Goal: Check status: Check status

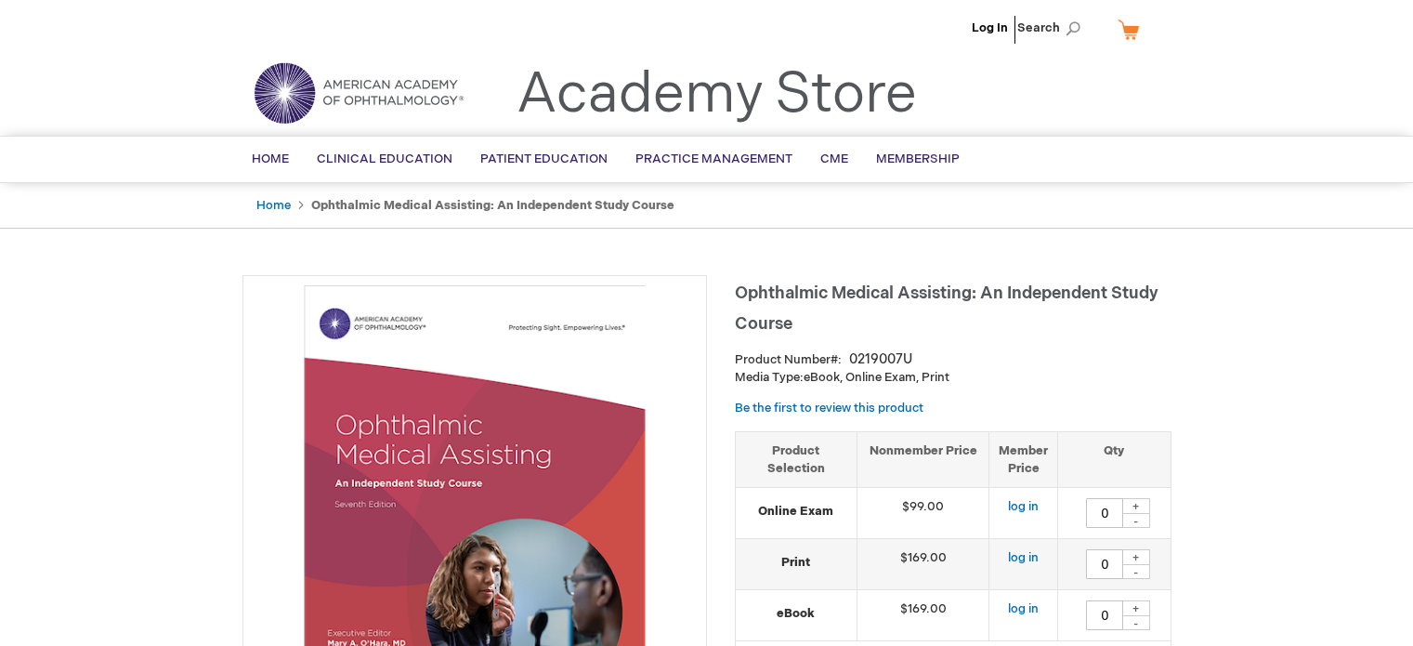
type input "0"
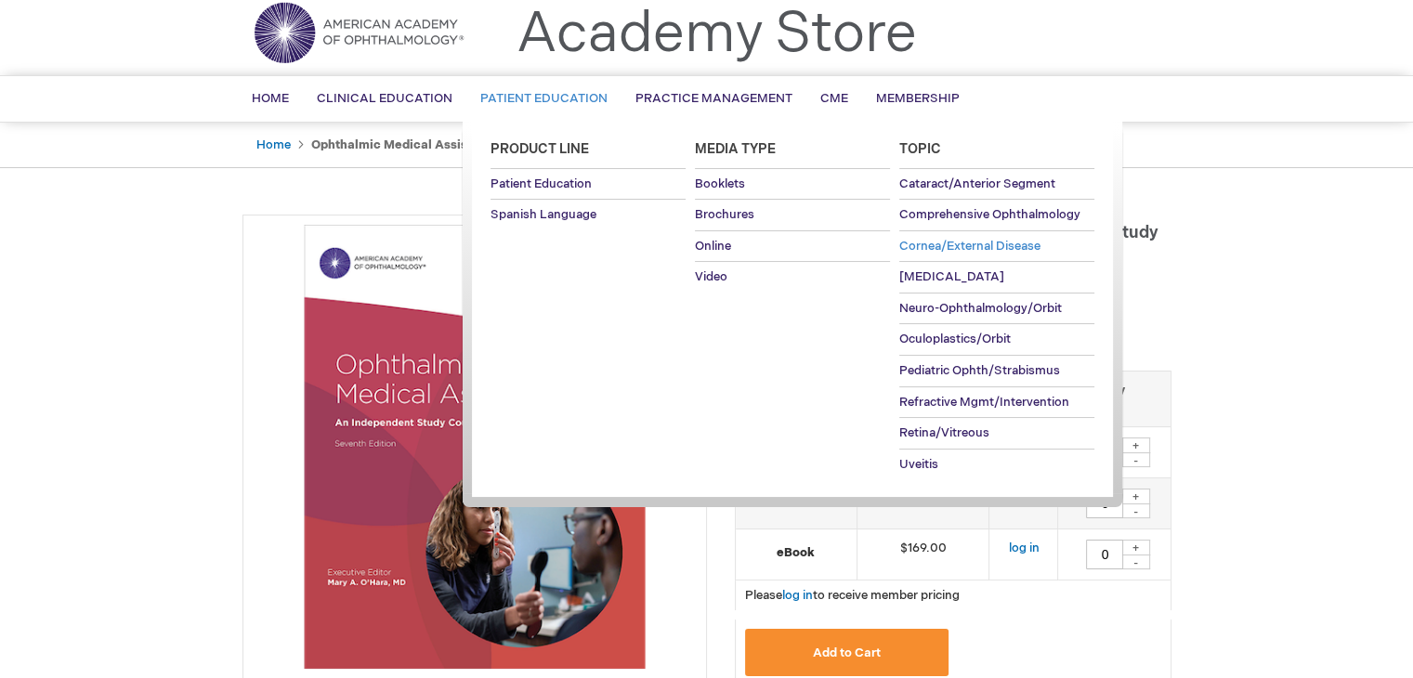
scroll to position [93, 0]
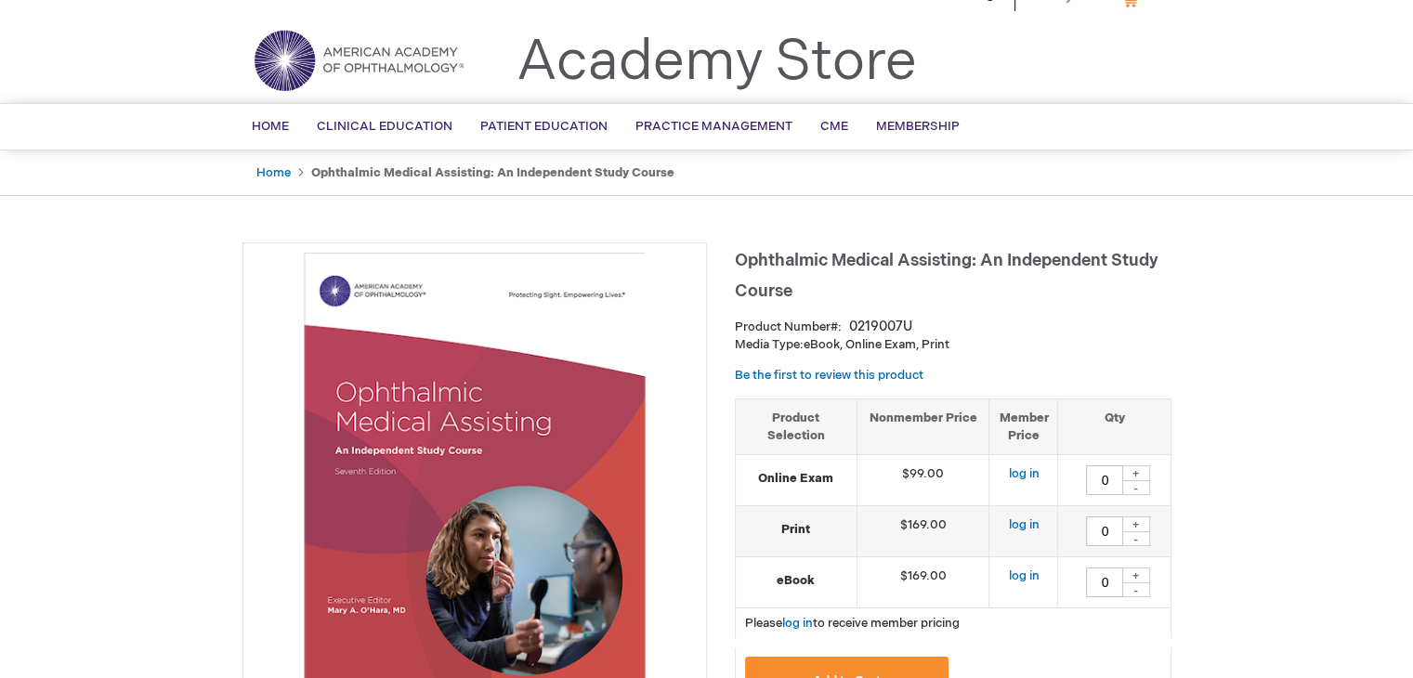
scroll to position [0, 0]
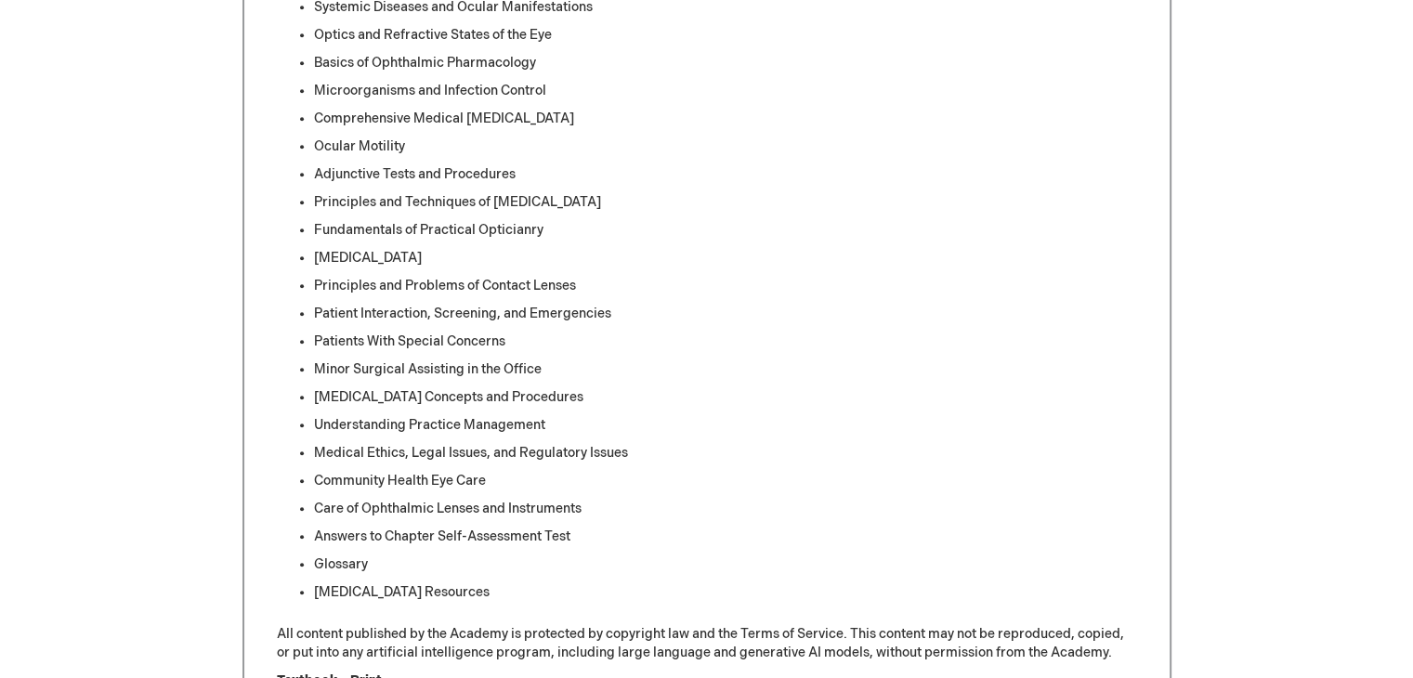
scroll to position [623, 0]
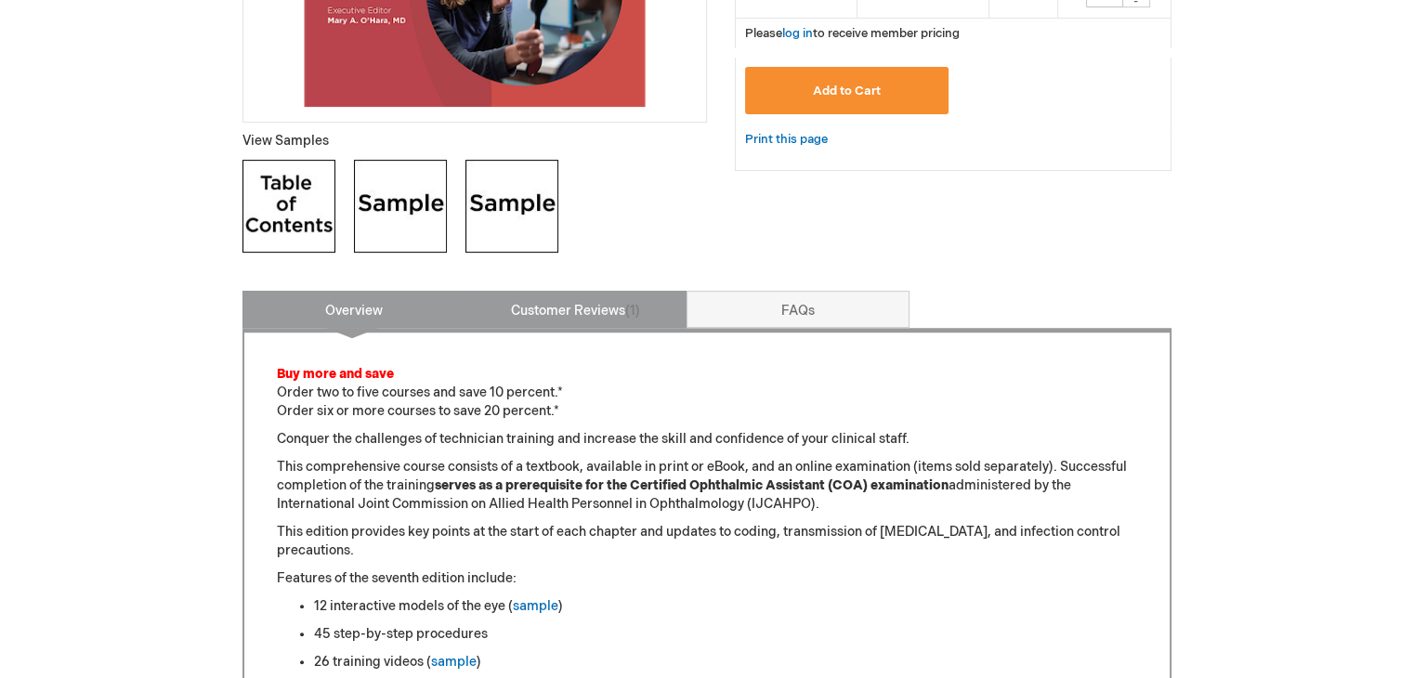
click at [617, 313] on link "Customer Reviews 1" at bounding box center [576, 309] width 223 height 37
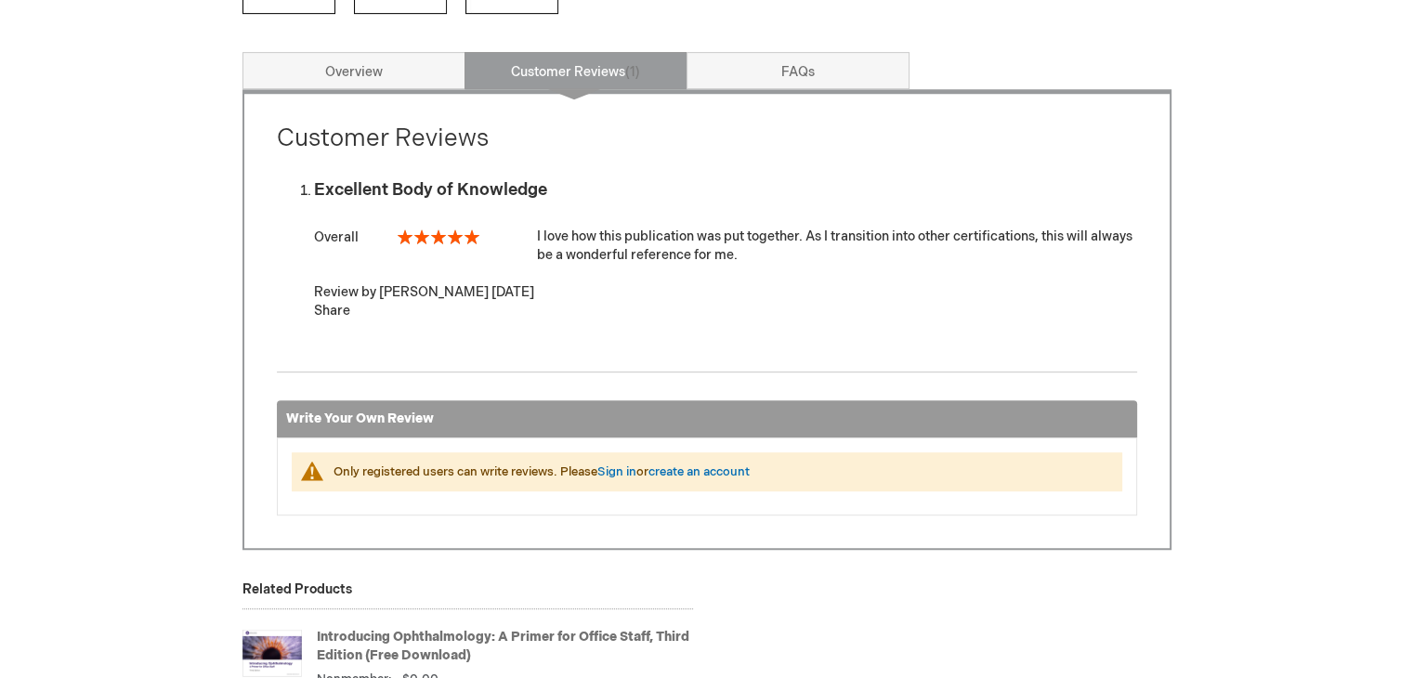
scroll to position [901, 0]
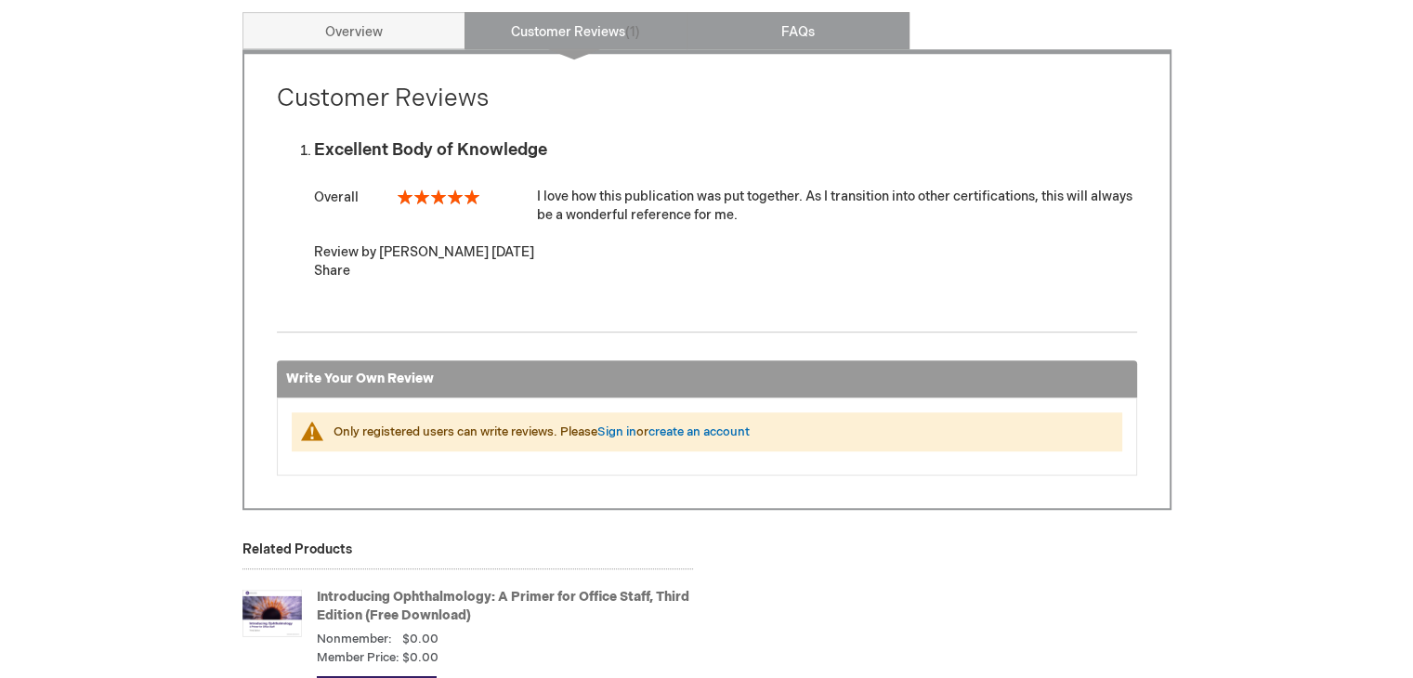
click at [788, 42] on link "FAQs" at bounding box center [798, 30] width 223 height 37
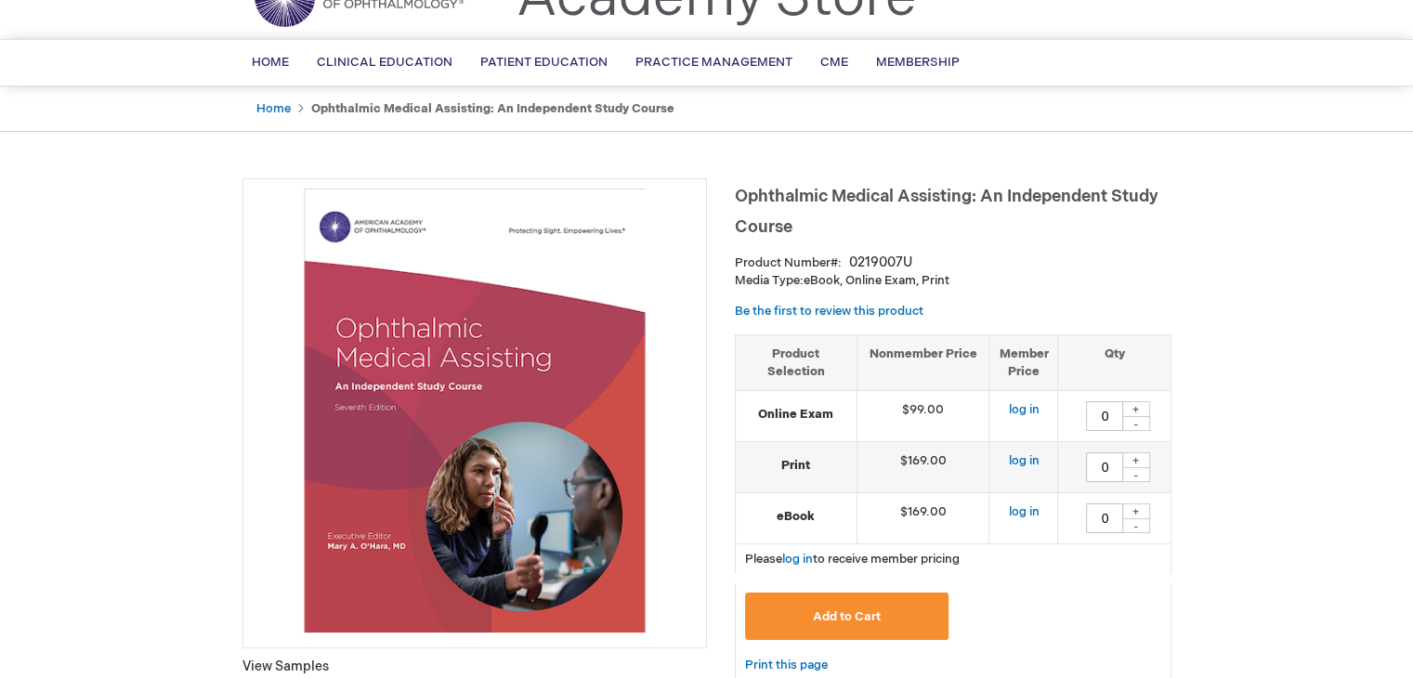
scroll to position [0, 0]
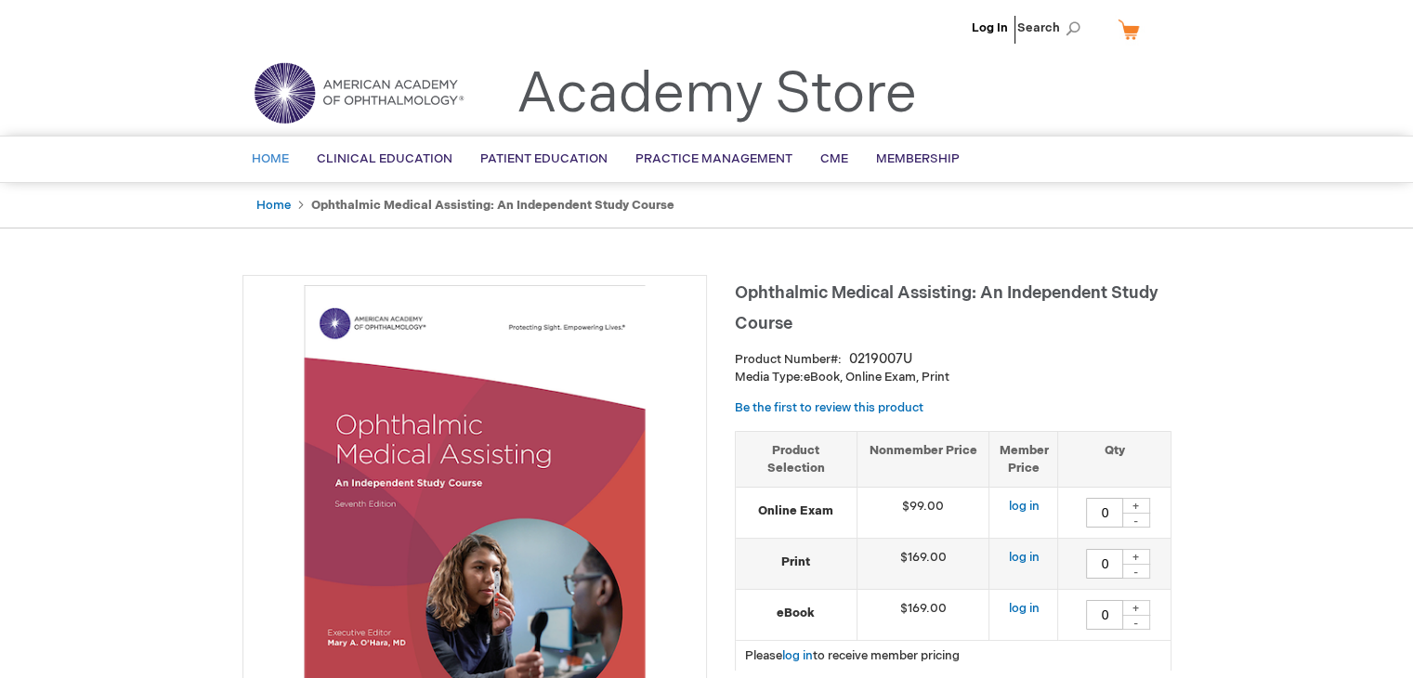
click at [266, 157] on span "Home" at bounding box center [270, 158] width 37 height 15
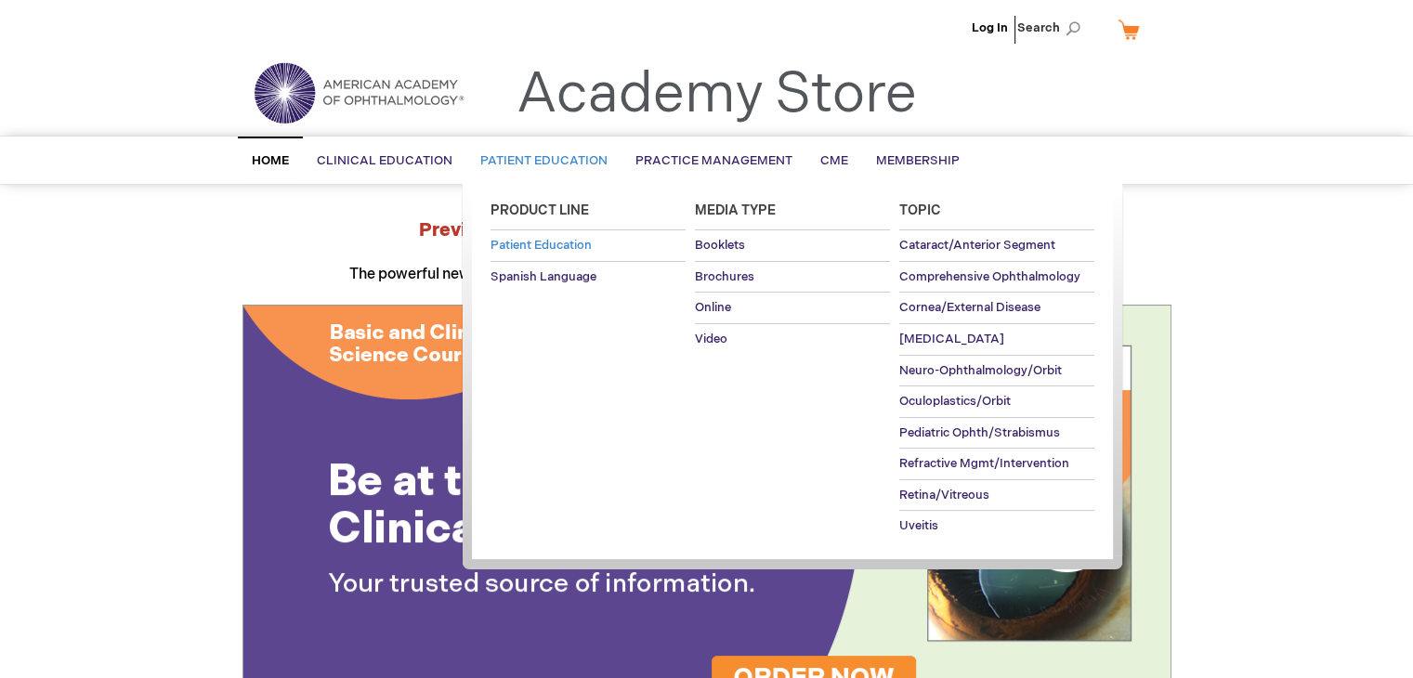
click at [526, 239] on span "Patient Education" at bounding box center [541, 245] width 101 height 15
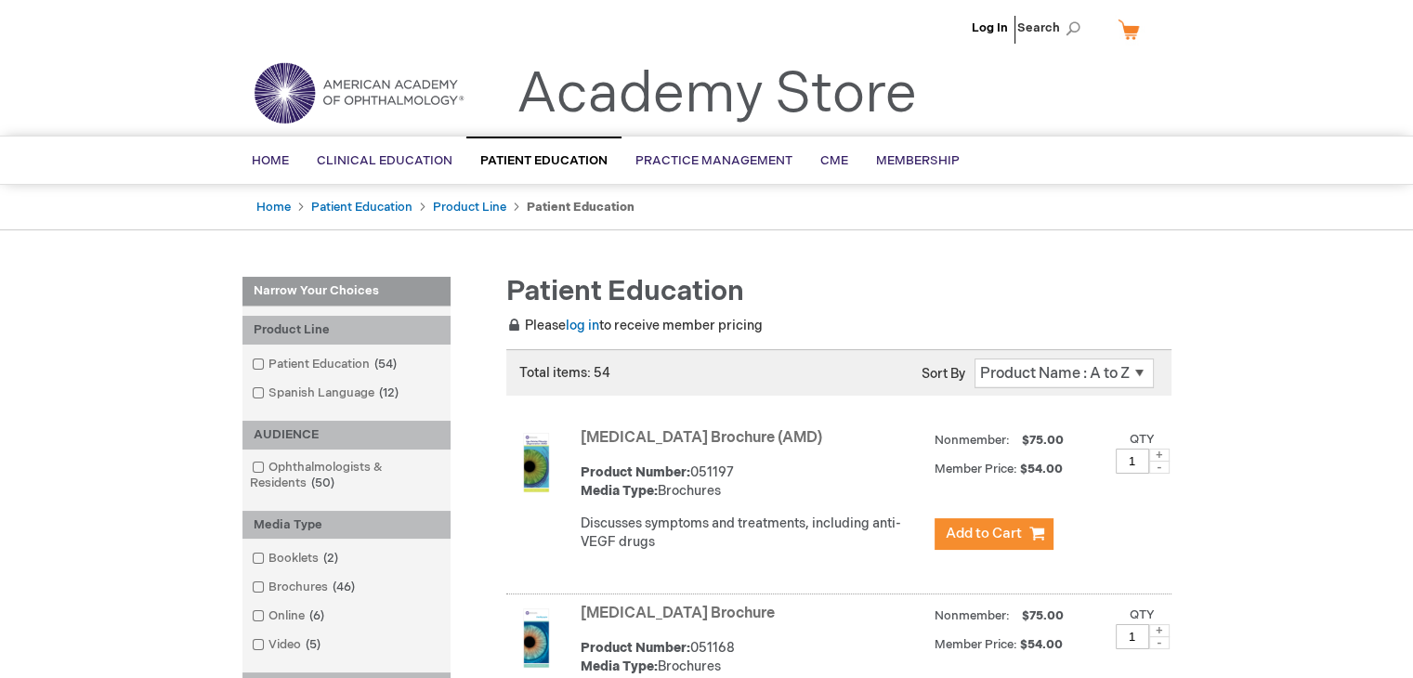
scroll to position [93, 0]
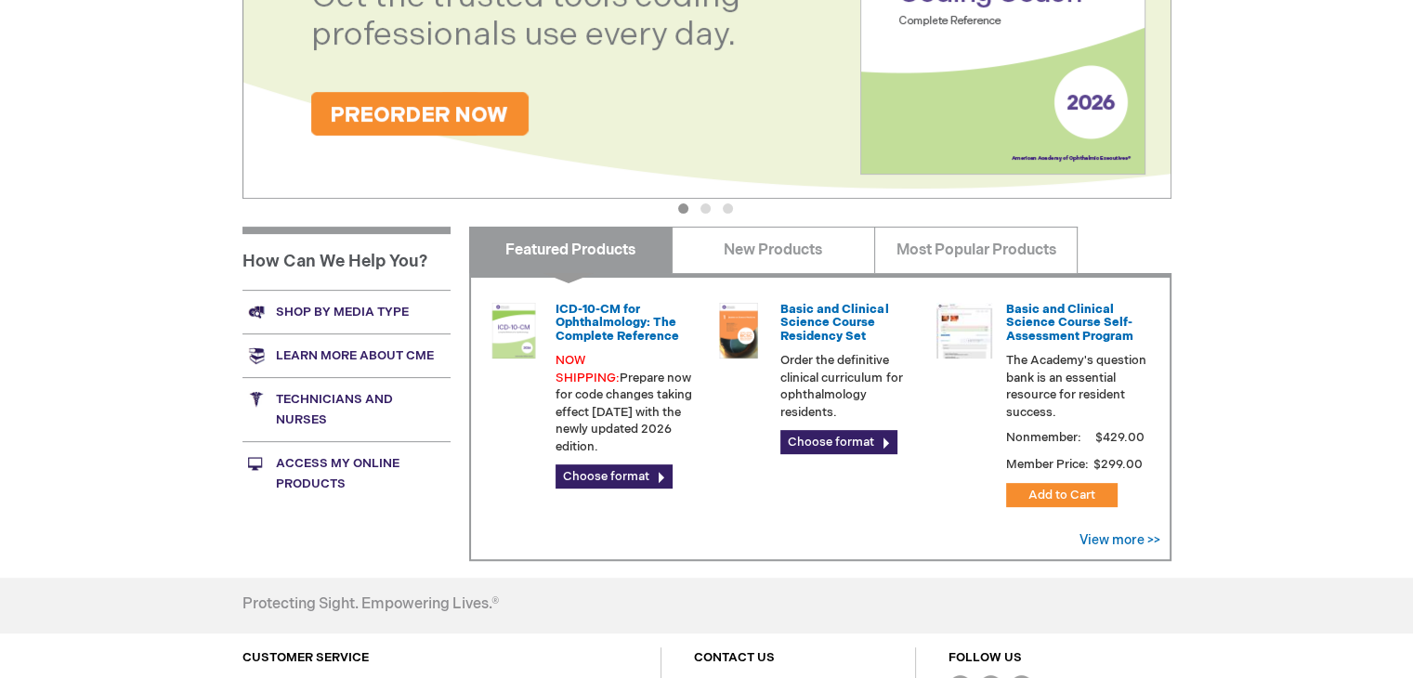
scroll to position [558, 0]
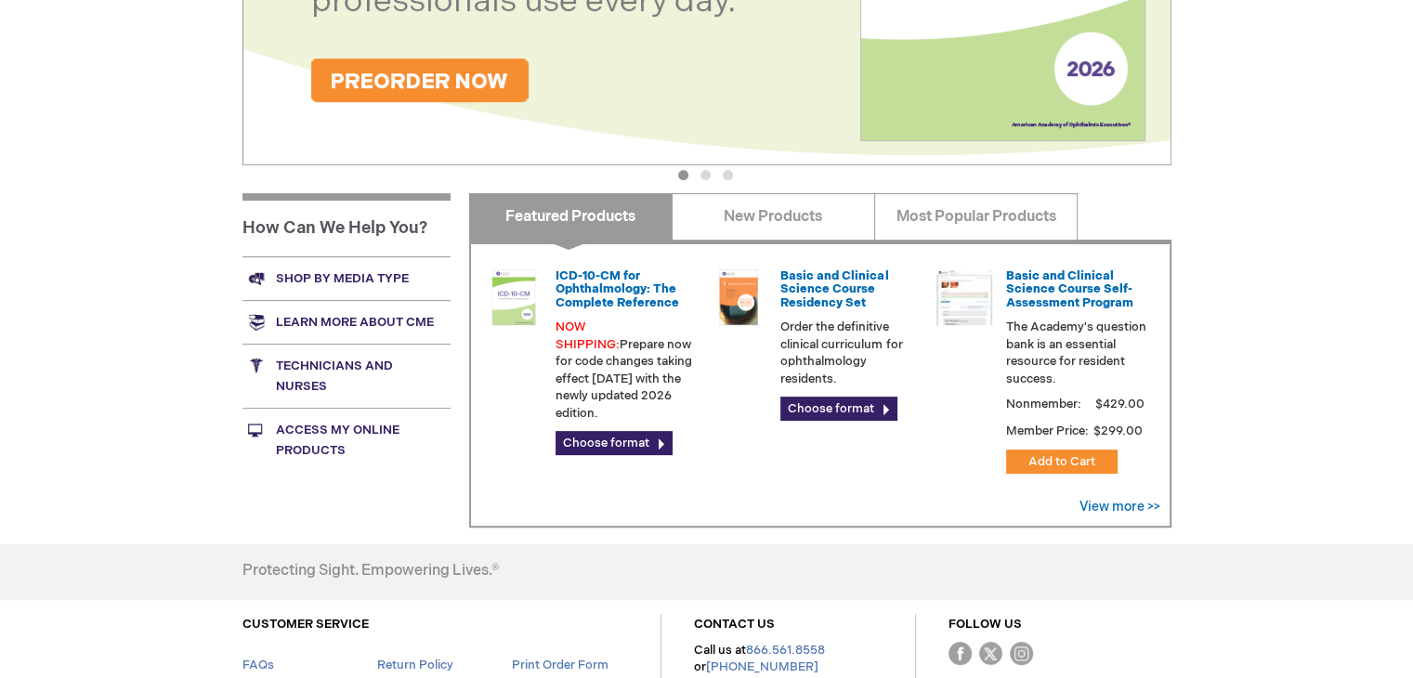
click at [128, 332] on div "Log In Search My Cart CLOSE RECENTLY ADDED ITEM(S) Close There are no items in …" at bounding box center [706, 140] width 1413 height 1397
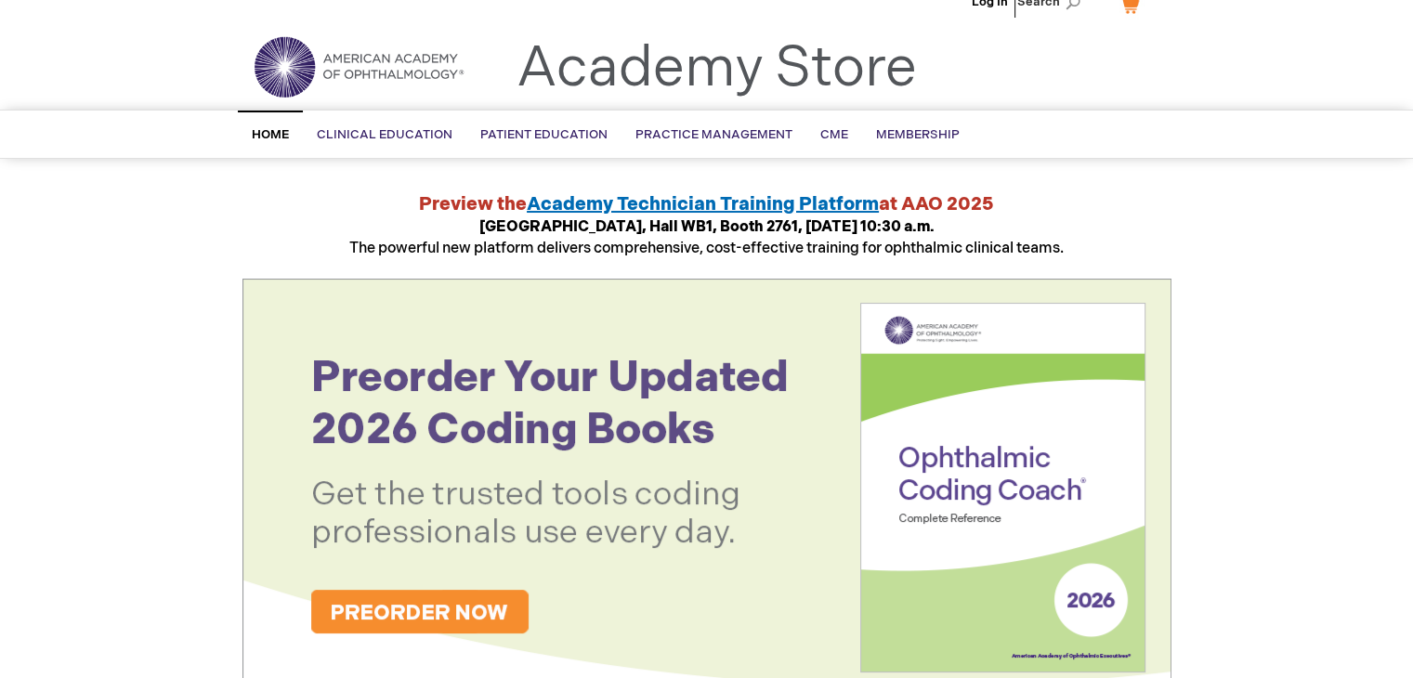
scroll to position [0, 0]
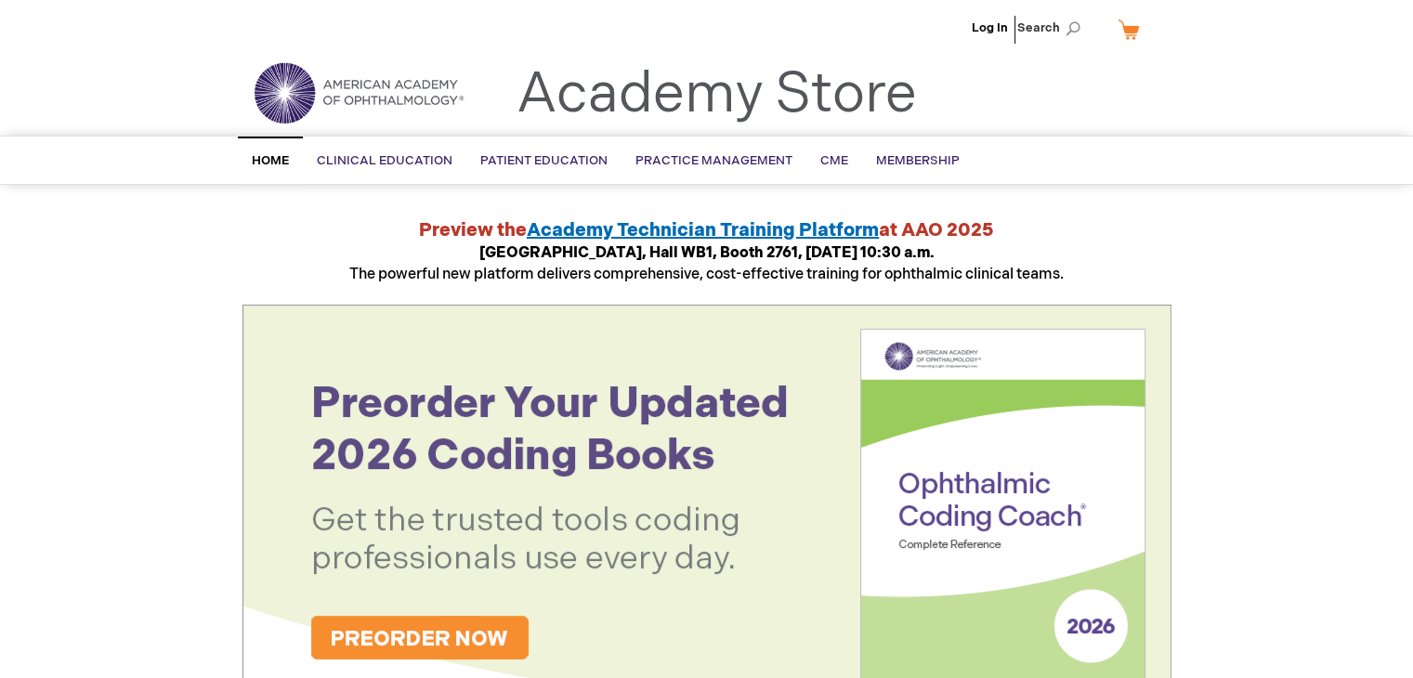
click at [659, 224] on span "Academy Technician Training Platform" at bounding box center [703, 230] width 352 height 22
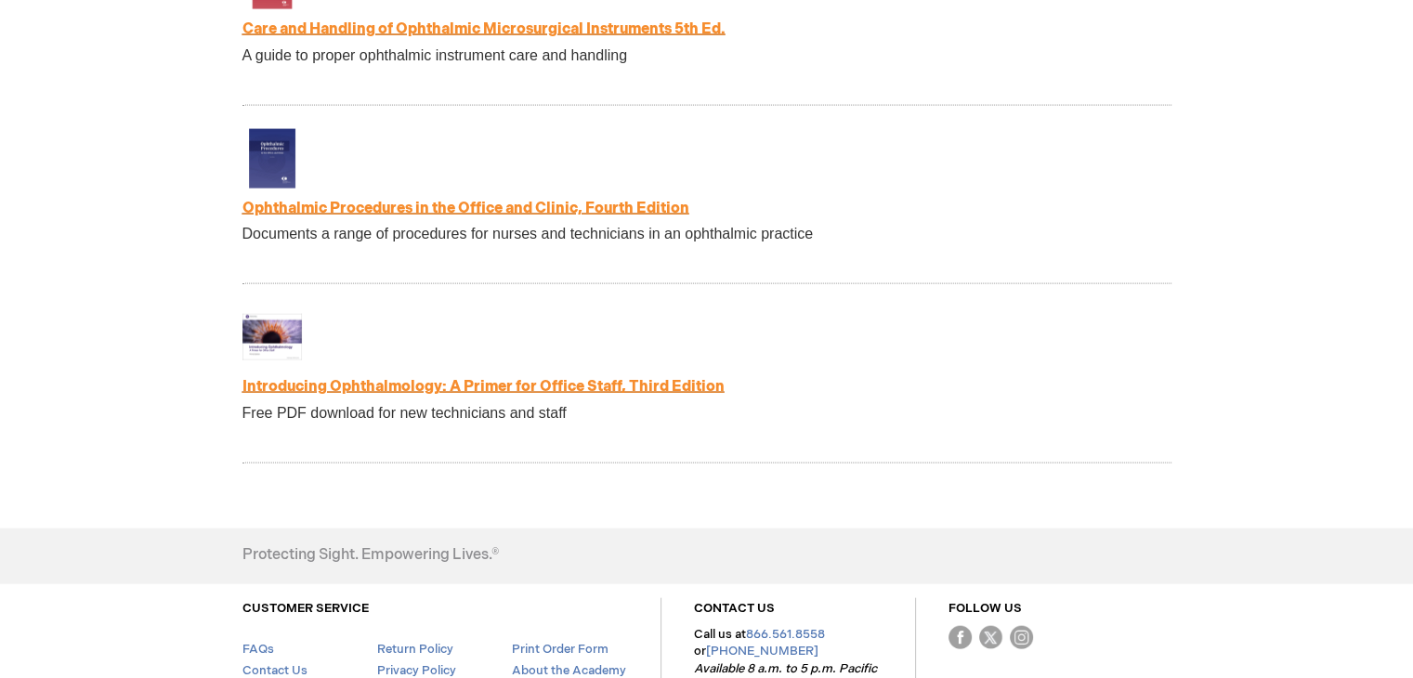
scroll to position [4137, 0]
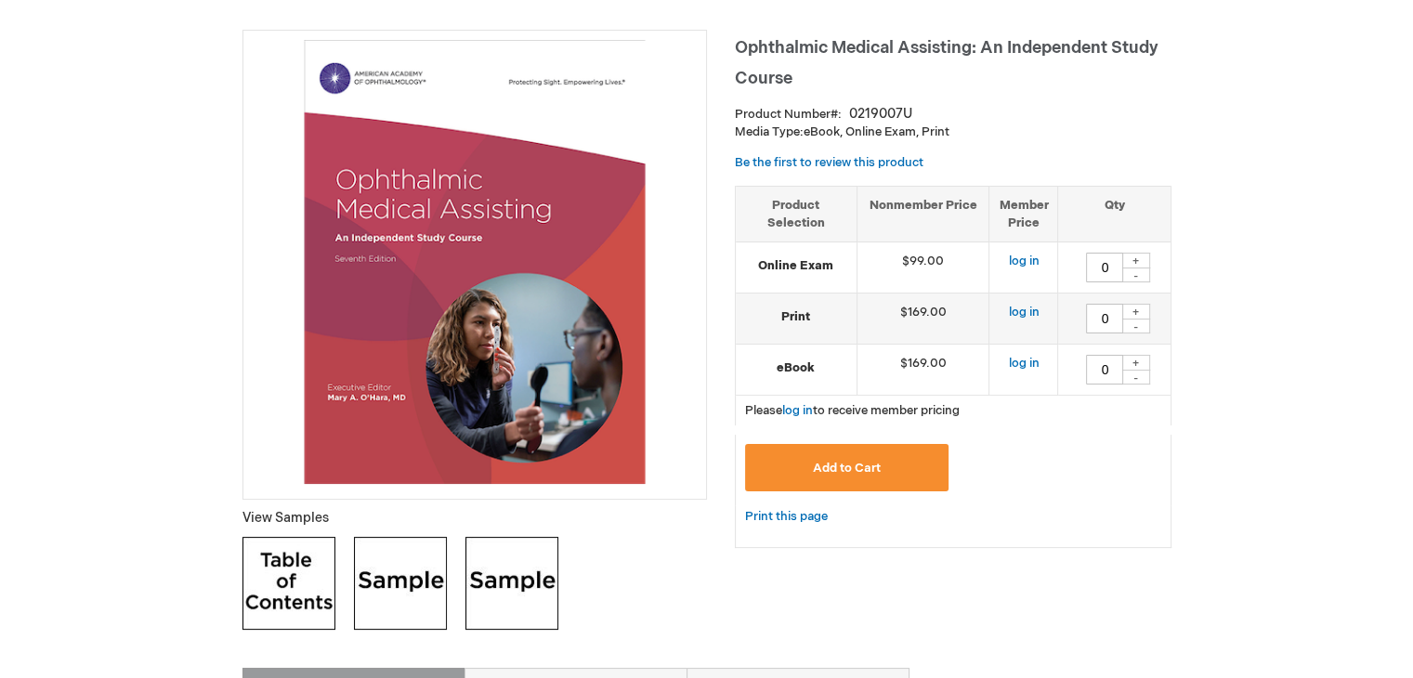
scroll to position [279, 0]
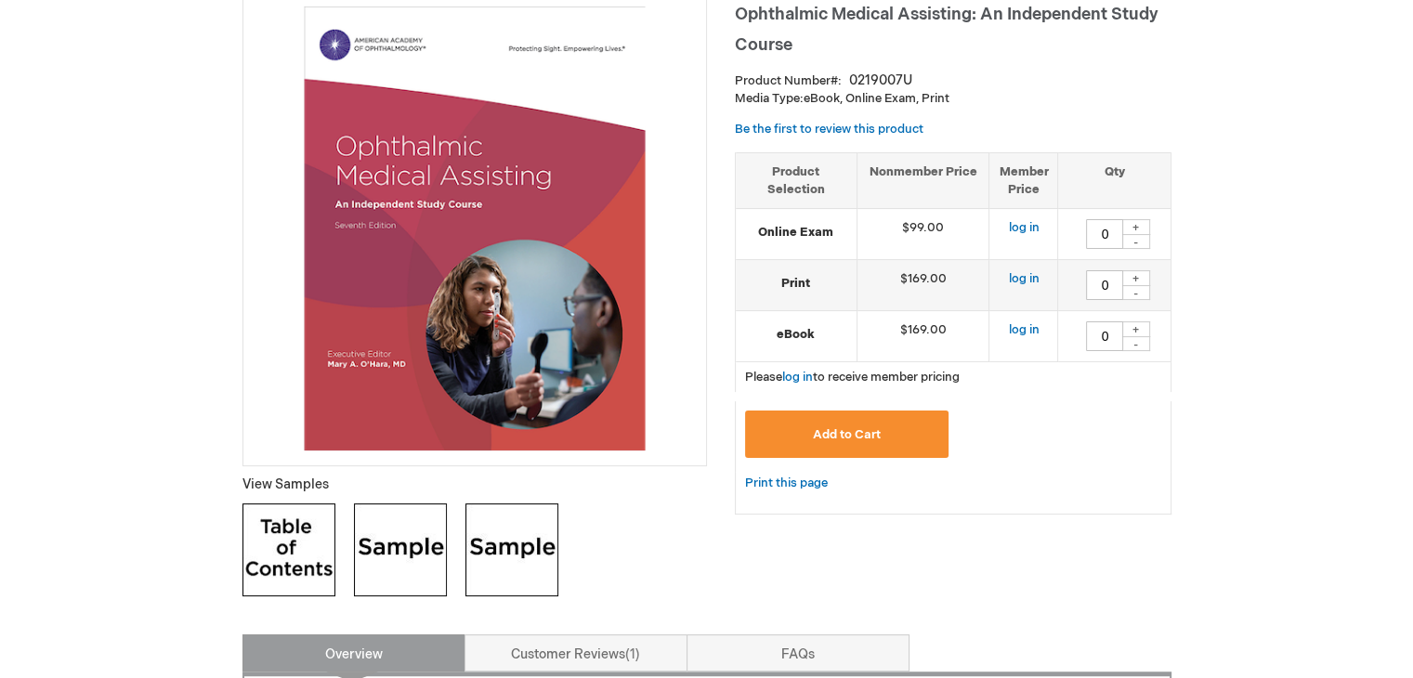
click at [483, 236] on img at bounding box center [475, 229] width 444 height 444
click at [821, 160] on th "Product Selection" at bounding box center [797, 180] width 122 height 56
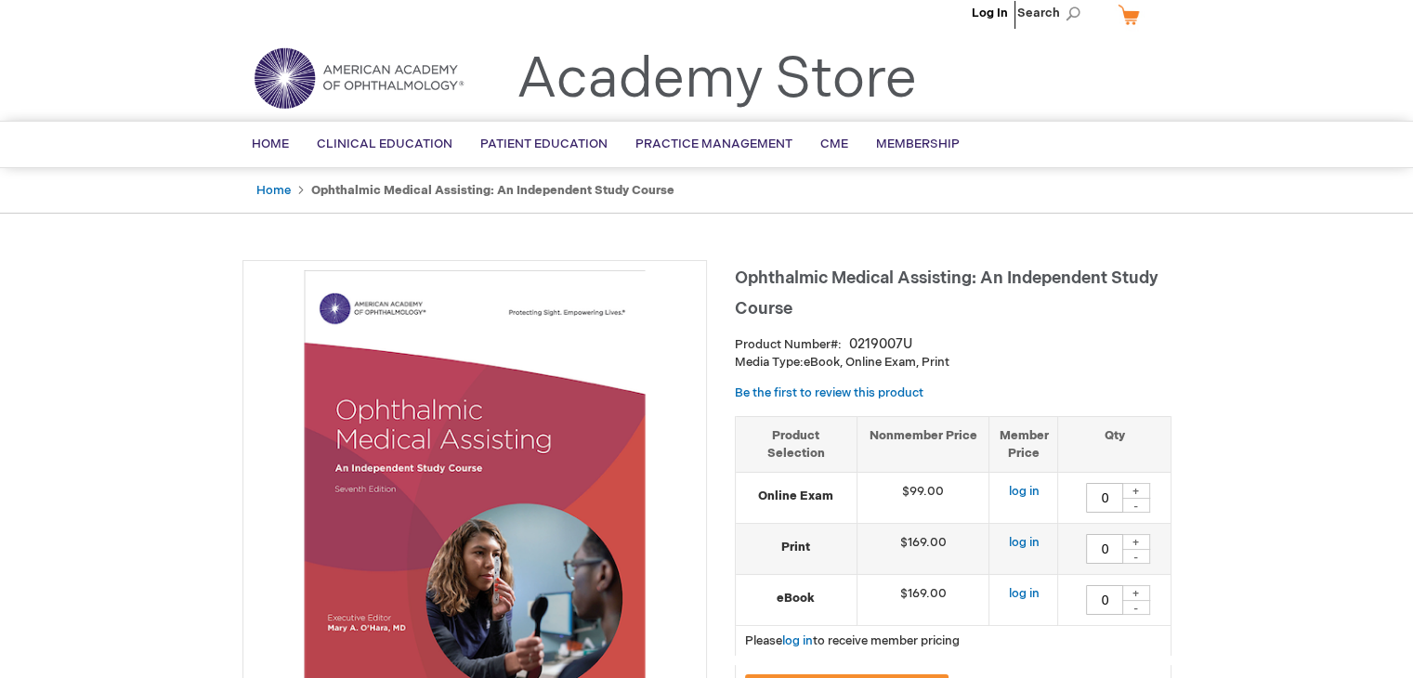
scroll to position [0, 0]
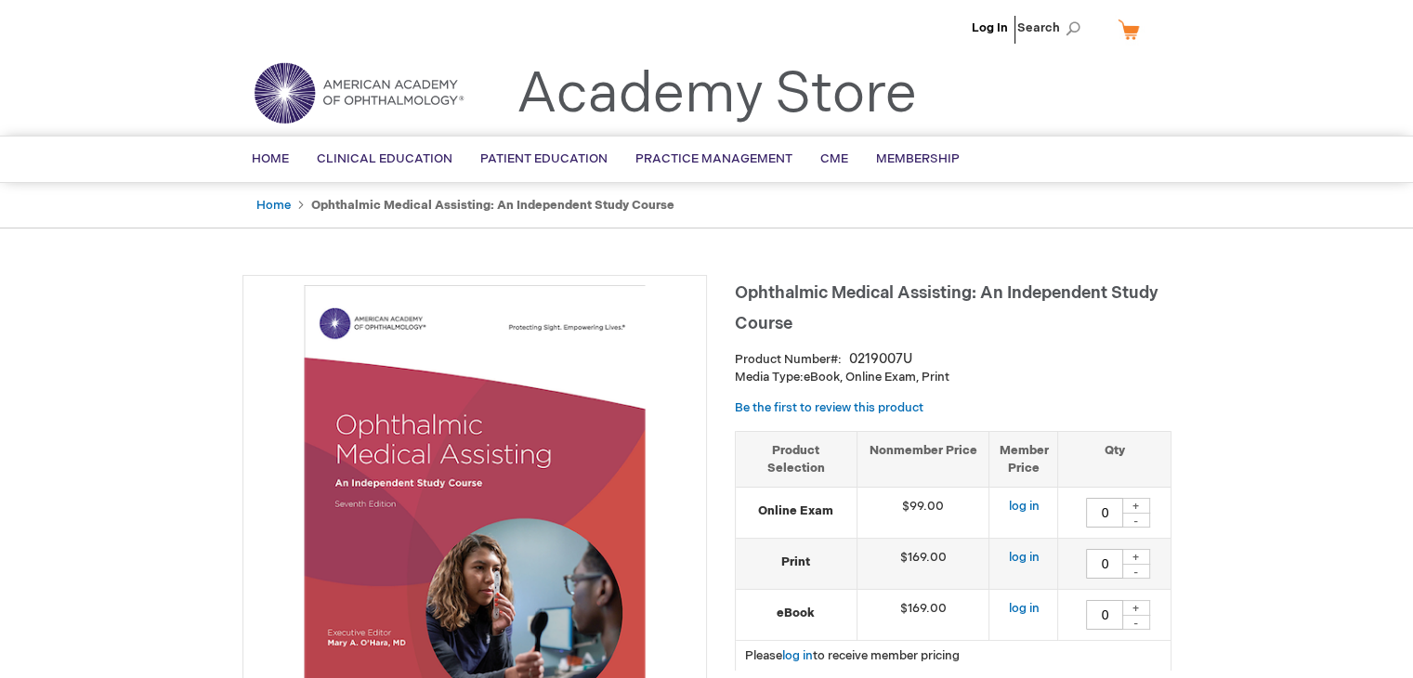
click at [601, 466] on img at bounding box center [475, 507] width 444 height 444
click at [762, 410] on link "Be the first to review this product" at bounding box center [829, 407] width 189 height 15
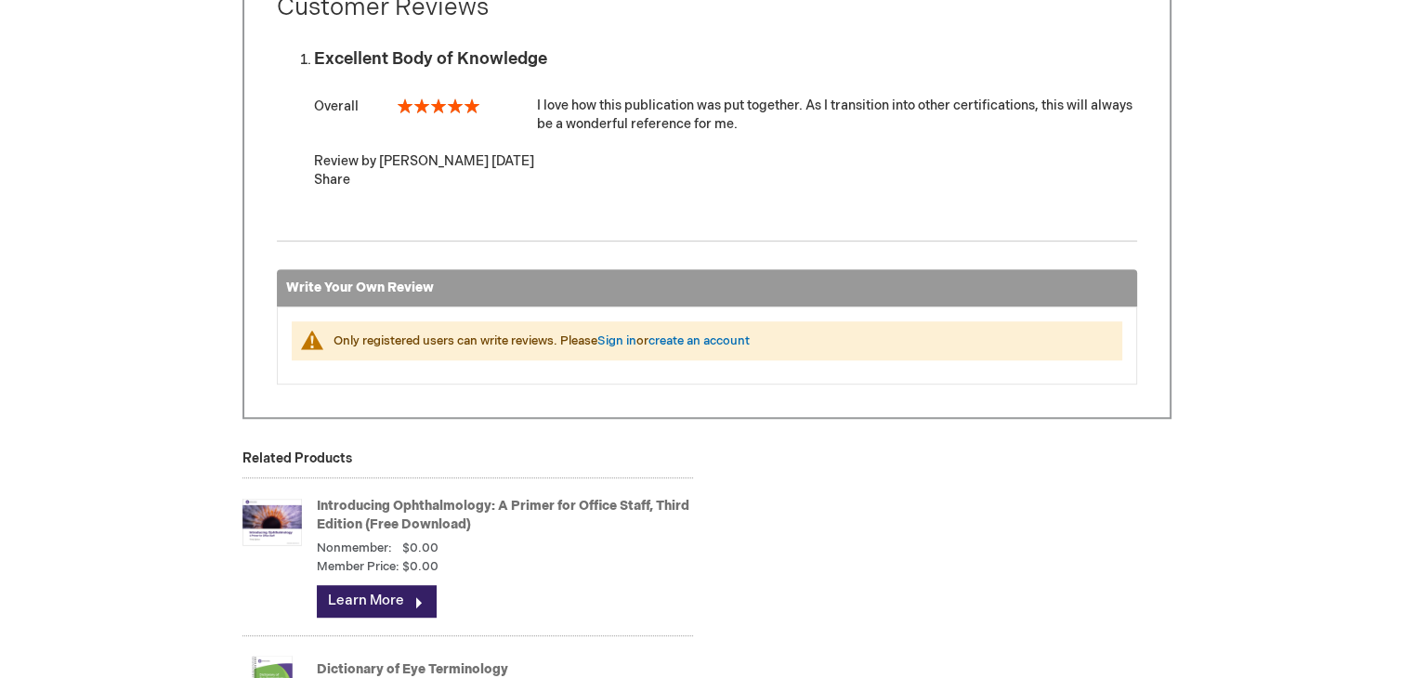
scroll to position [1266, 0]
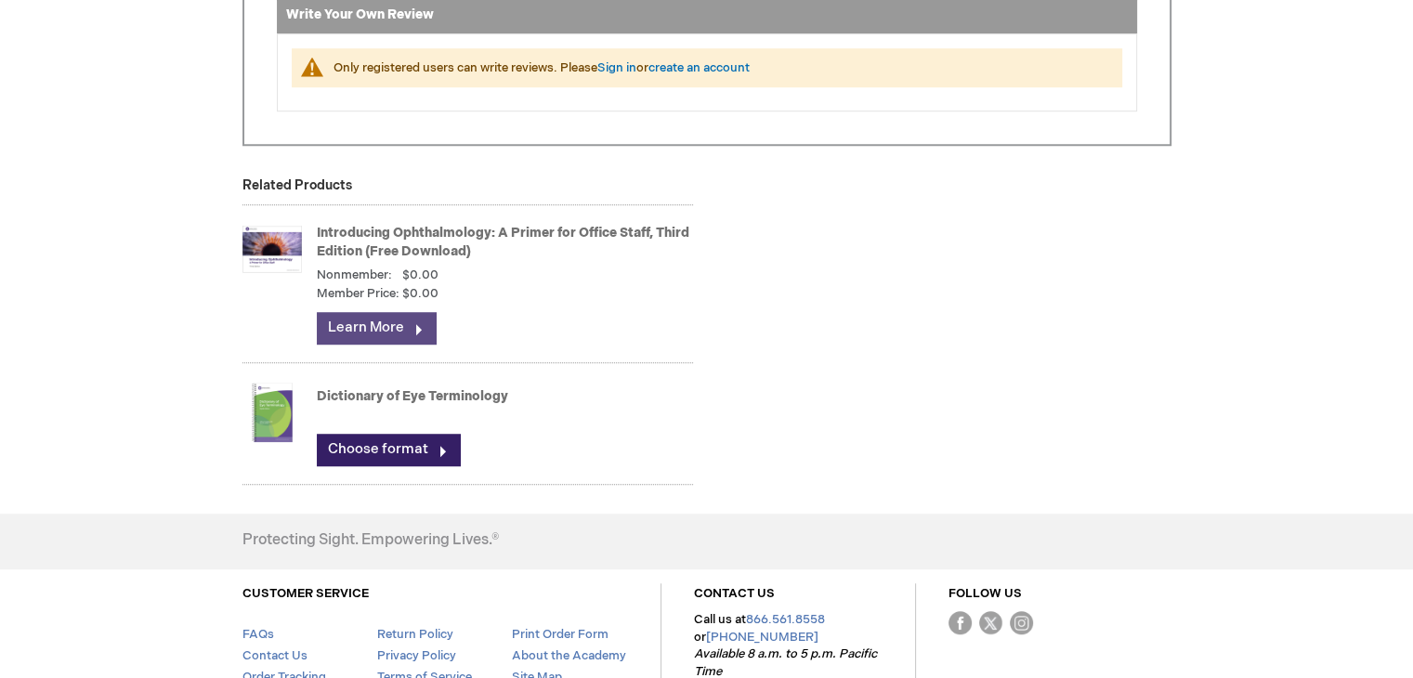
click at [398, 321] on link "Learn More" at bounding box center [376, 328] width 119 height 32
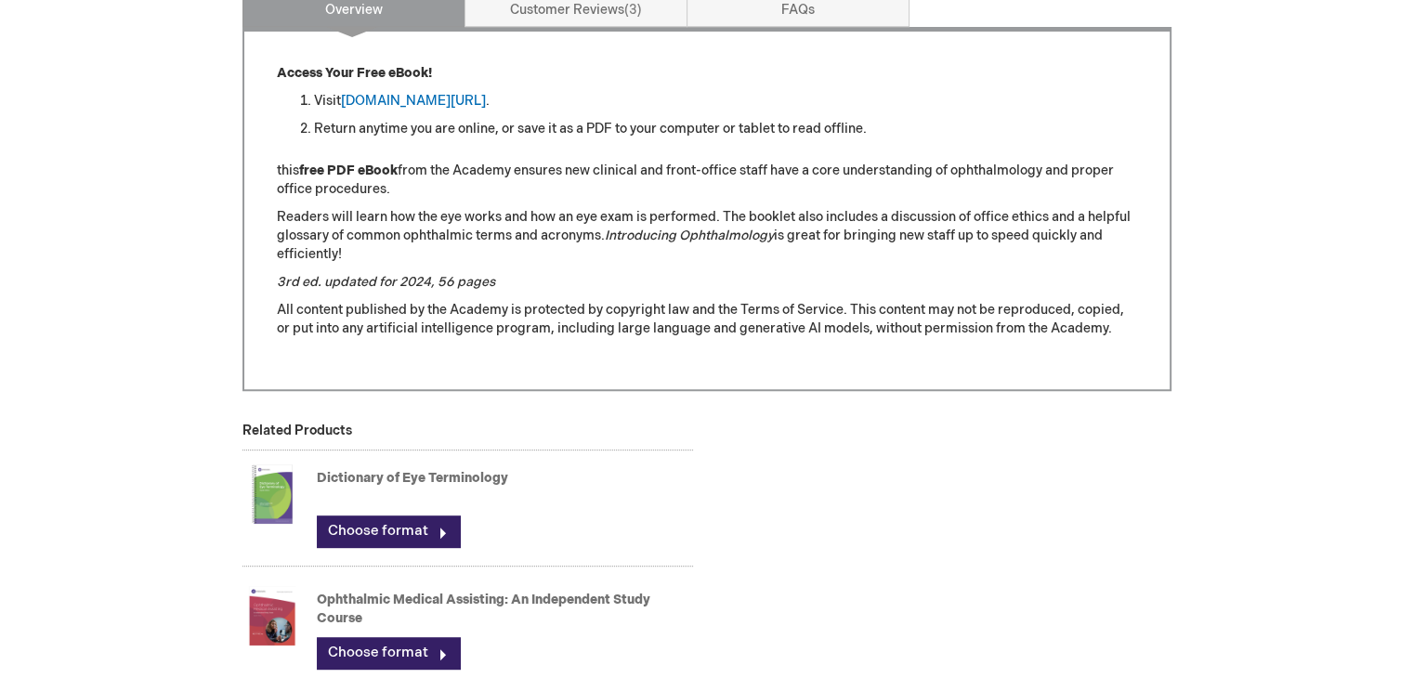
scroll to position [738, 0]
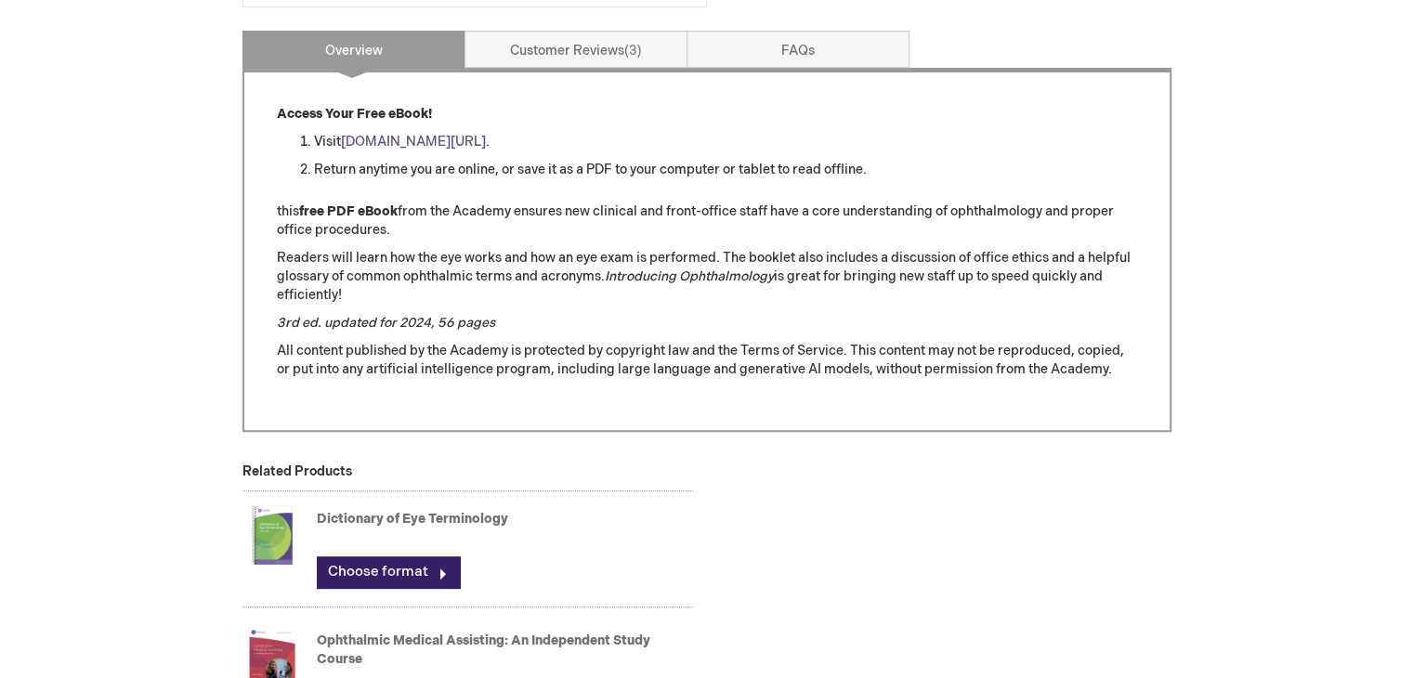
click at [486, 146] on link "[DOMAIN_NAME][URL]" at bounding box center [413, 142] width 145 height 16
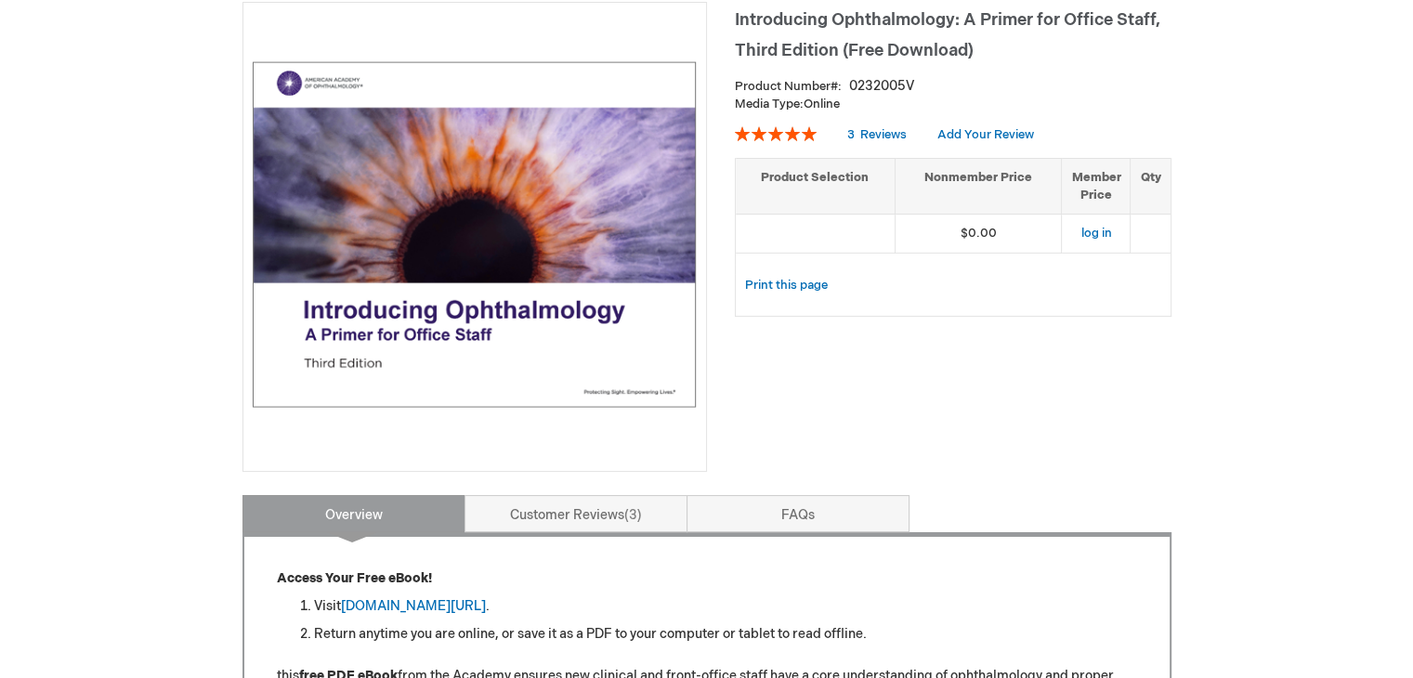
scroll to position [85, 0]
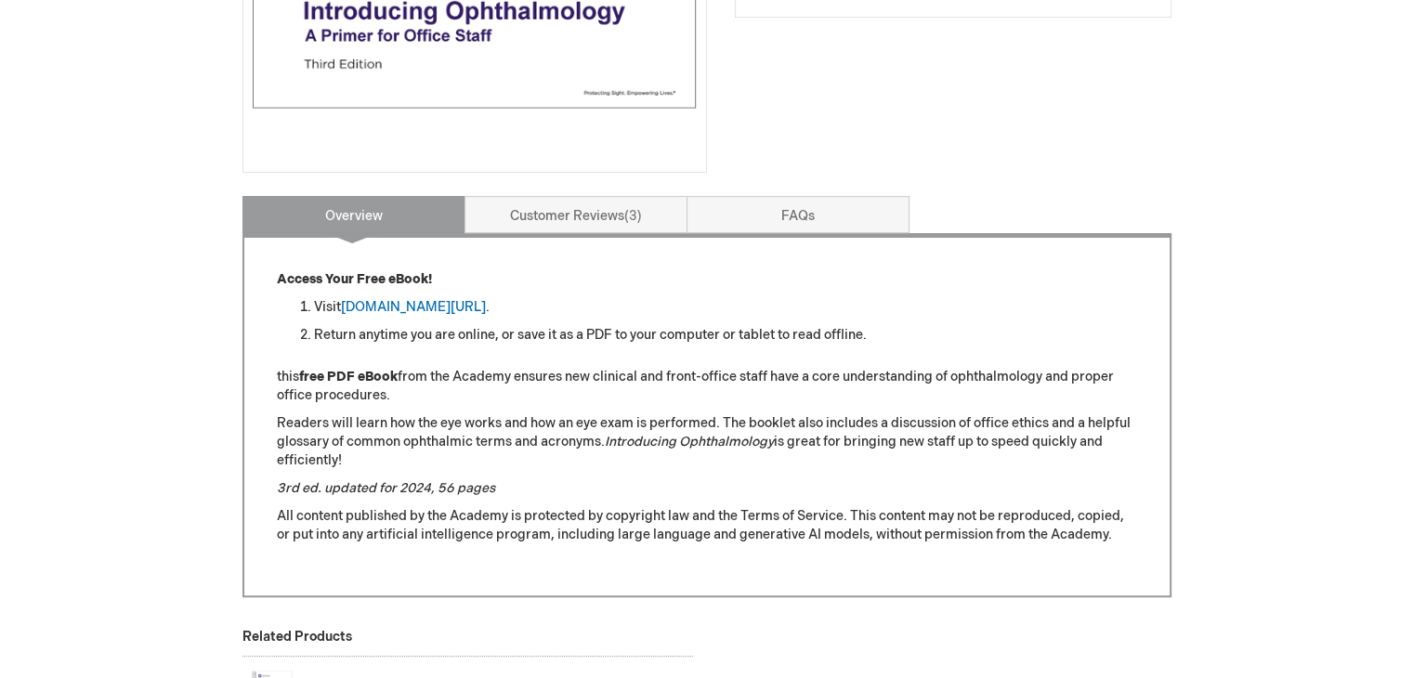
scroll to position [857, 0]
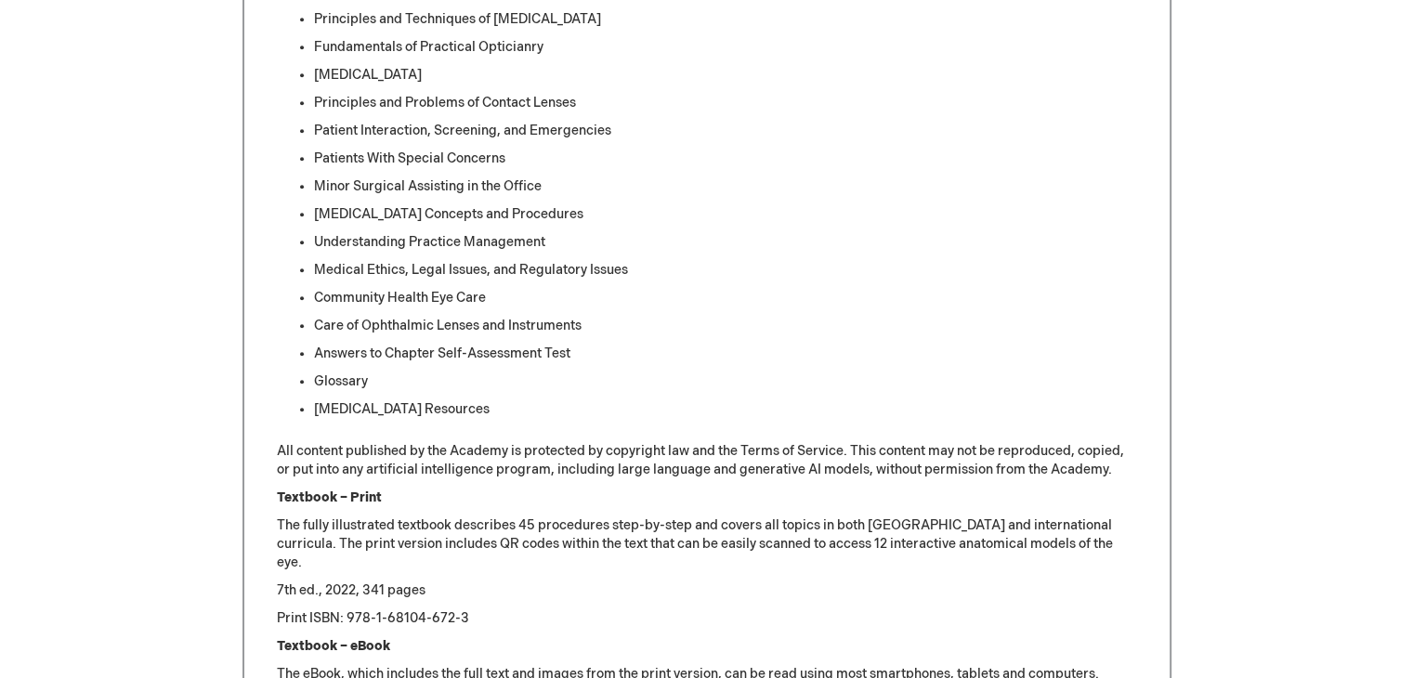
scroll to position [1549, 0]
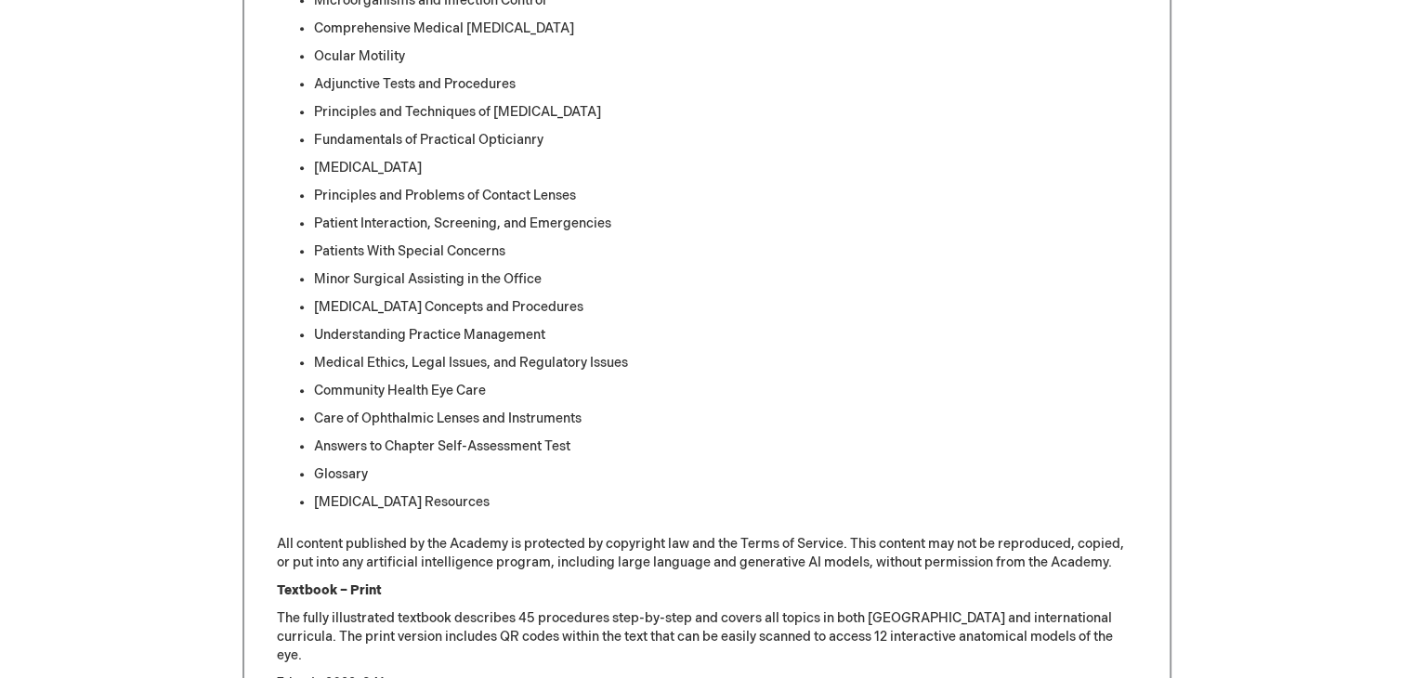
click at [708, 338] on li "Understanding Practice Management" at bounding box center [725, 335] width 823 height 19
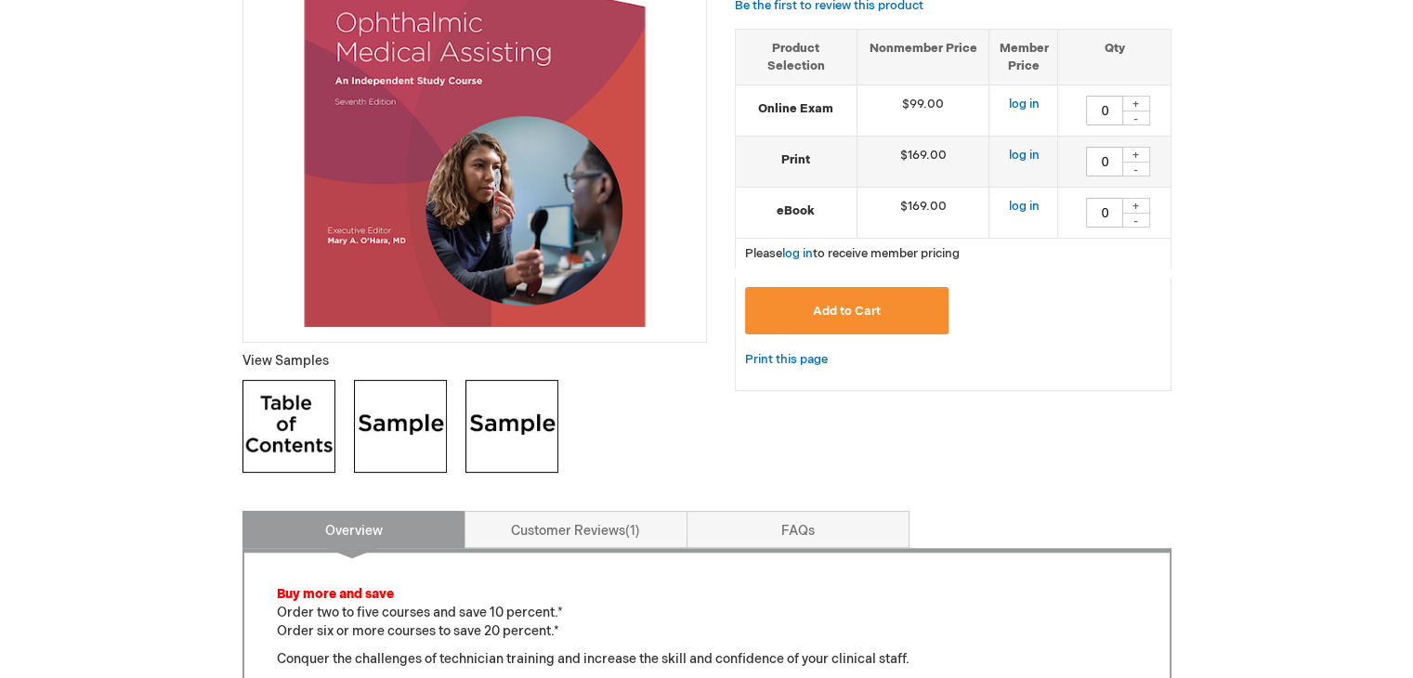
scroll to position [0, 0]
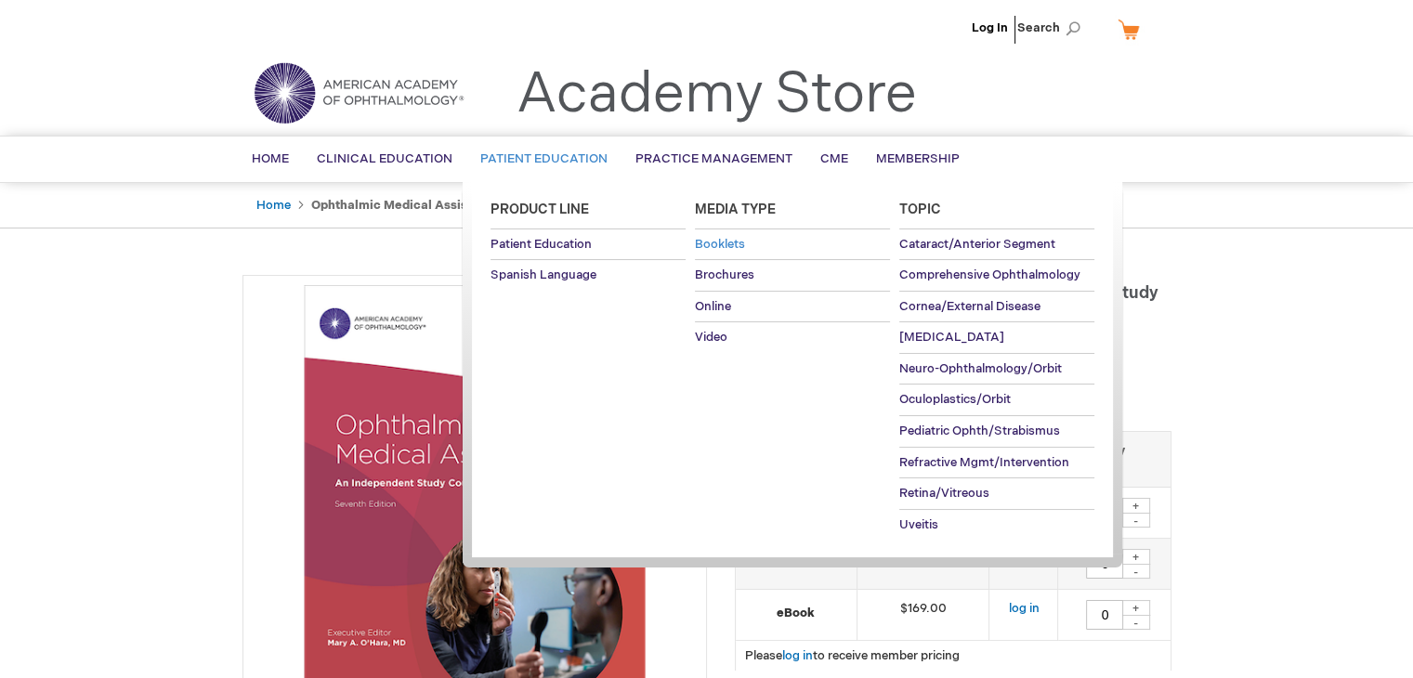
click at [724, 245] on span "Booklets" at bounding box center [720, 244] width 50 height 15
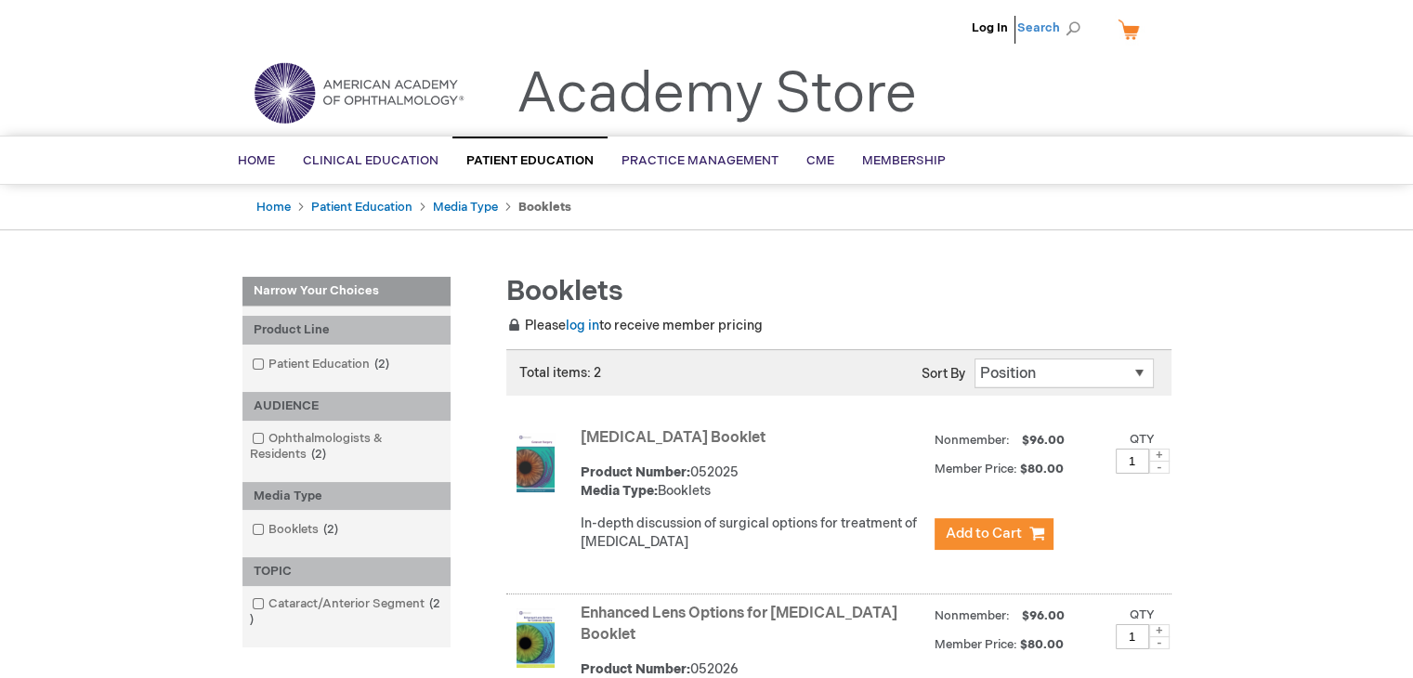
click at [1078, 23] on span "Search" at bounding box center [1052, 27] width 71 height 37
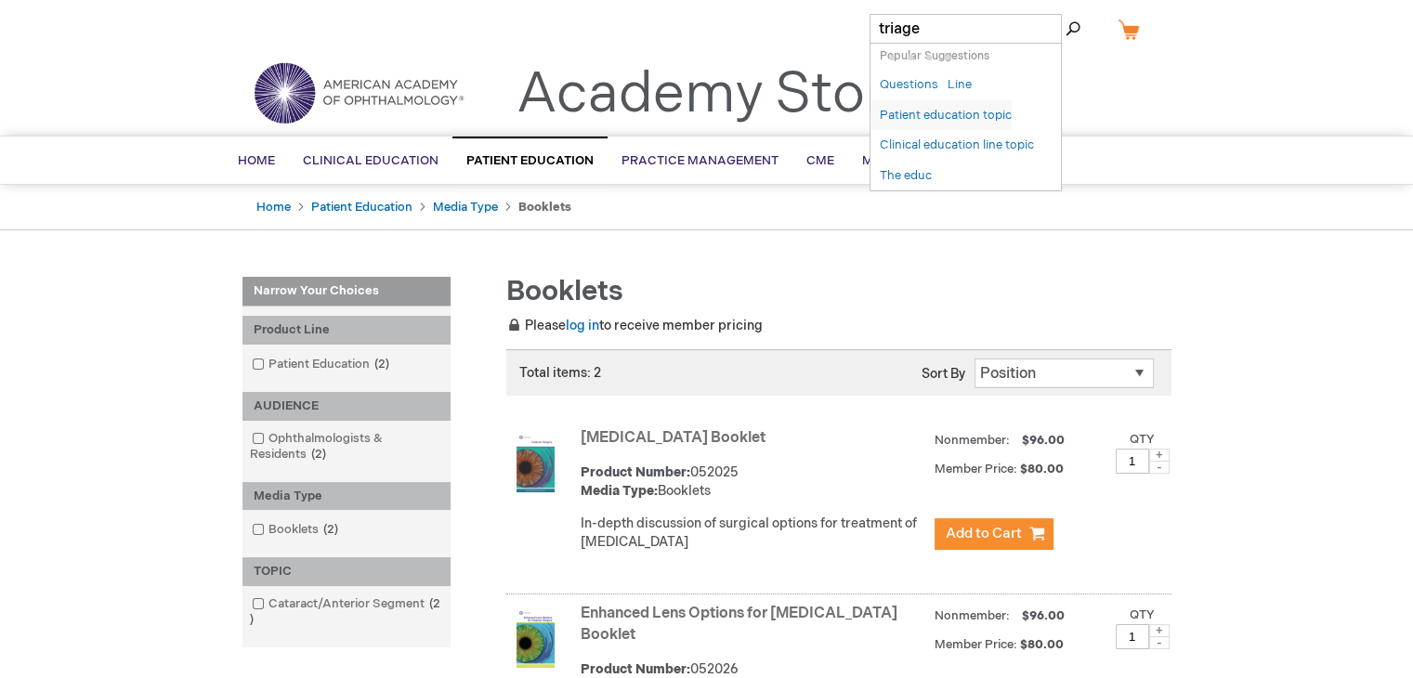
type input "triage"
click at [1066, 14] on button "Search" at bounding box center [1073, 29] width 15 height 30
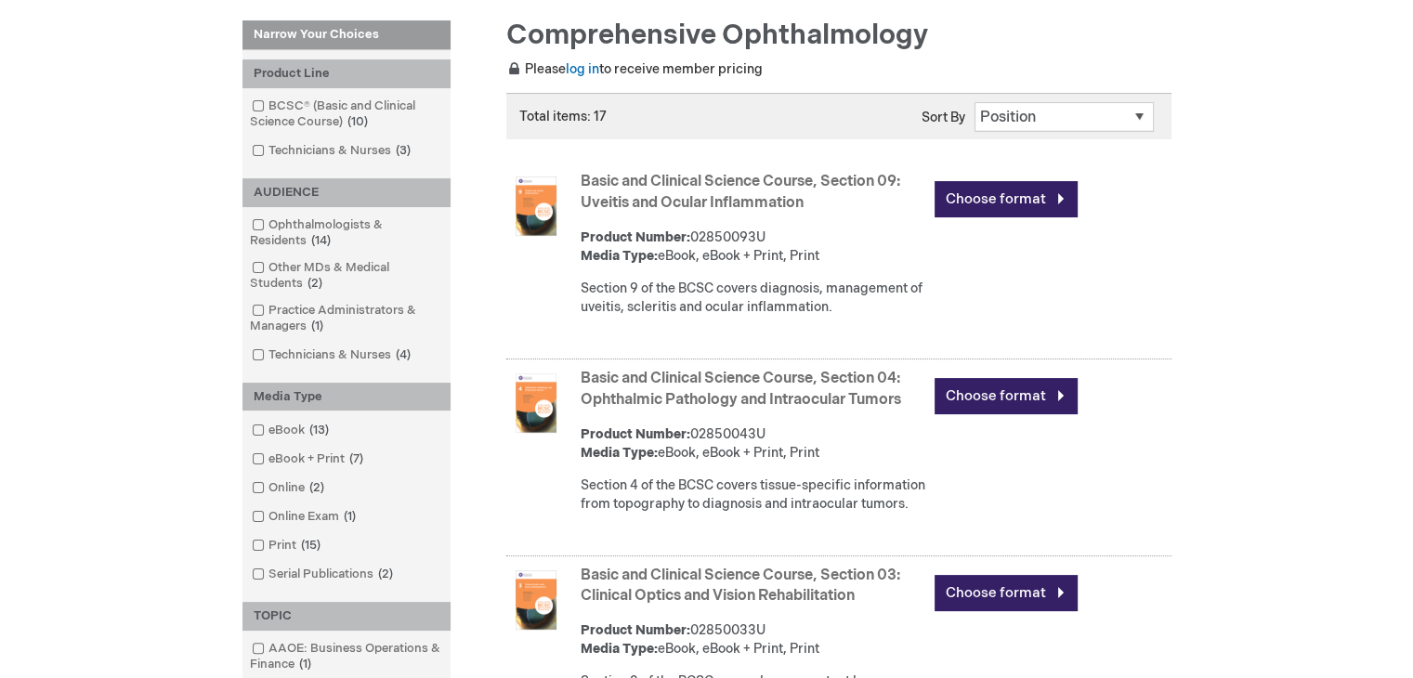
scroll to position [279, 0]
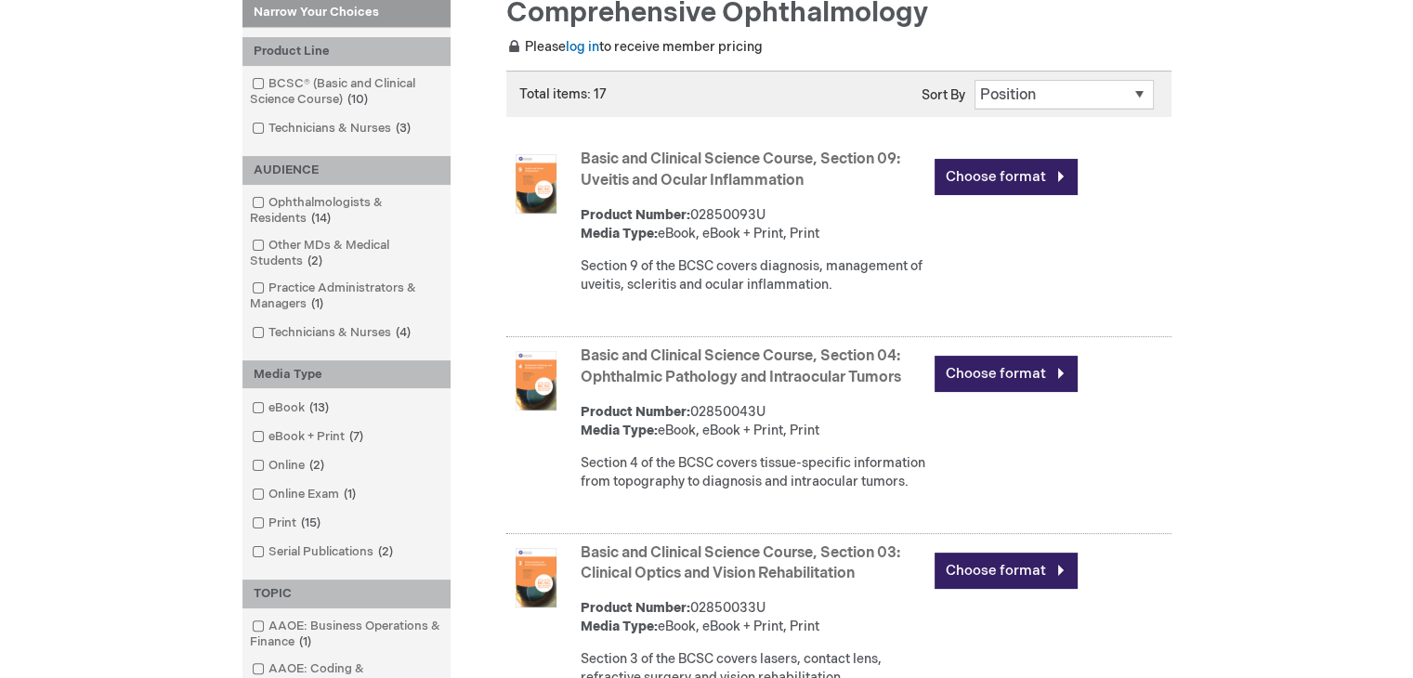
click at [683, 174] on link "Basic and Clinical Science Course, Section 09: Uveitis and Ocular Inflammation" at bounding box center [741, 170] width 320 height 39
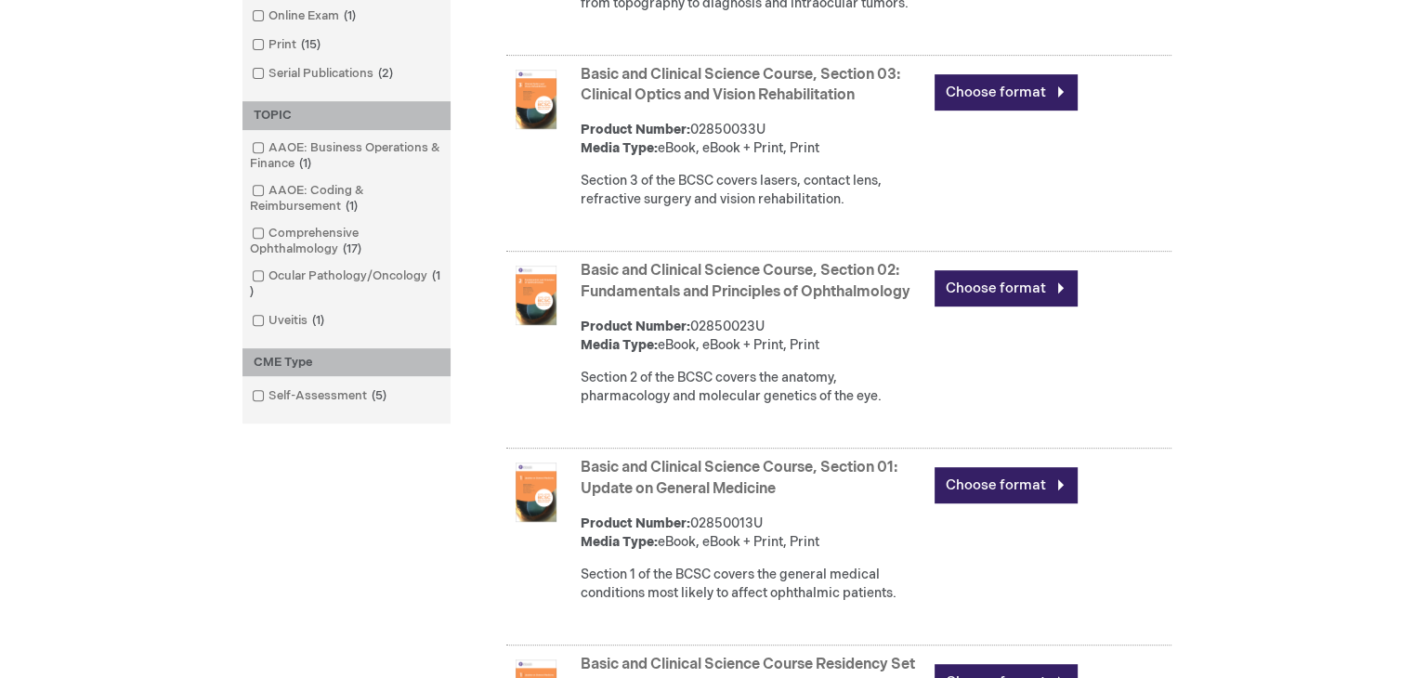
scroll to position [836, 0]
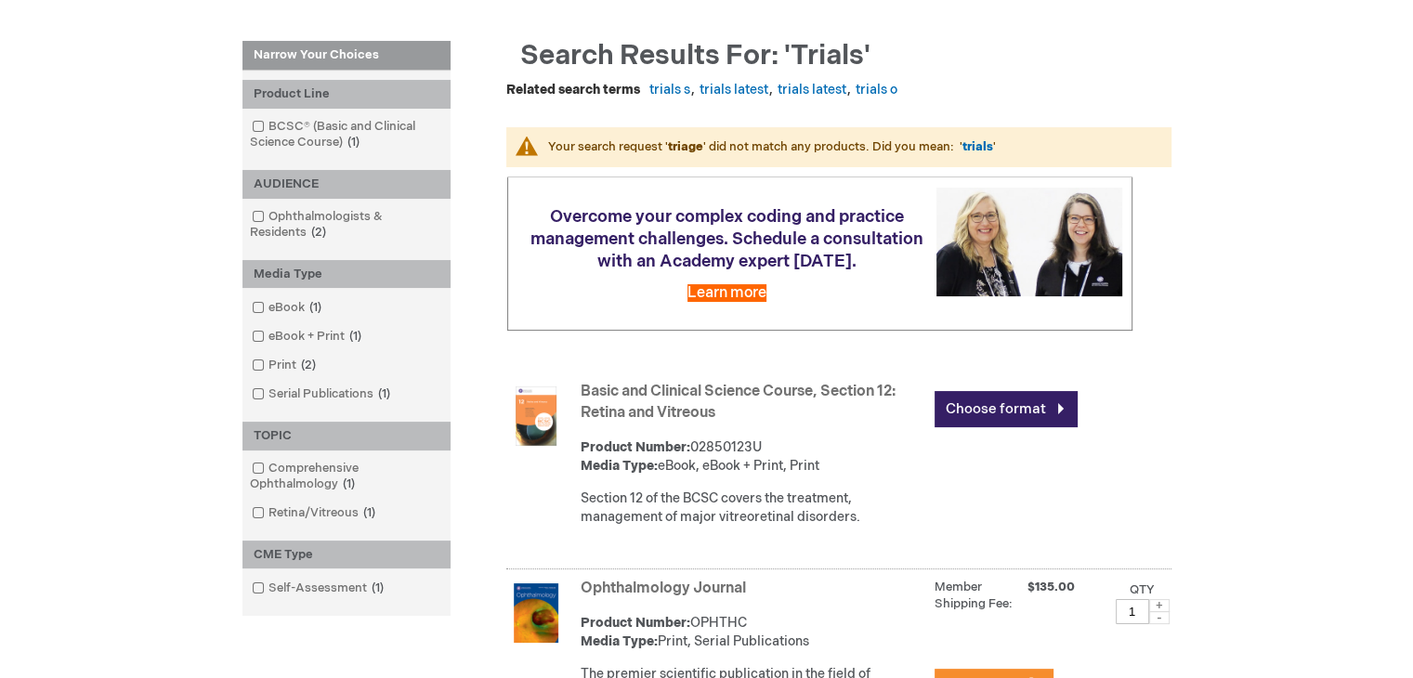
scroll to position [372, 0]
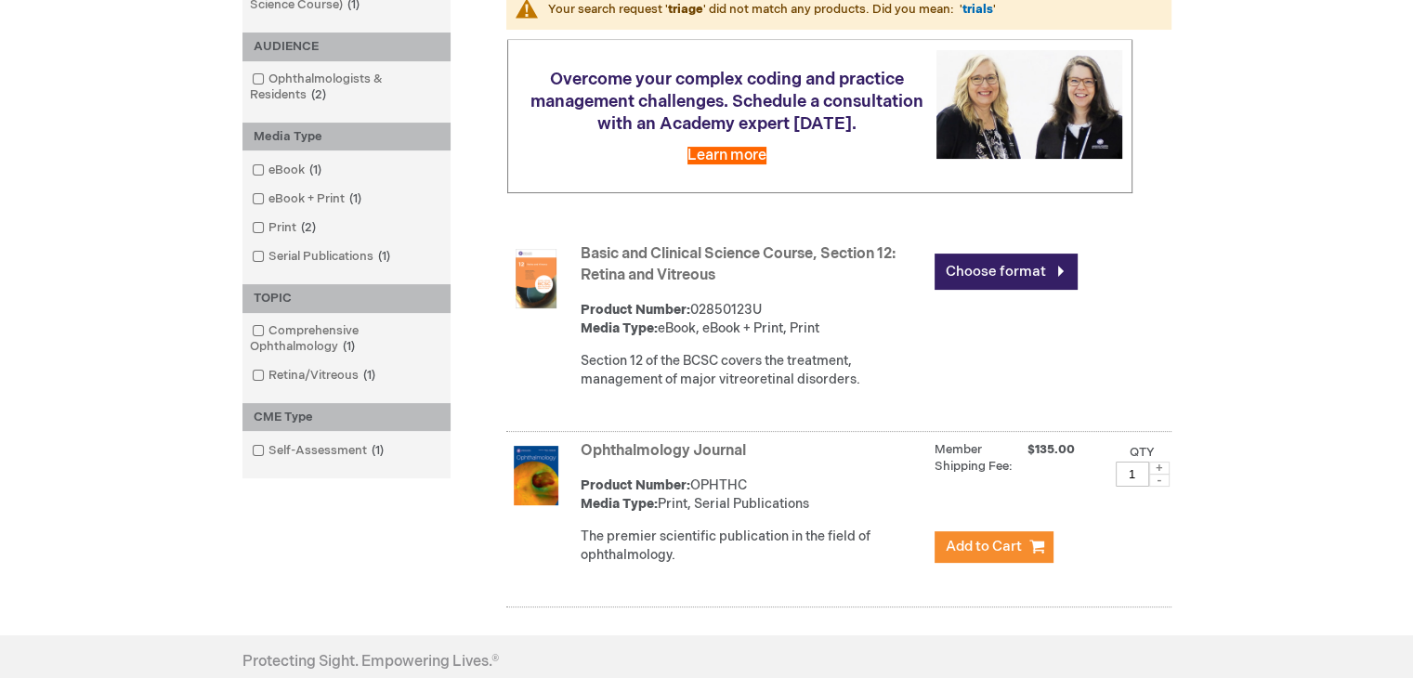
click at [792, 335] on div "Product Number: 02850123U Media Type: eBook, eBook + Print, Print" at bounding box center [753, 319] width 345 height 37
click at [669, 264] on link "Basic and Clinical Science Course, Section 12: Retina and Vitreous" at bounding box center [738, 264] width 315 height 39
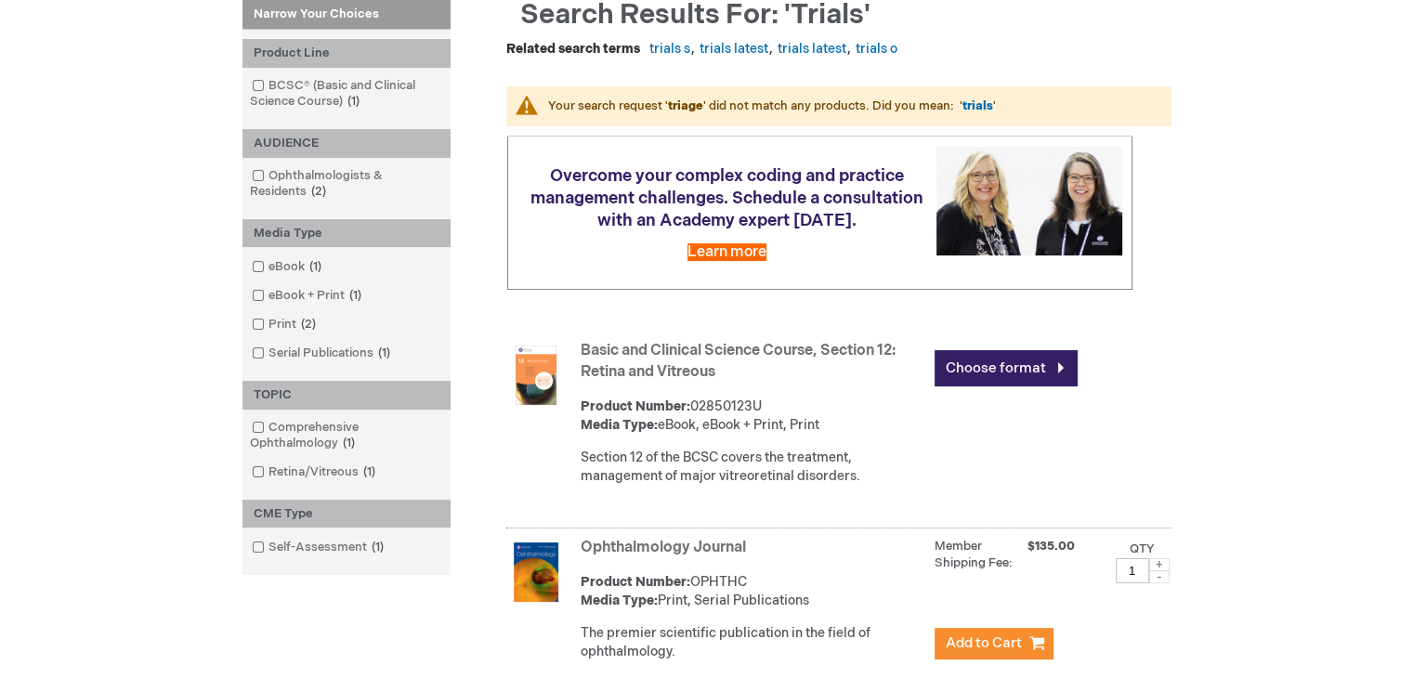
scroll to position [185, 0]
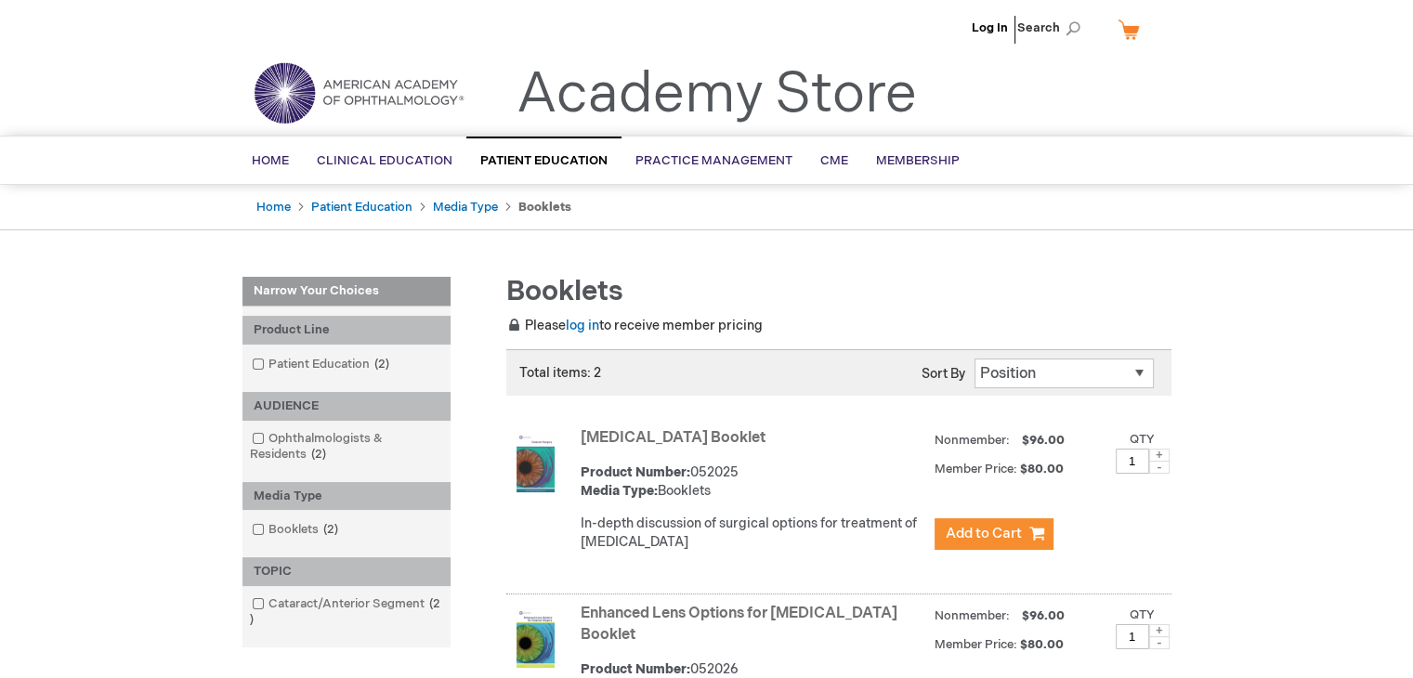
click at [1077, 361] on select "Position Product Name : A to Z Product Name : Z to A Price : Low to High Price …" at bounding box center [1064, 374] width 179 height 30
click at [927, 272] on main "Narrow Your Choices Narrow Your Choices Product Line Patient Education 2 items …" at bounding box center [707, 526] width 957 height 537
click at [255, 164] on span "Home" at bounding box center [270, 160] width 37 height 15
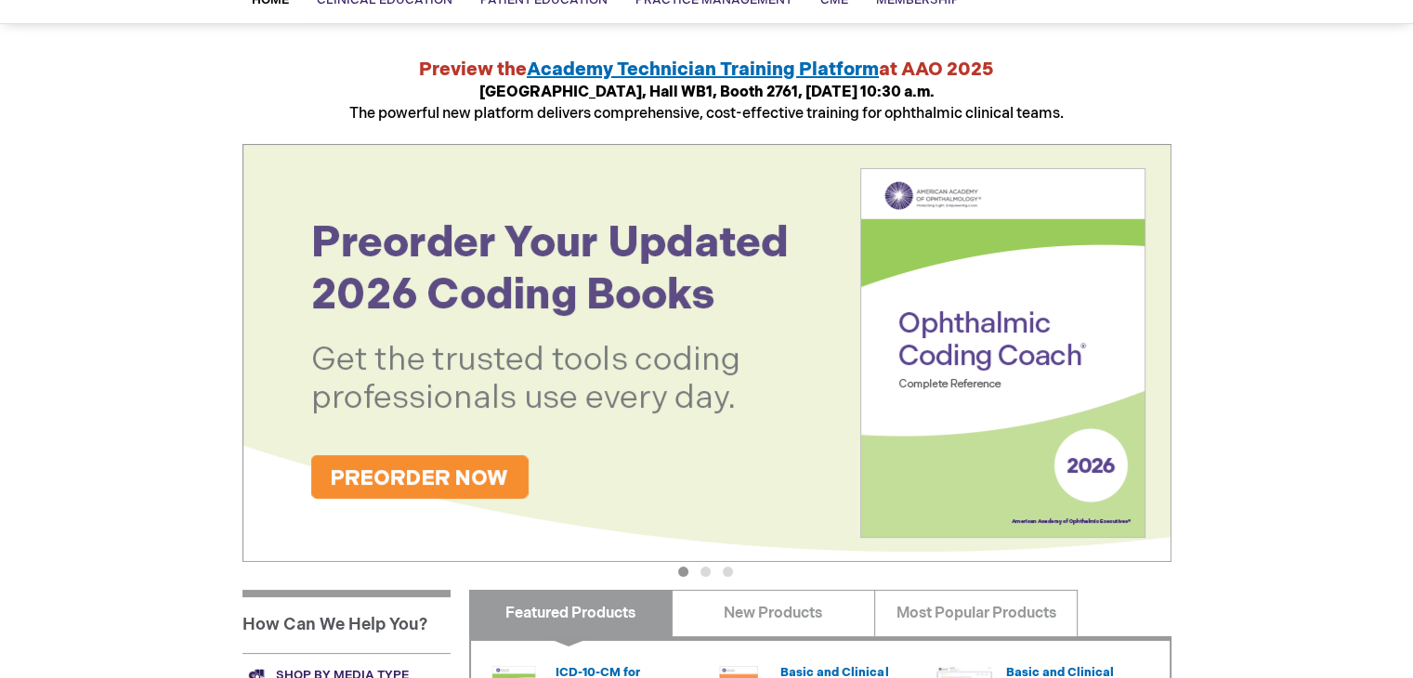
scroll to position [279, 0]
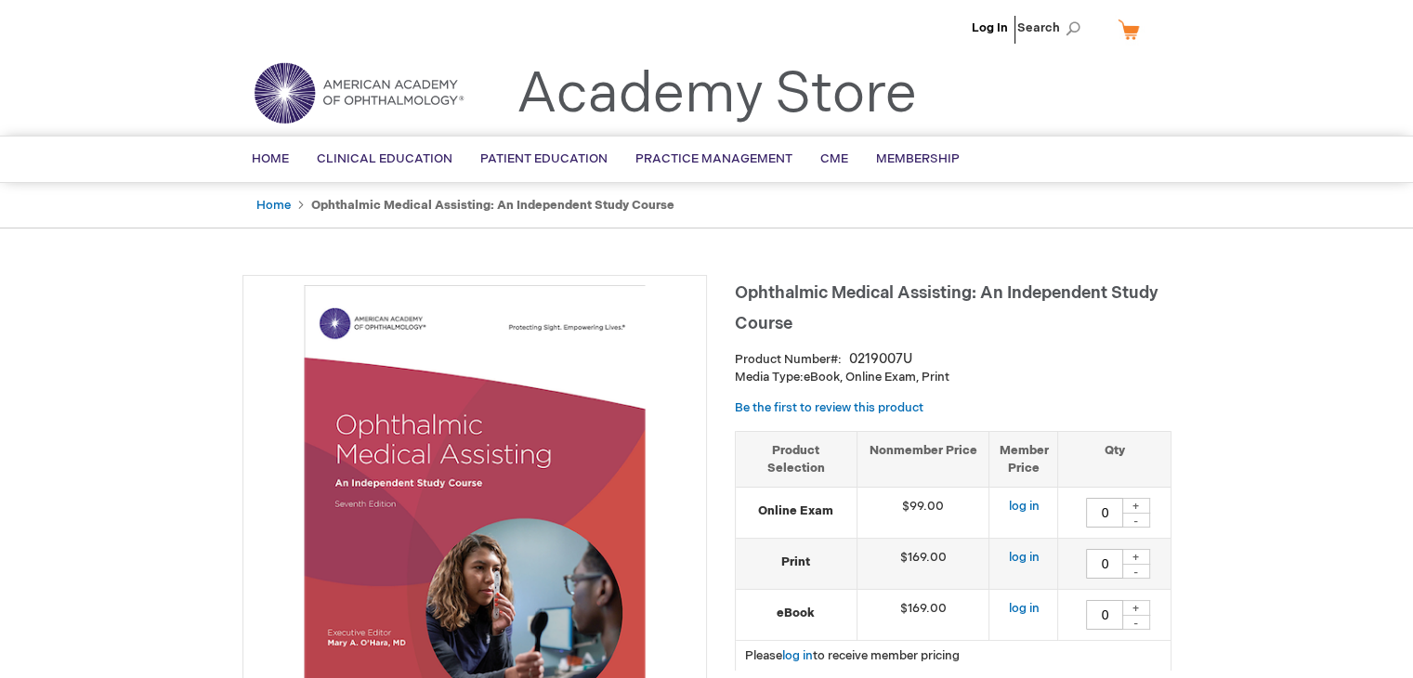
click at [547, 422] on img at bounding box center [475, 507] width 444 height 444
click at [828, 282] on h1 "Ophthalmic Medical Assisting: An Independent Study Course" at bounding box center [953, 305] width 437 height 61
click at [895, 365] on div "0219007U" at bounding box center [880, 359] width 63 height 19
click at [859, 412] on link "Be the first to review this product" at bounding box center [829, 407] width 189 height 15
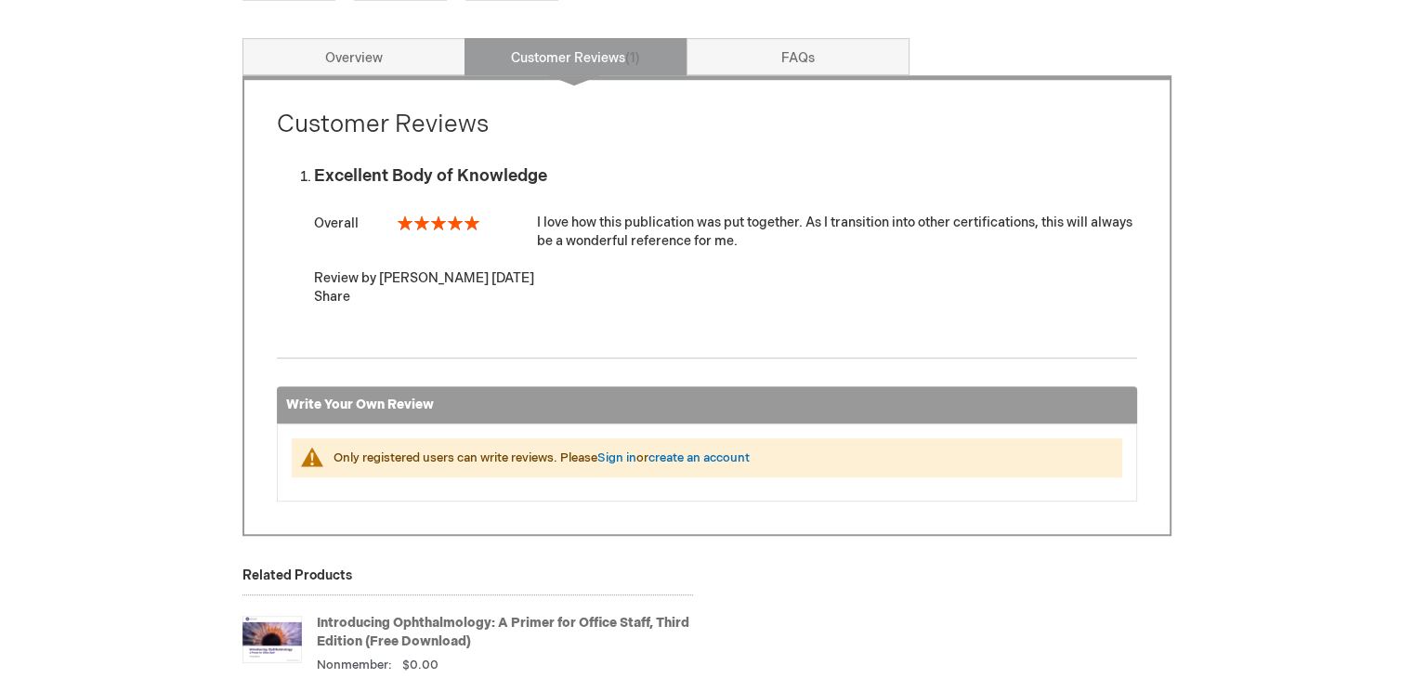
scroll to position [801, 0]
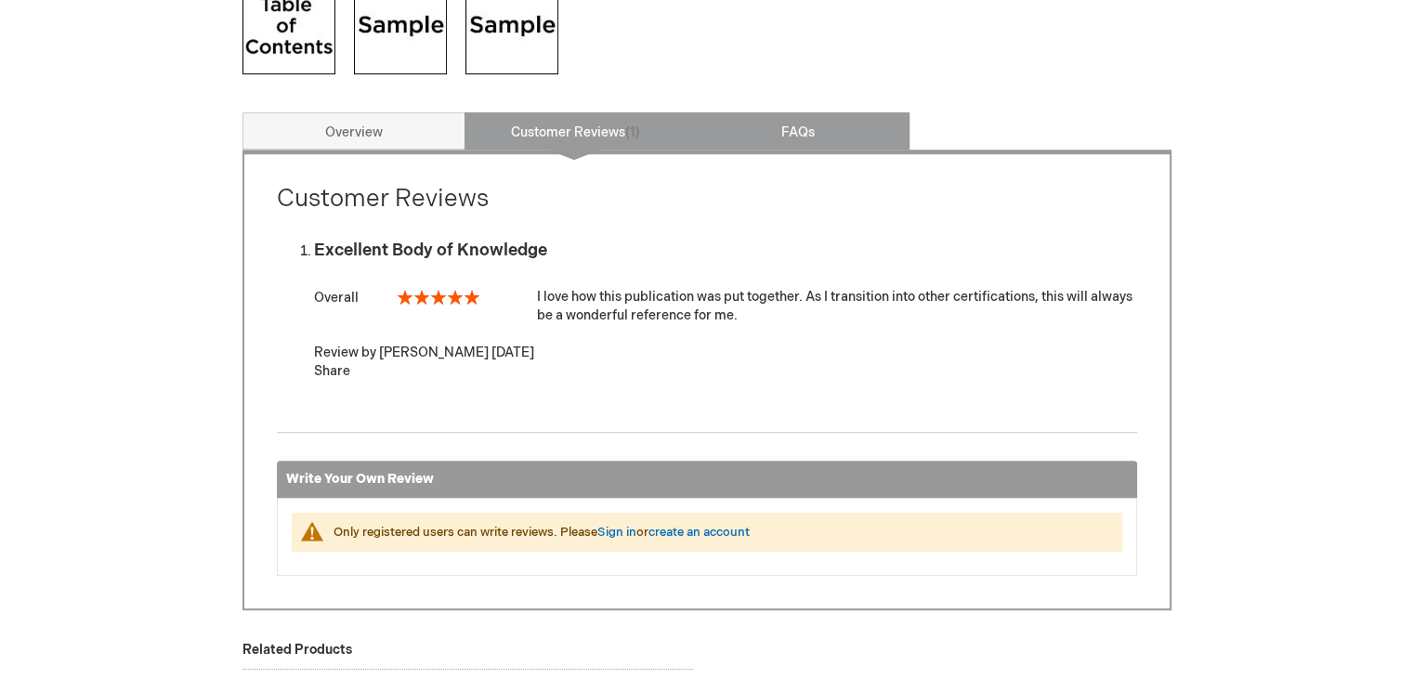
click at [746, 125] on link "FAQs" at bounding box center [798, 130] width 223 height 37
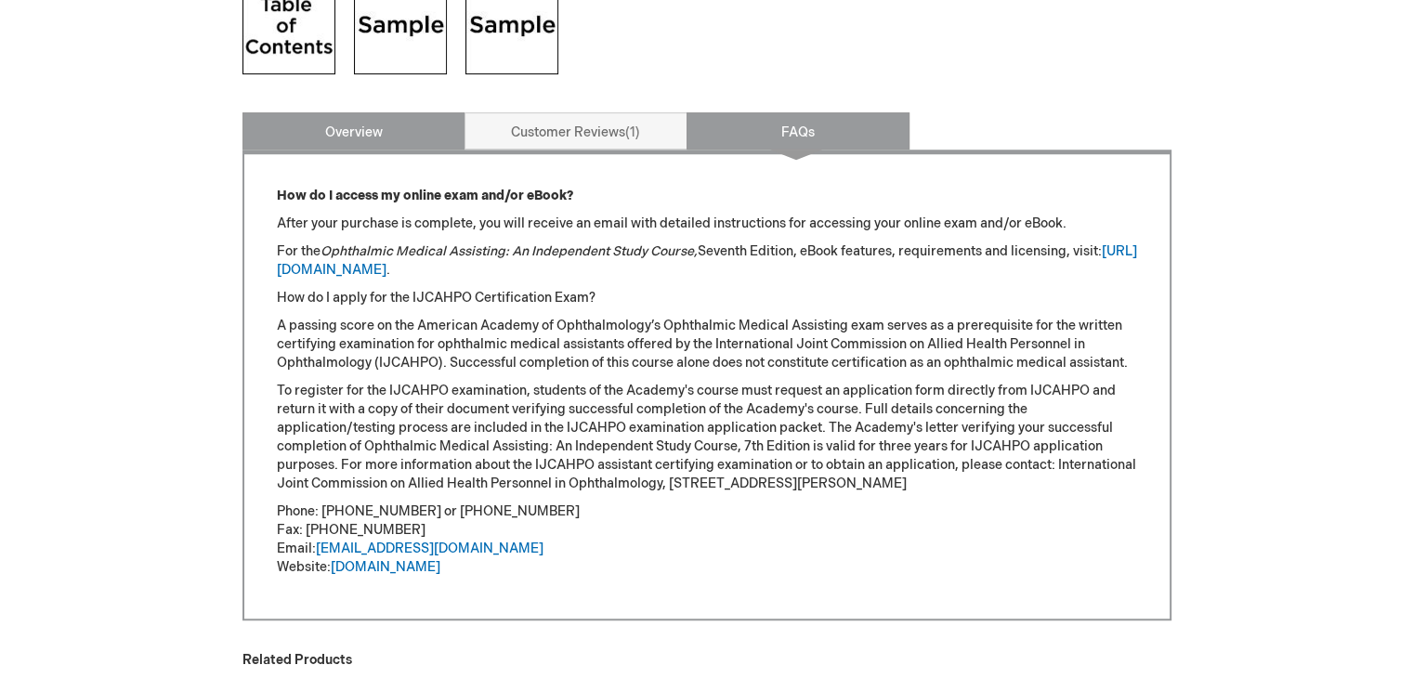
click at [440, 135] on link "Overview" at bounding box center [354, 130] width 223 height 37
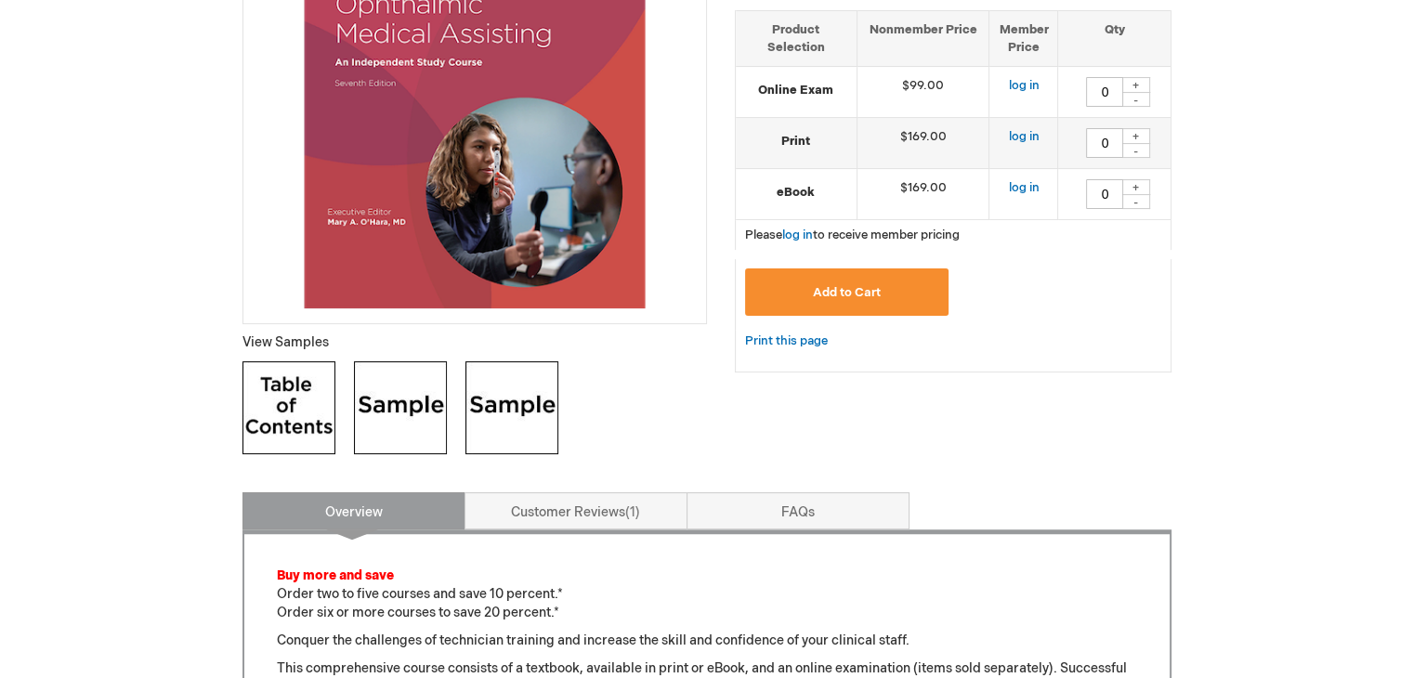
scroll to position [0, 0]
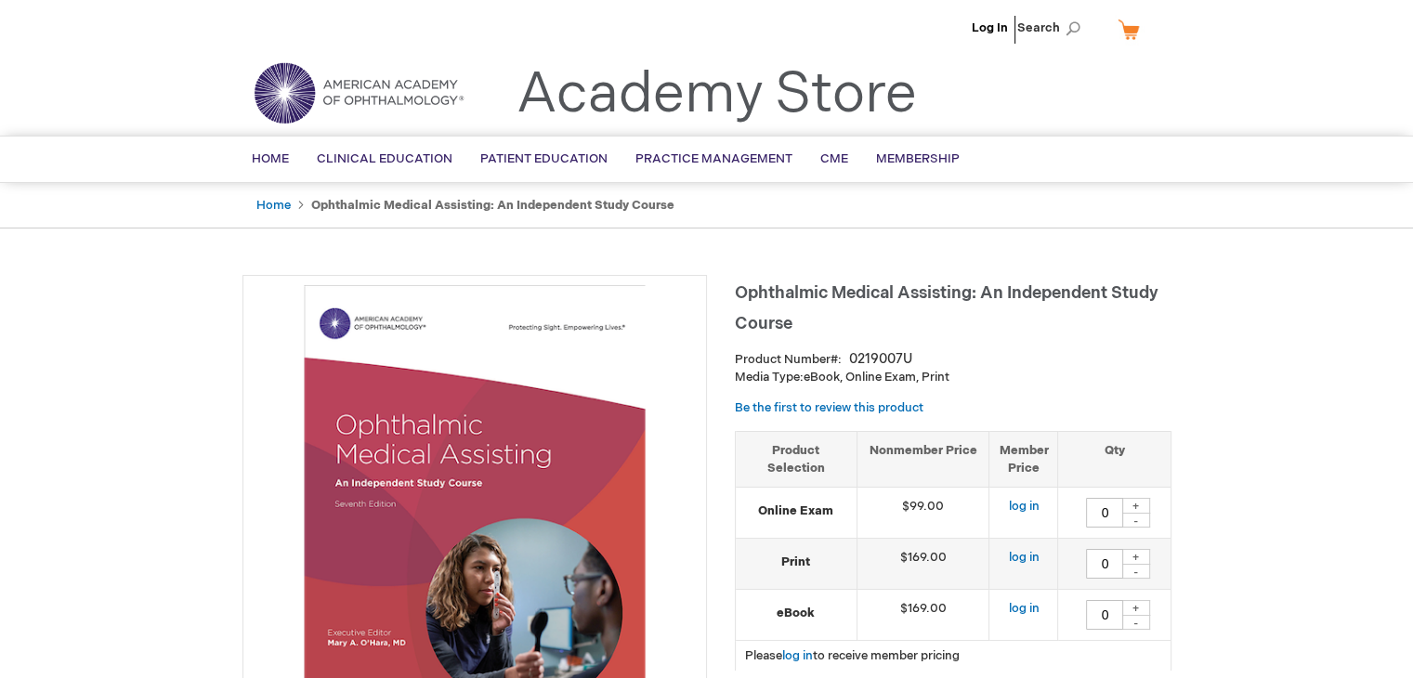
click at [578, 207] on strong "Ophthalmic Medical Assisting: An Independent Study Course" at bounding box center [492, 205] width 363 height 15
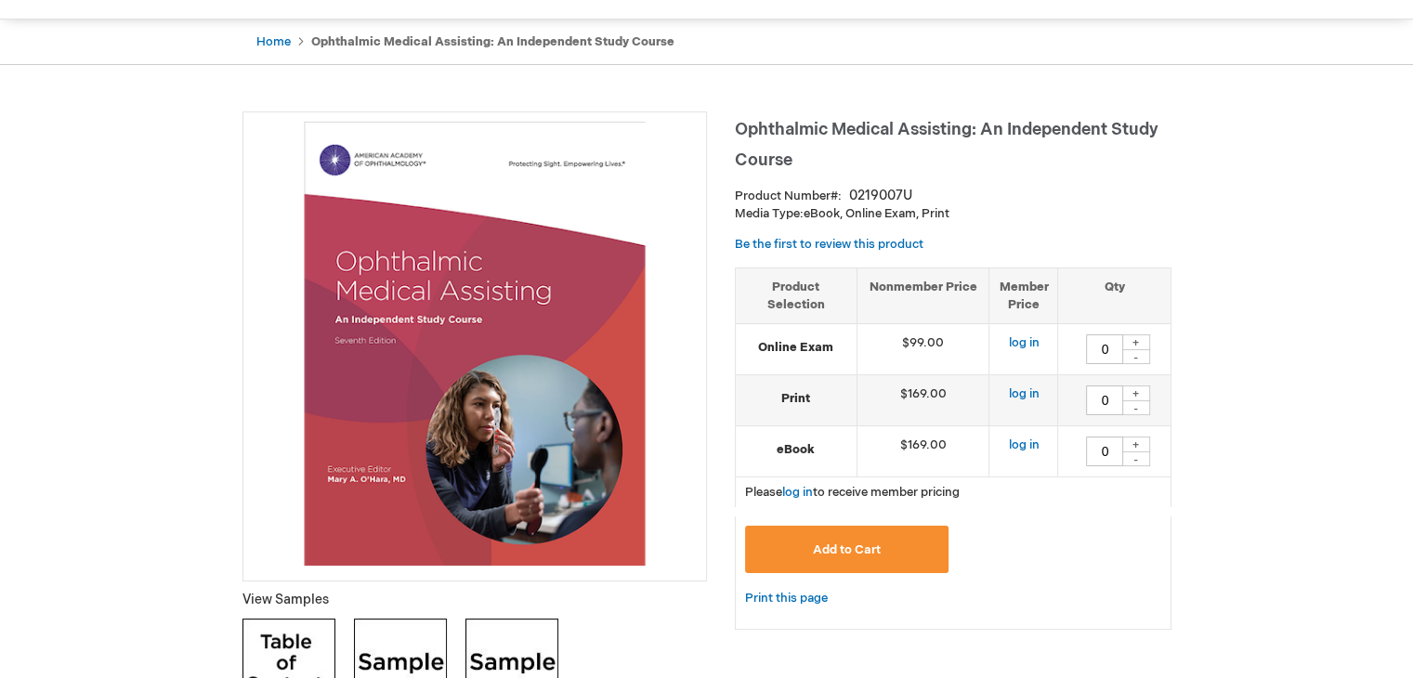
scroll to position [186, 0]
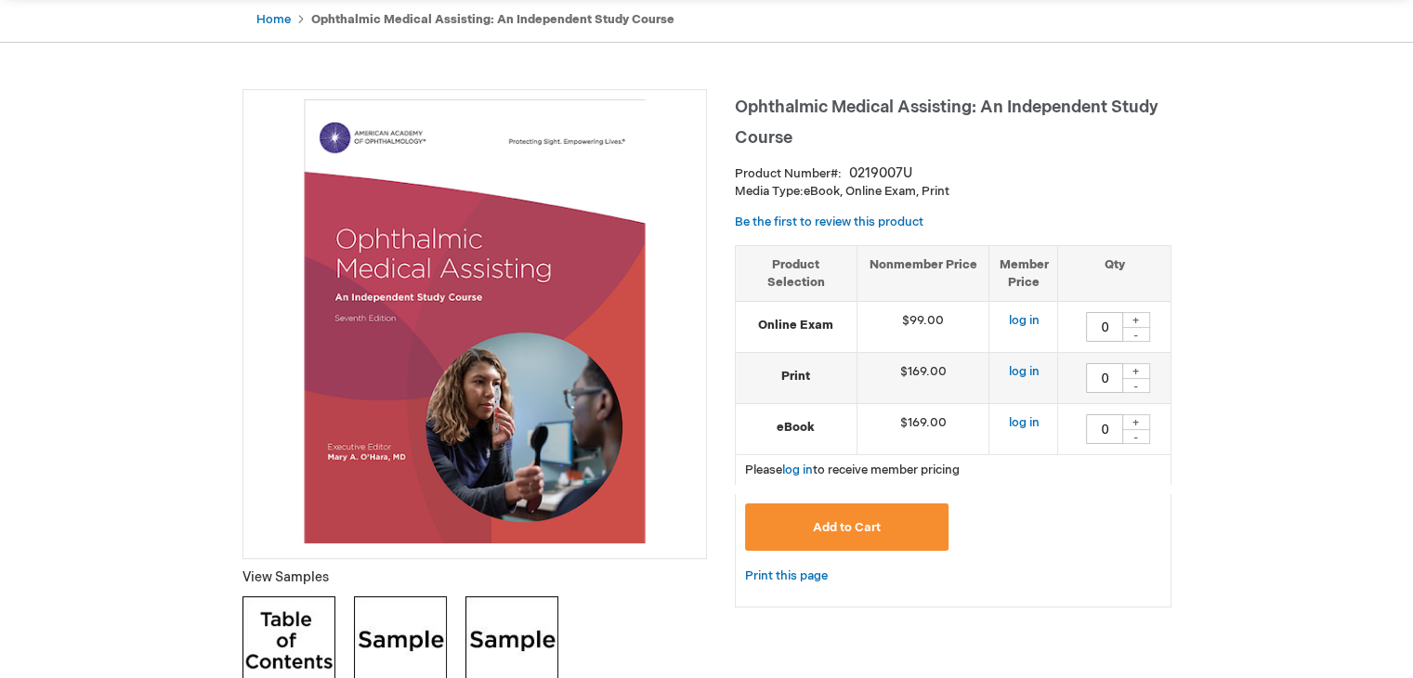
click at [828, 321] on strong "Online Exam" at bounding box center [796, 326] width 102 height 18
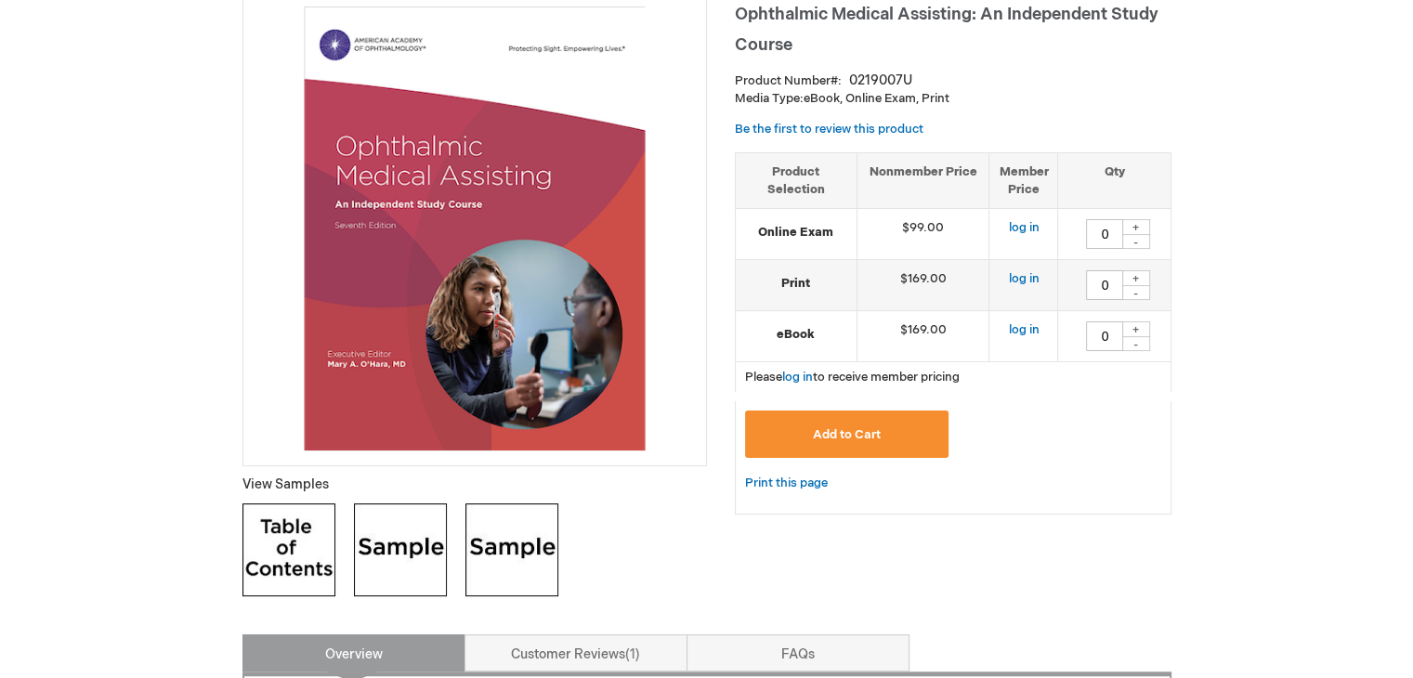
scroll to position [743, 0]
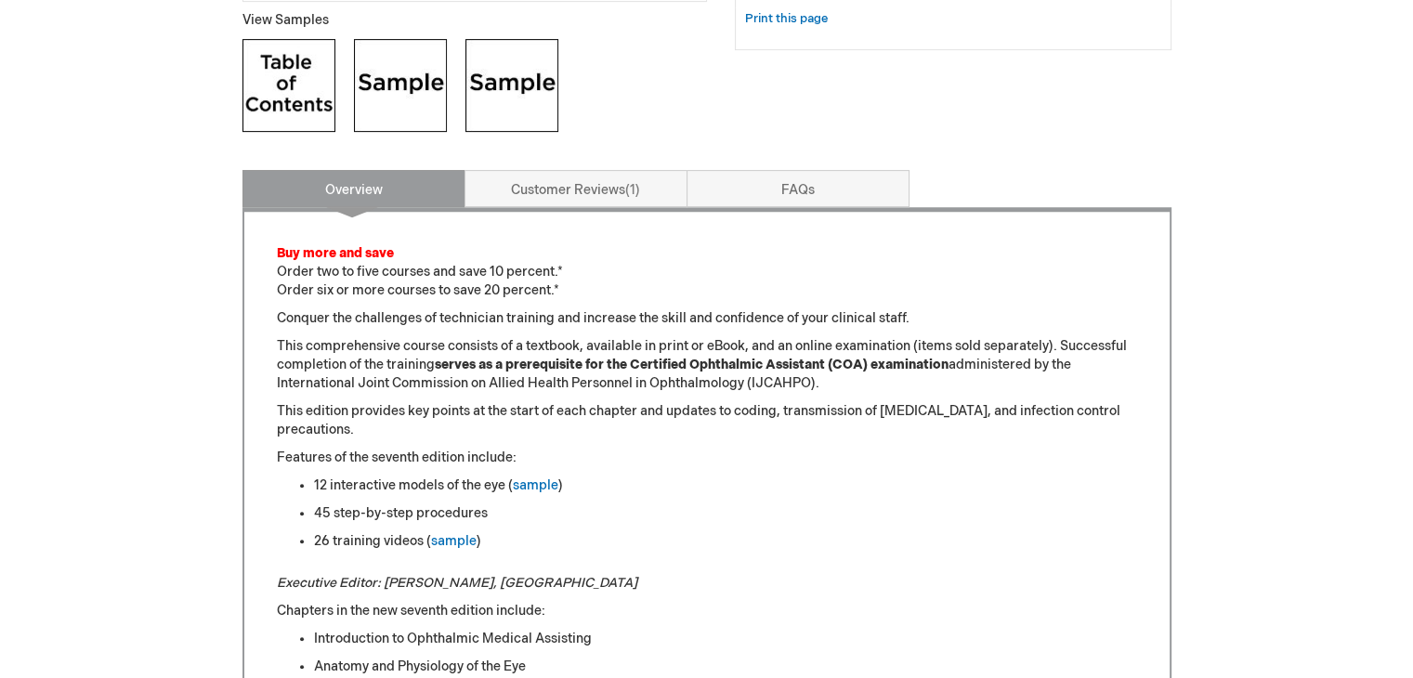
drag, startPoint x: 461, startPoint y: 499, endPoint x: 455, endPoint y: 510, distance: 12.5
click at [461, 499] on ul "12 interactive models of the eye ( sample ) 45 step-by-step procedures 26 train…" at bounding box center [707, 514] width 860 height 74
click at [442, 515] on div "45 step-by-step procedures" at bounding box center [725, 514] width 823 height 19
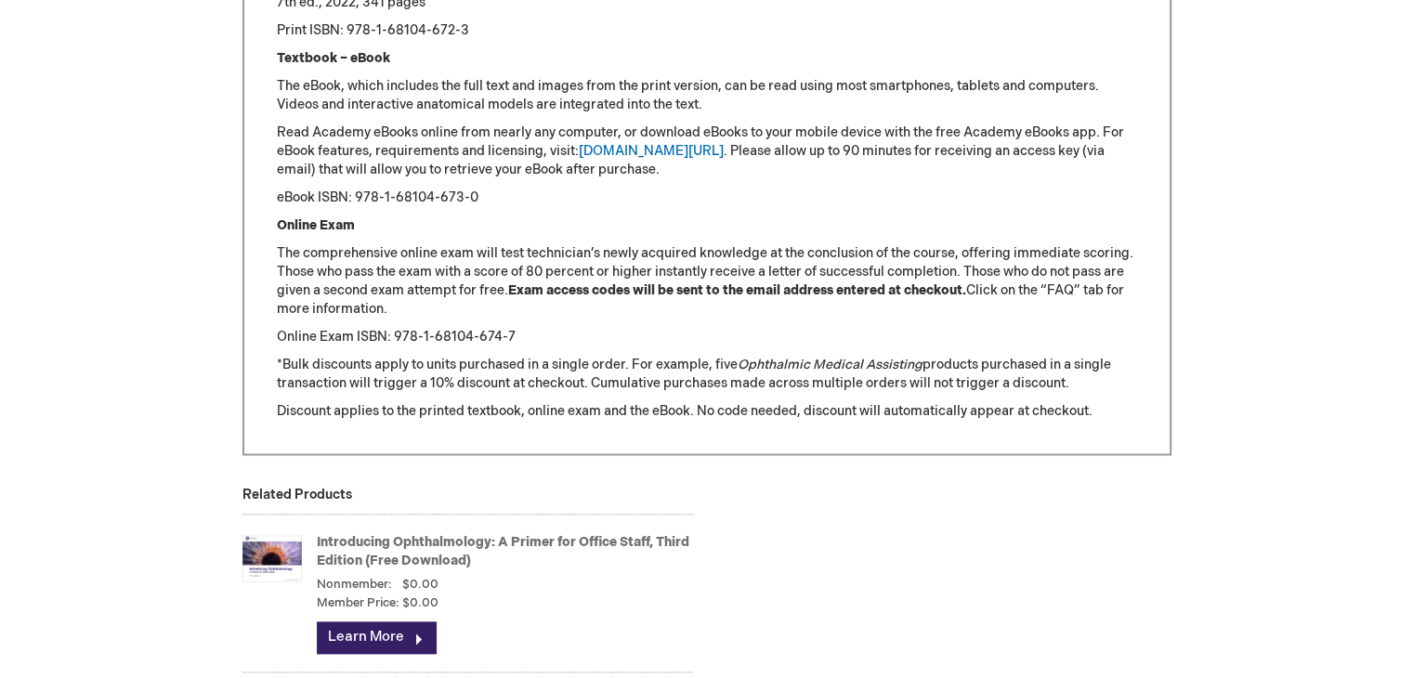
scroll to position [2667, 0]
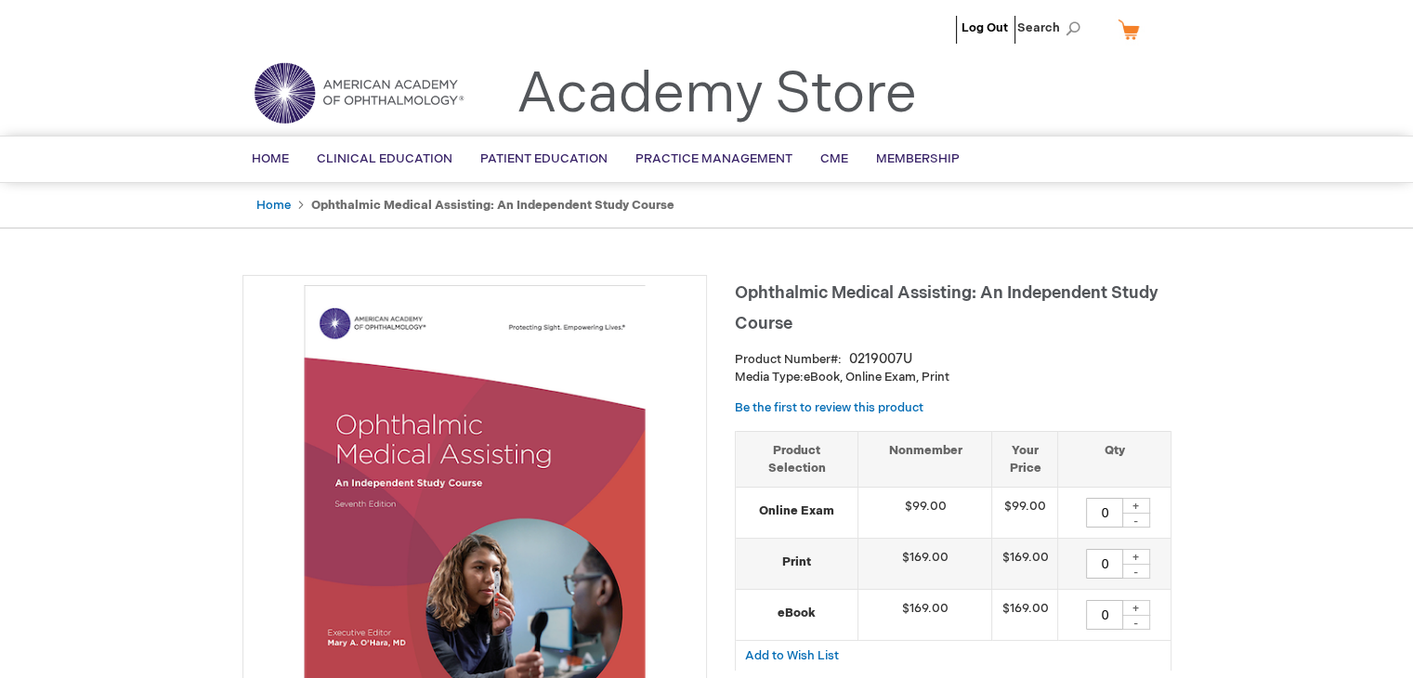
type input "0"
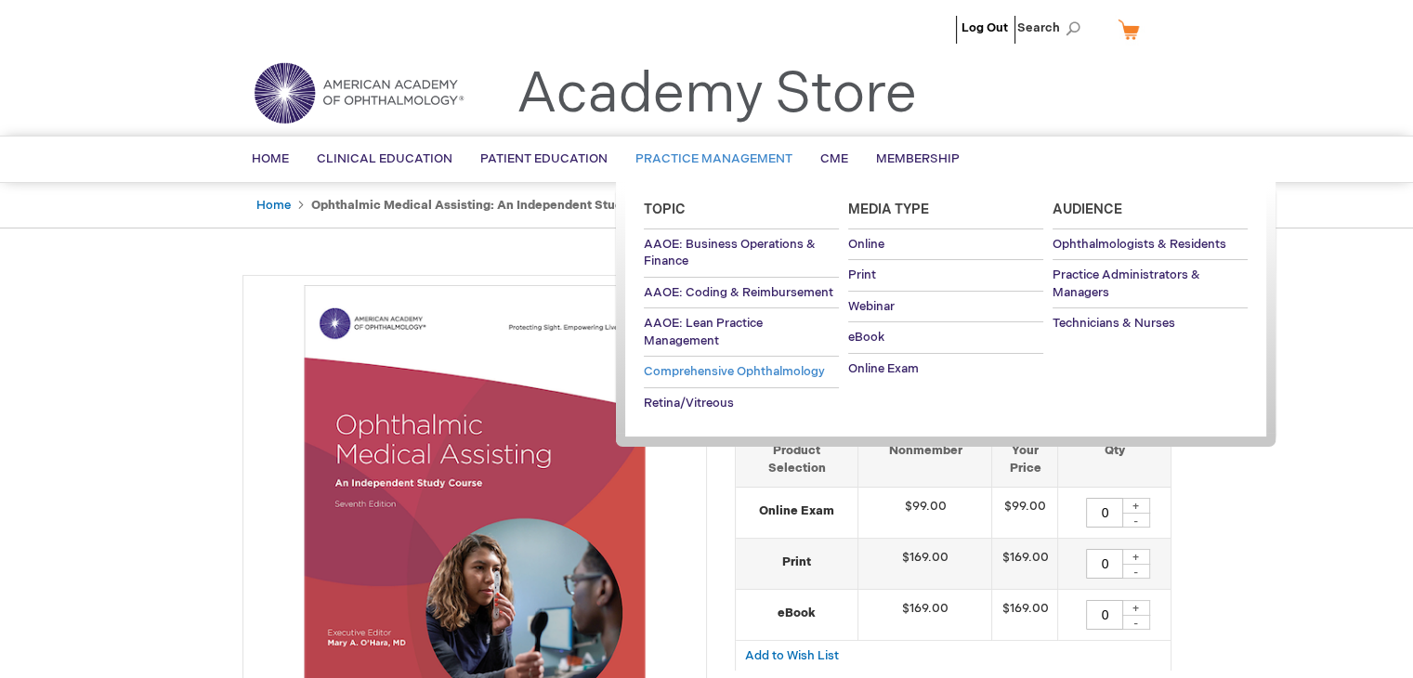
click at [720, 381] on link "Comprehensive Ophthalmology" at bounding box center [741, 372] width 195 height 31
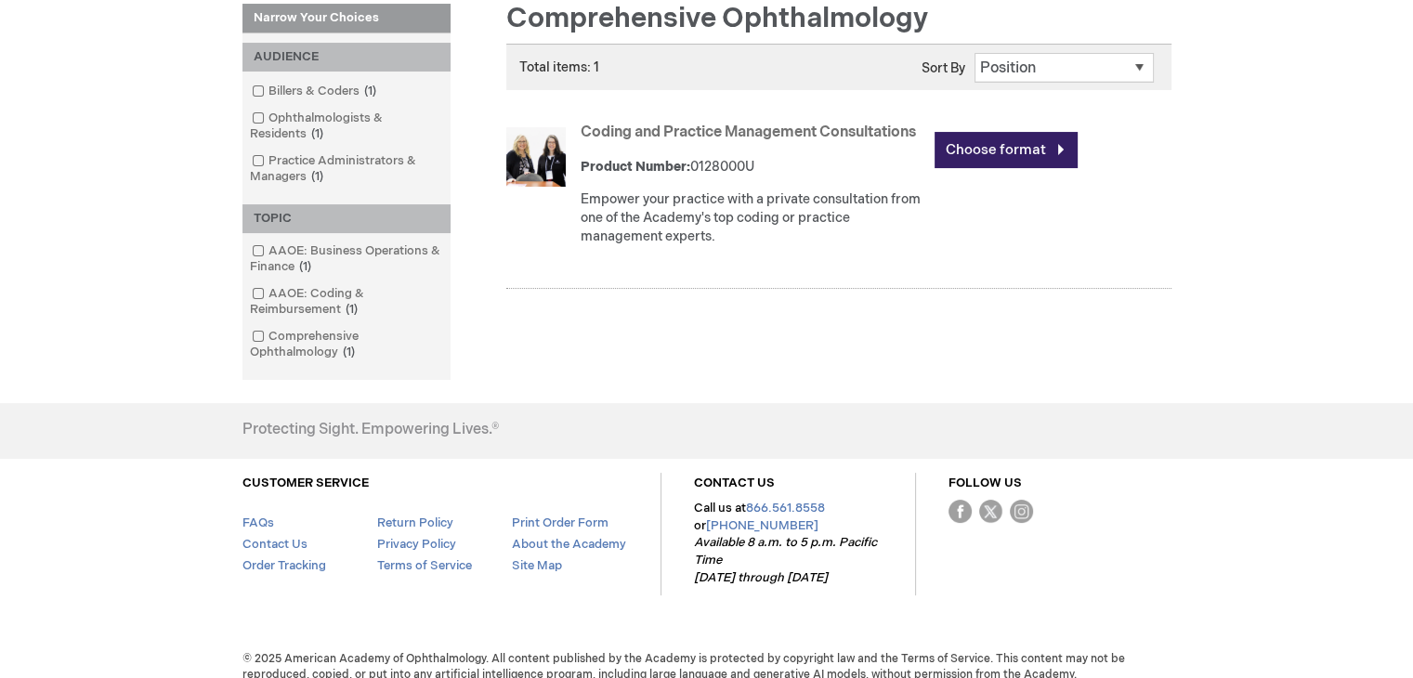
scroll to position [93, 0]
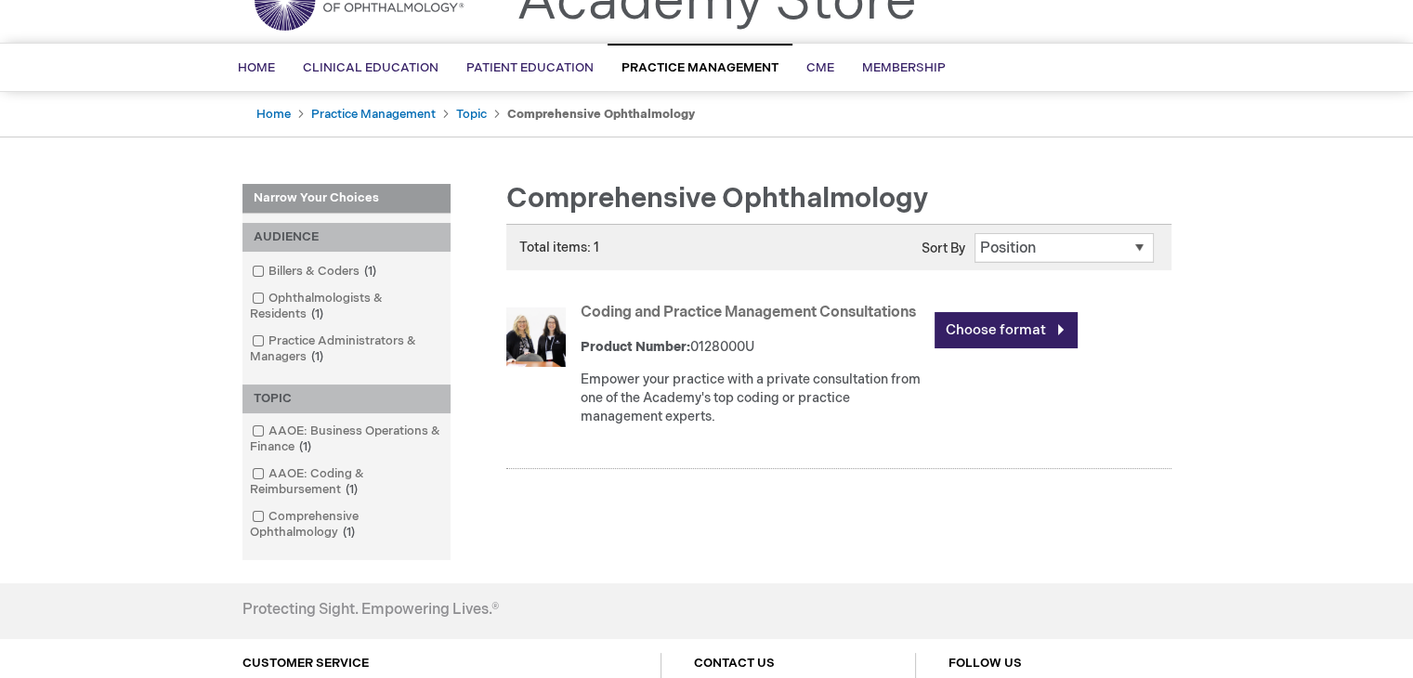
click at [671, 320] on link "Coding and Practice Management Consultations" at bounding box center [748, 313] width 335 height 18
click at [673, 313] on link "Coding and Practice Management Consultations" at bounding box center [748, 313] width 335 height 18
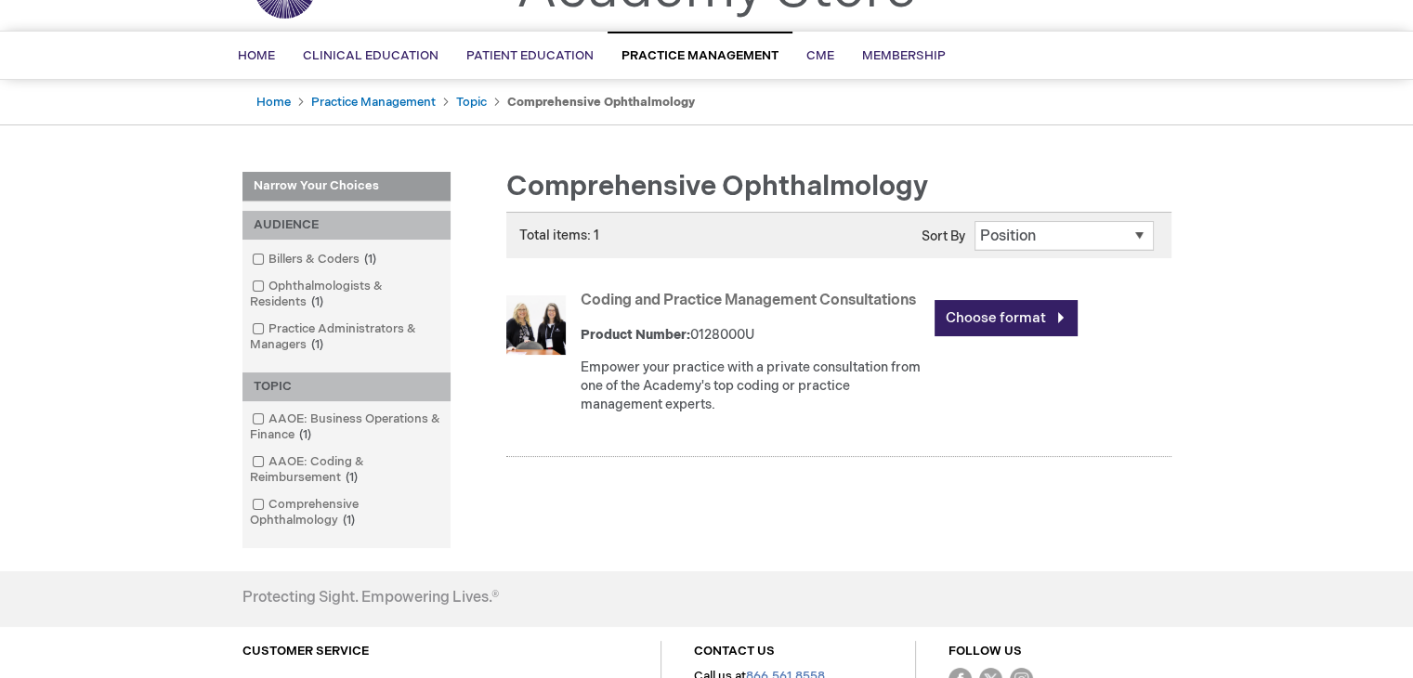
scroll to position [0, 0]
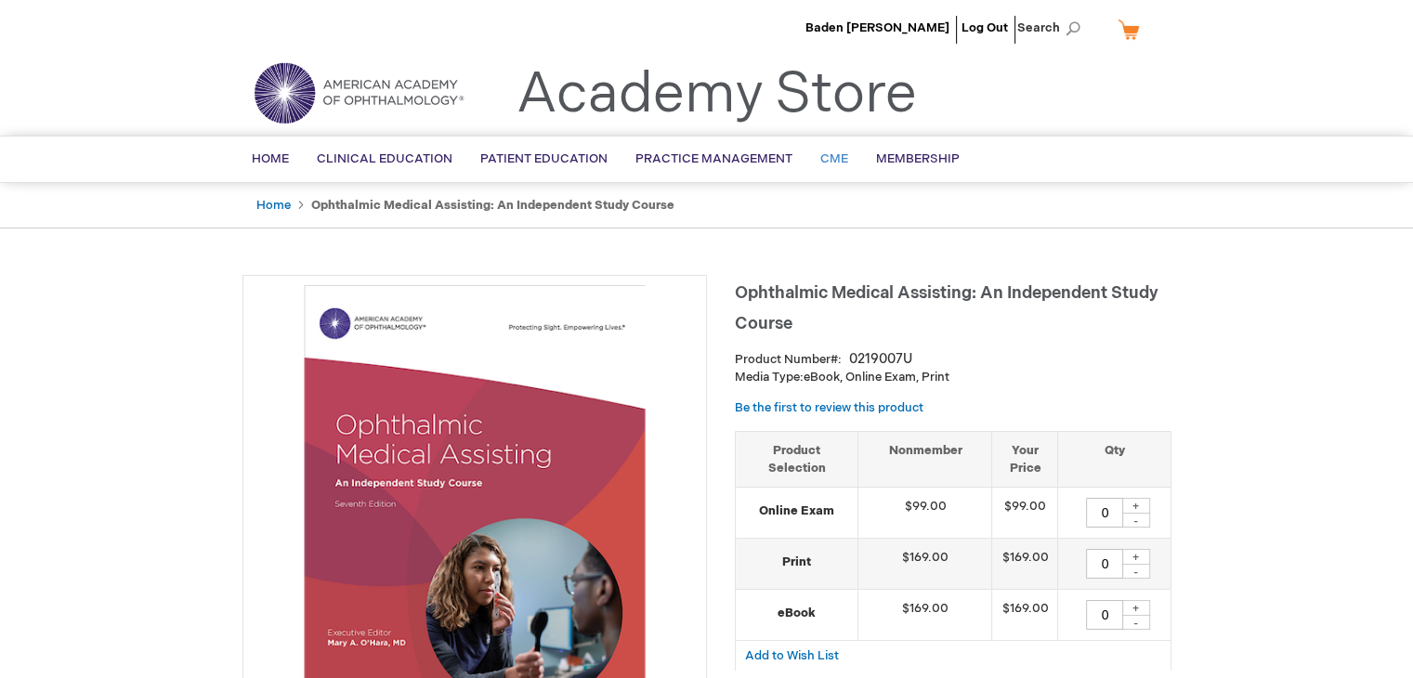
click at [837, 154] on span "CME" at bounding box center [834, 158] width 28 height 15
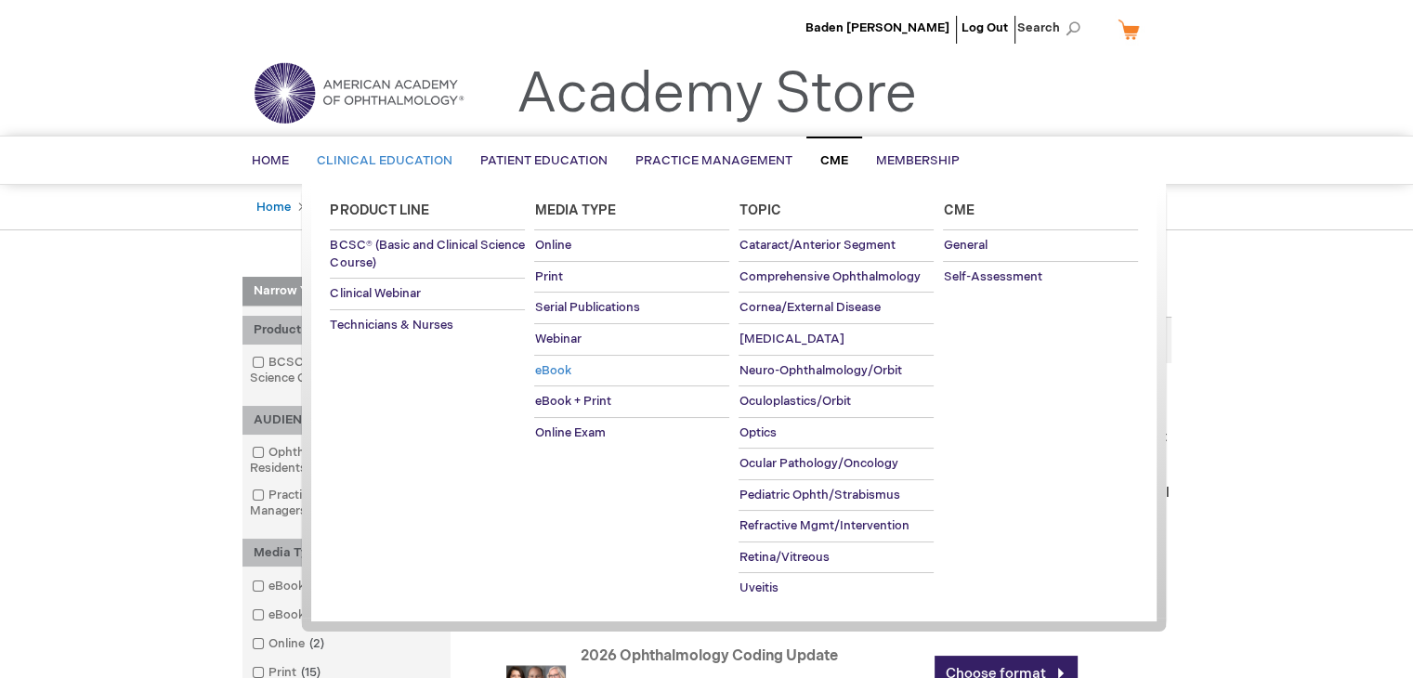
click at [564, 368] on span "eBook" at bounding box center [552, 370] width 36 height 15
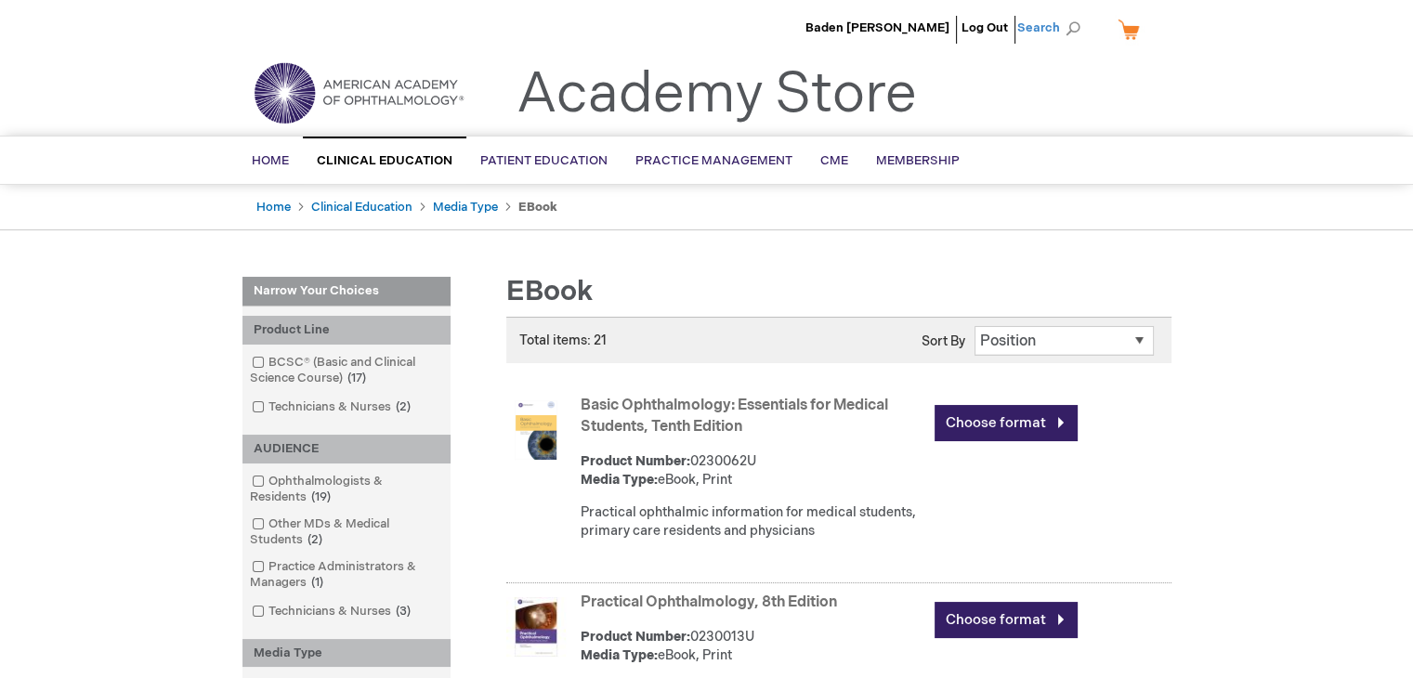
click at [1074, 25] on span "Search" at bounding box center [1052, 27] width 71 height 37
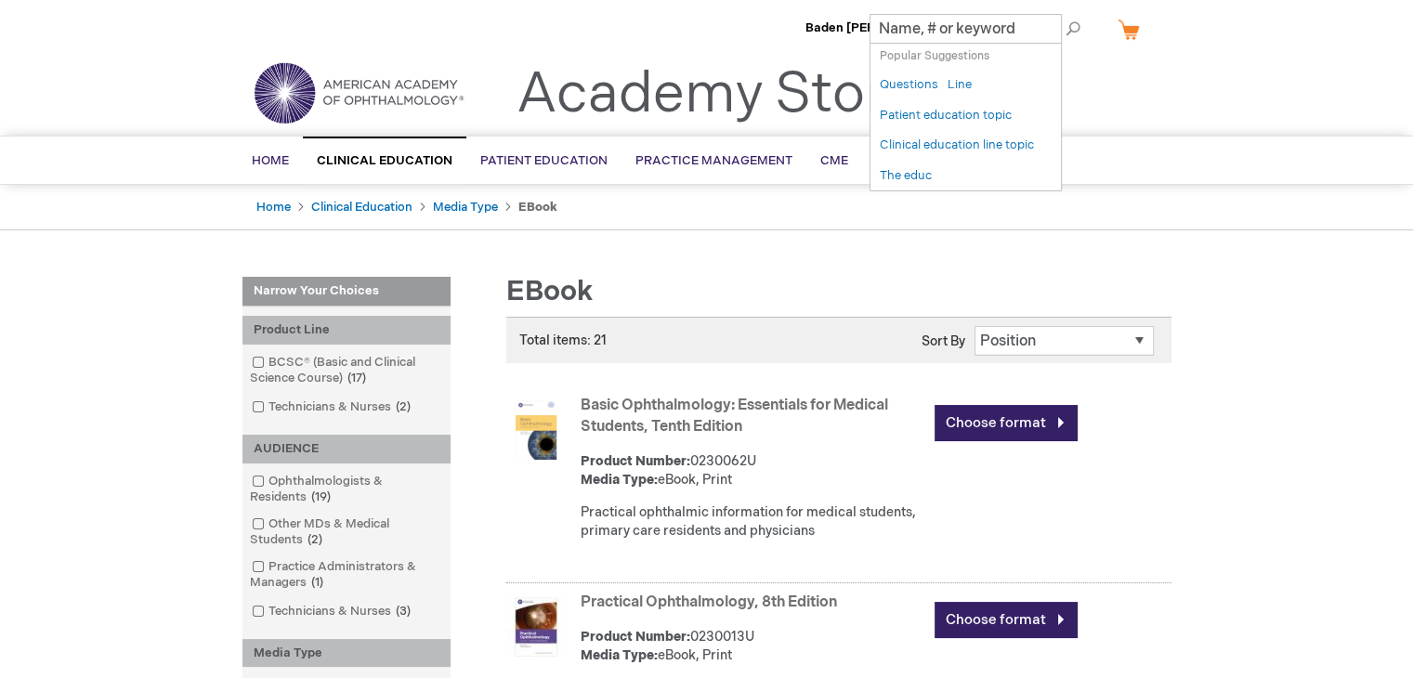
paste input "Ophthalmic Medical Assisting: An Independent Study Course"
type input "Ophthalmic Medical Assisting: An Independent Study Course"
click at [1066, 14] on button "Search" at bounding box center [1073, 29] width 15 height 30
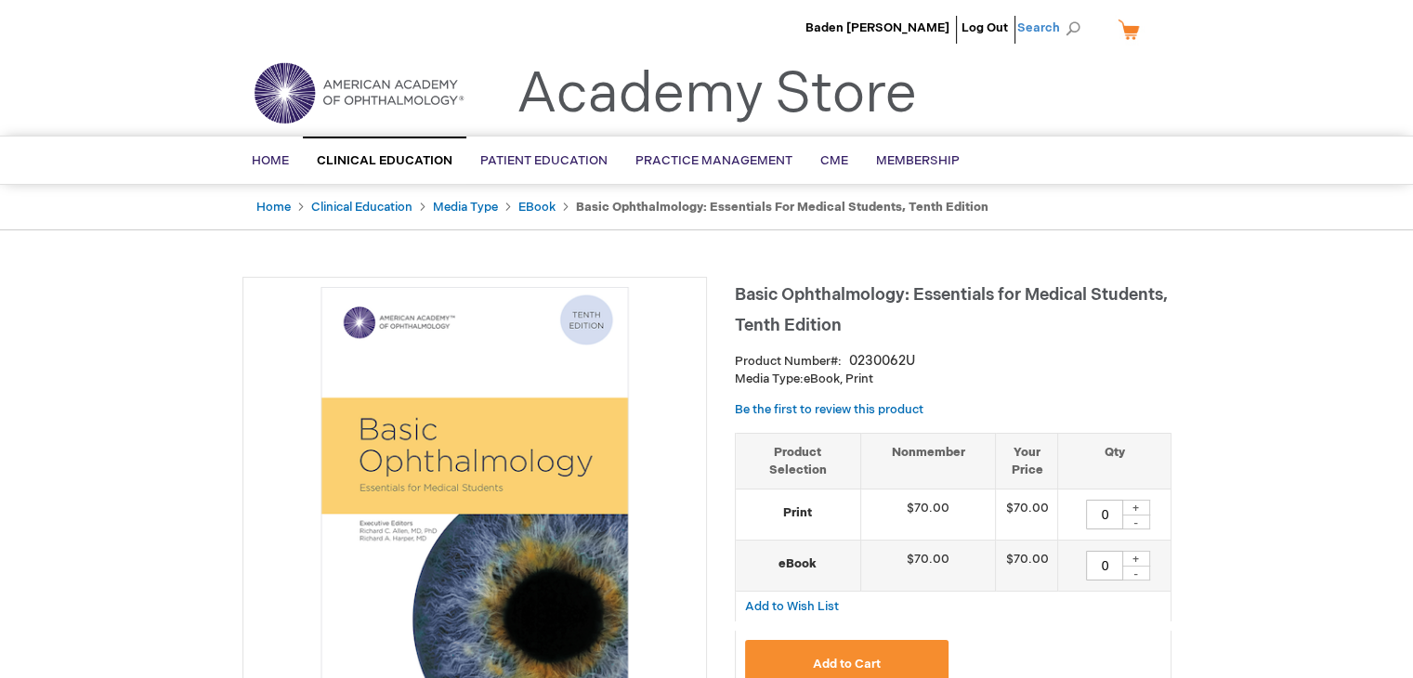
click at [1070, 33] on span "Search" at bounding box center [1052, 27] width 71 height 37
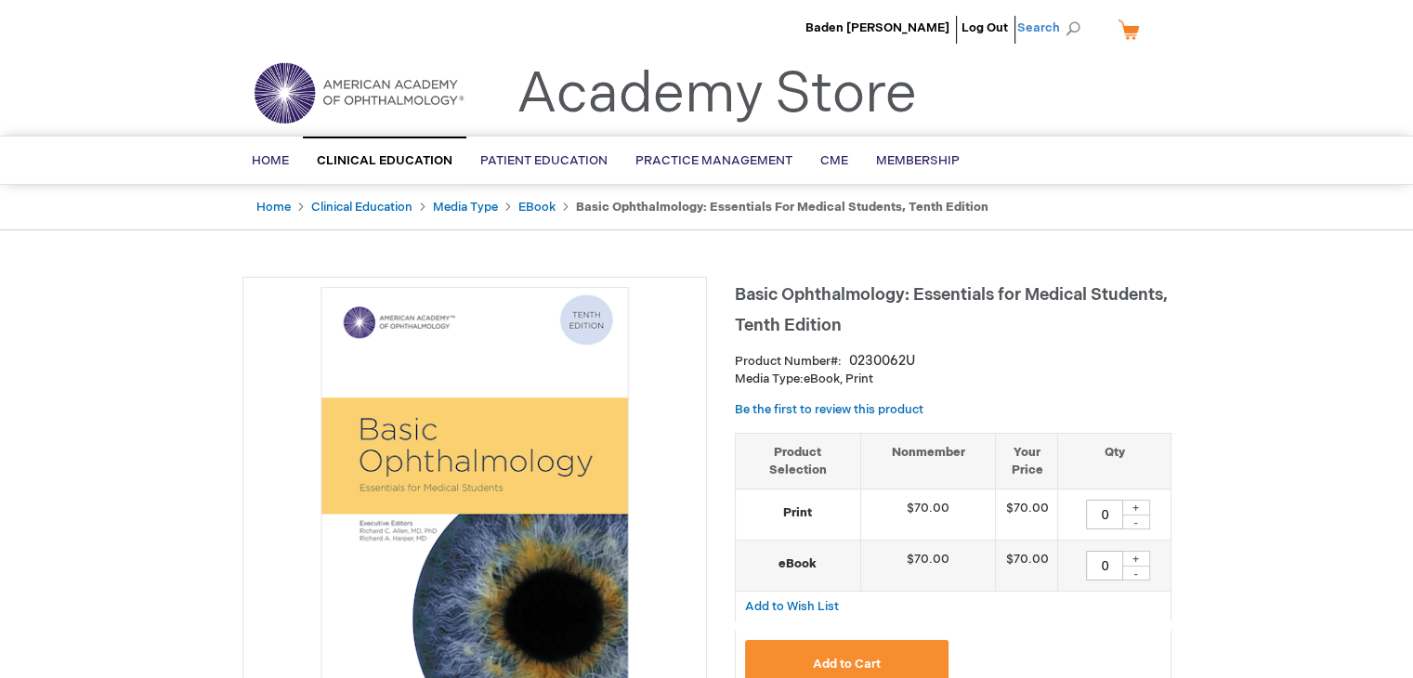
click at [1082, 30] on span "Search" at bounding box center [1052, 27] width 71 height 37
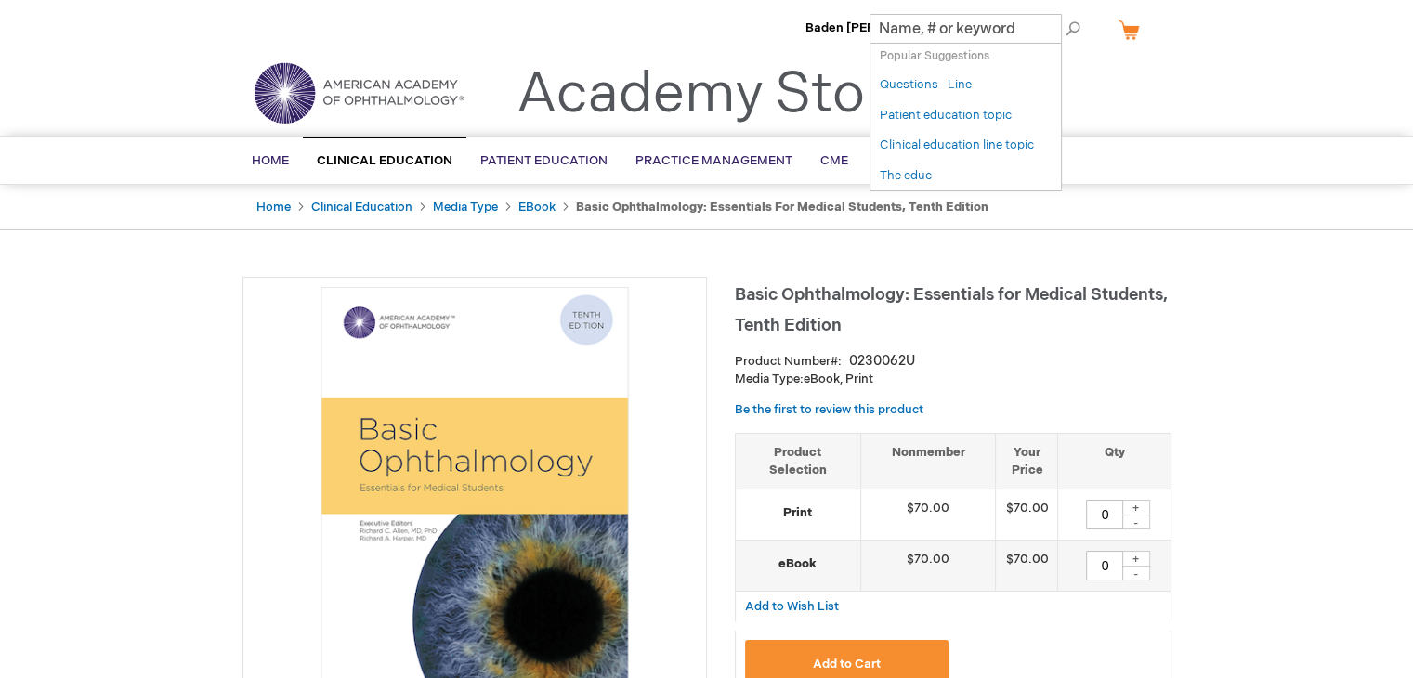
paste input "K3YL3@rn!ng2025!"
type input "K3YL3@rn!ng2025!"
type input "Triage"
click at [1066, 14] on button "Search" at bounding box center [1073, 29] width 15 height 30
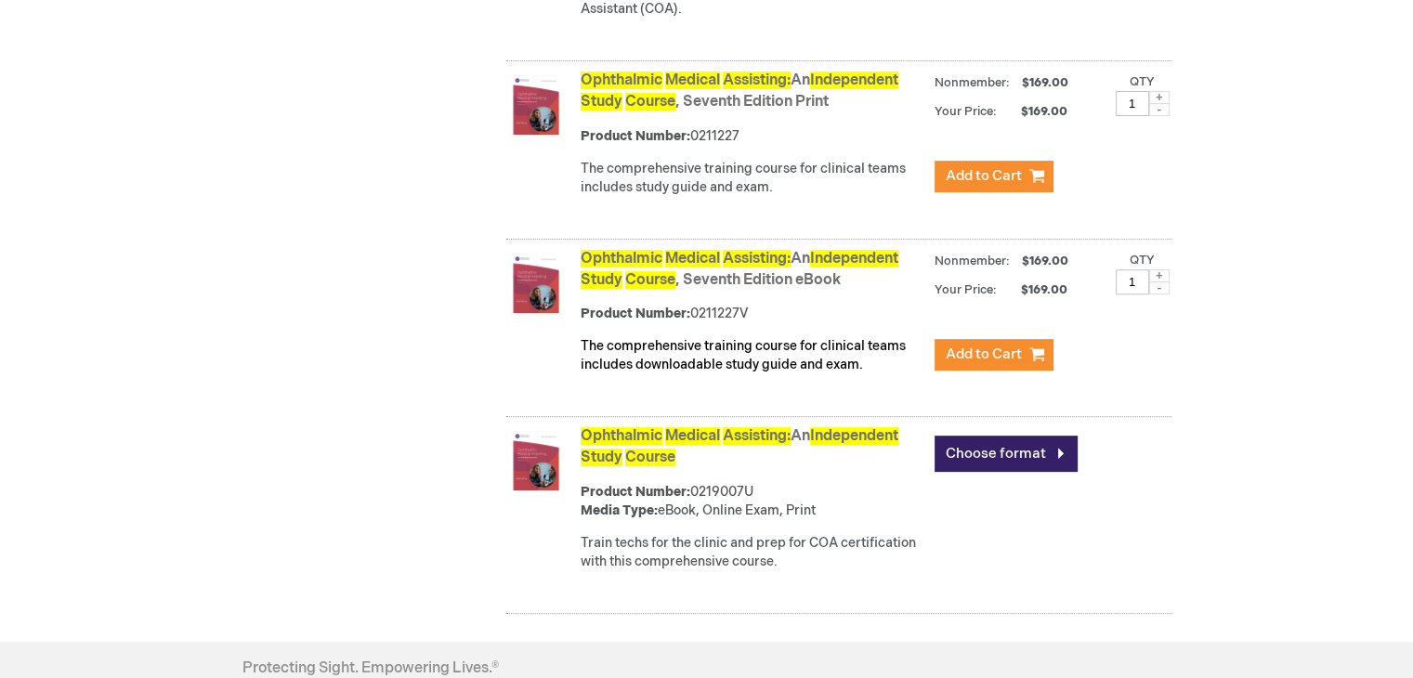
scroll to position [836, 0]
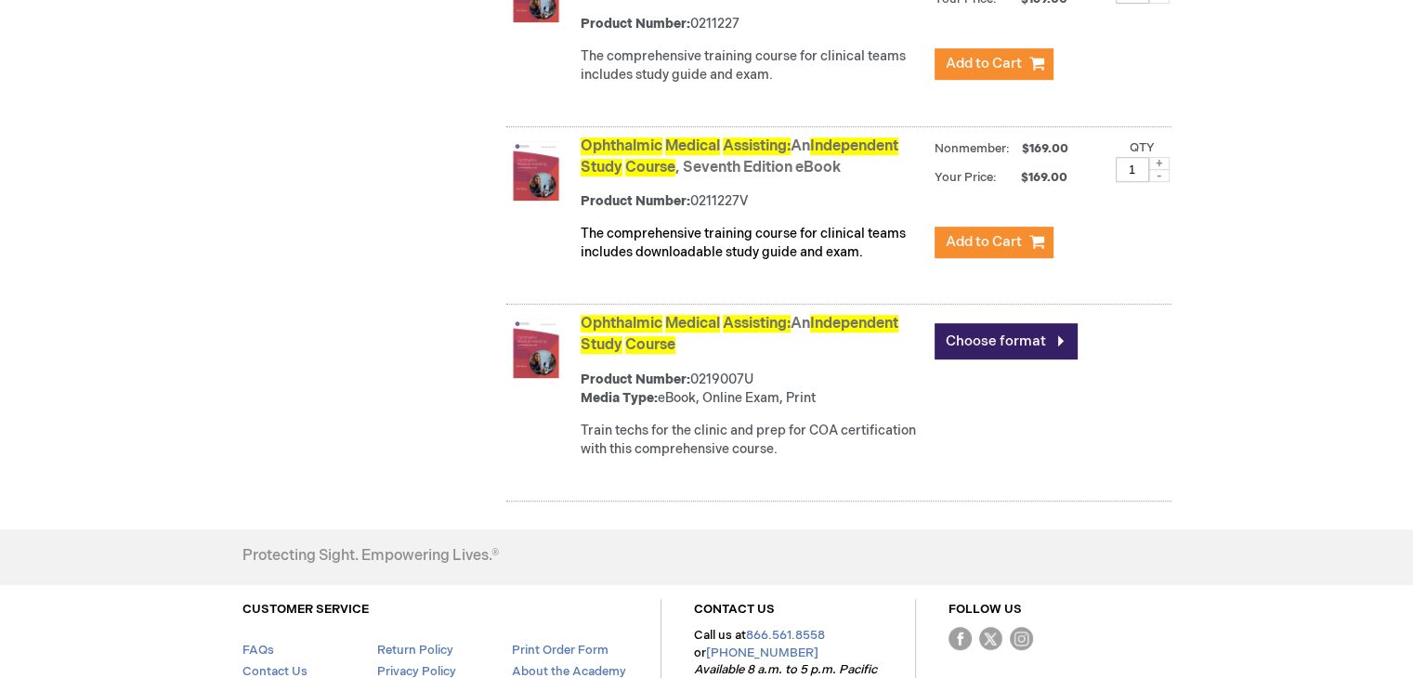
click at [791, 333] on span "Assisting:" at bounding box center [757, 324] width 68 height 18
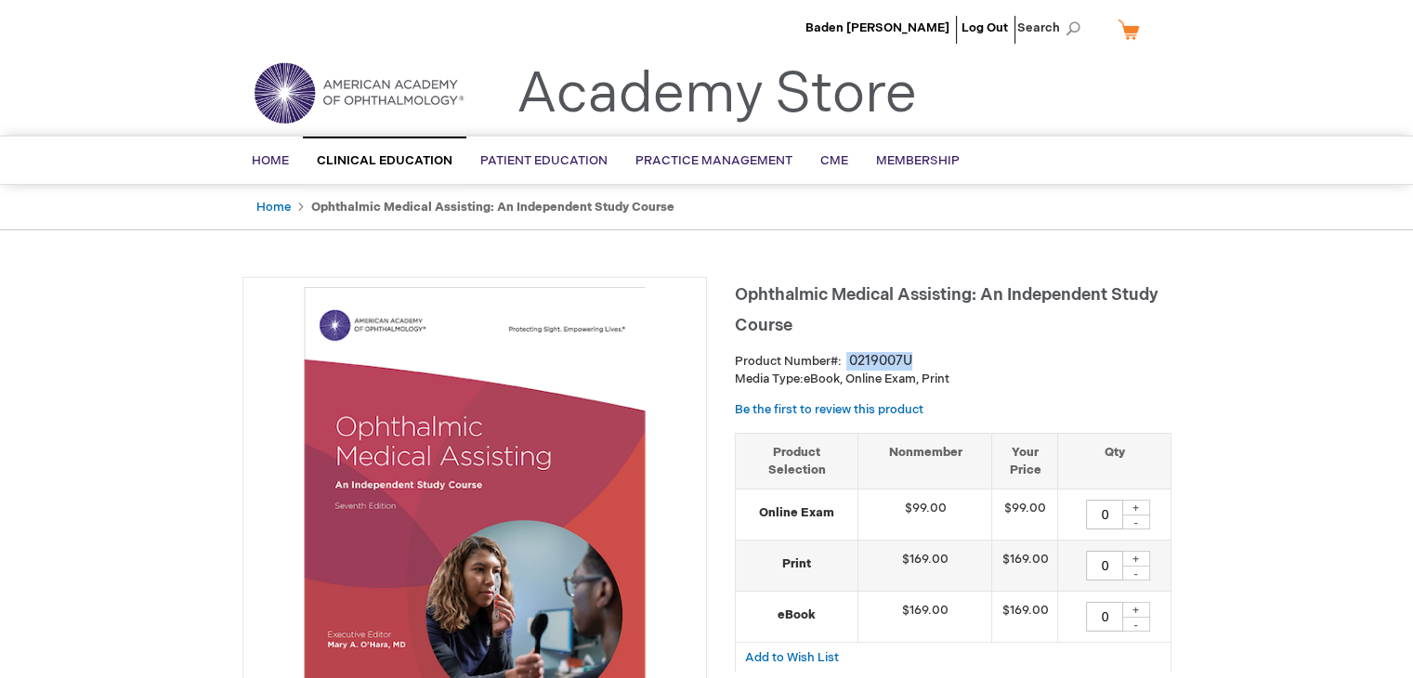
drag, startPoint x: 922, startPoint y: 358, endPoint x: 839, endPoint y: 360, distance: 82.7
click at [844, 358] on div "Product Number 0219007U" at bounding box center [953, 361] width 437 height 19
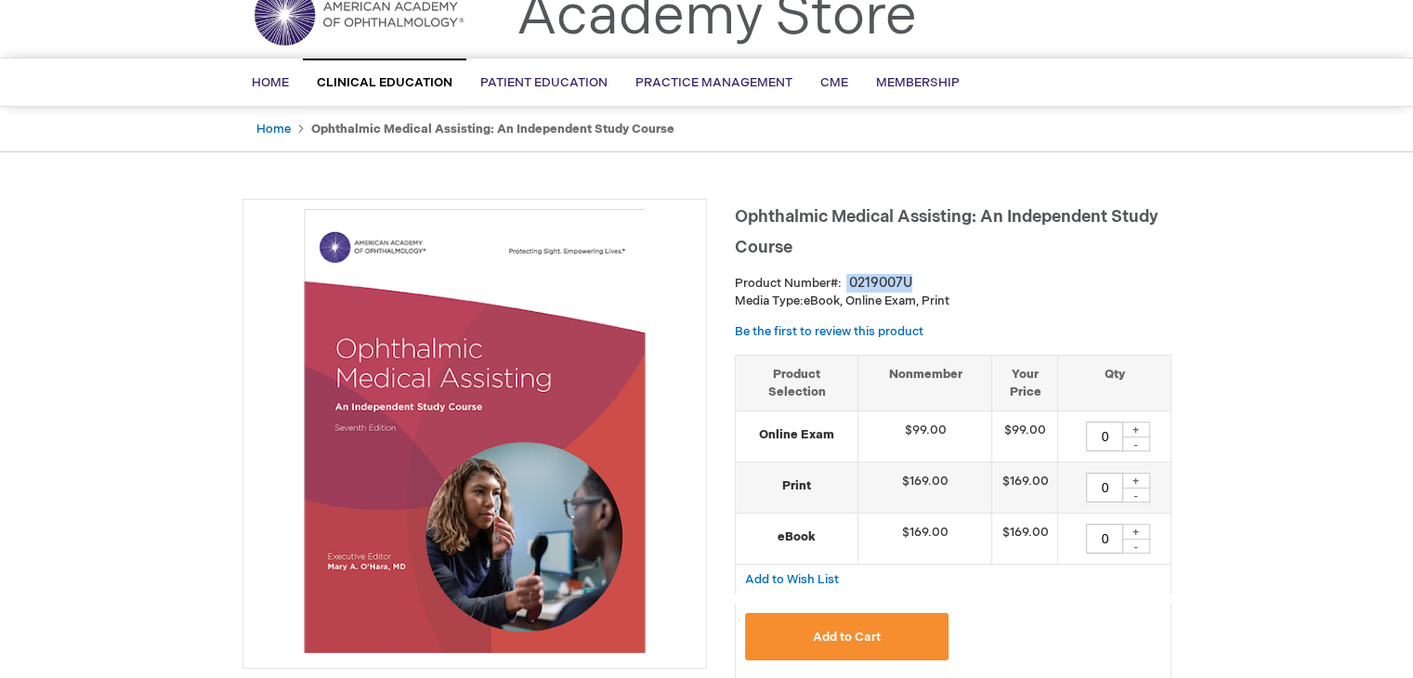
scroll to position [186, 0]
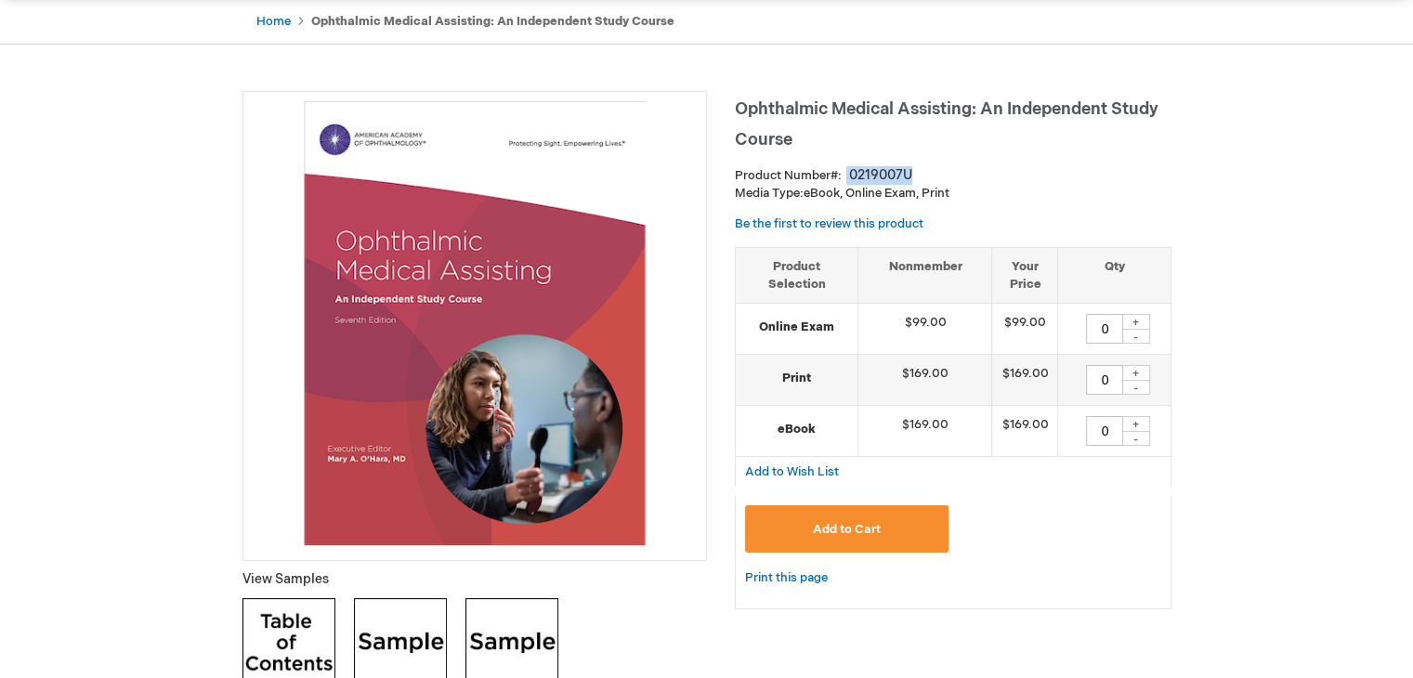
click at [502, 374] on img at bounding box center [475, 323] width 444 height 444
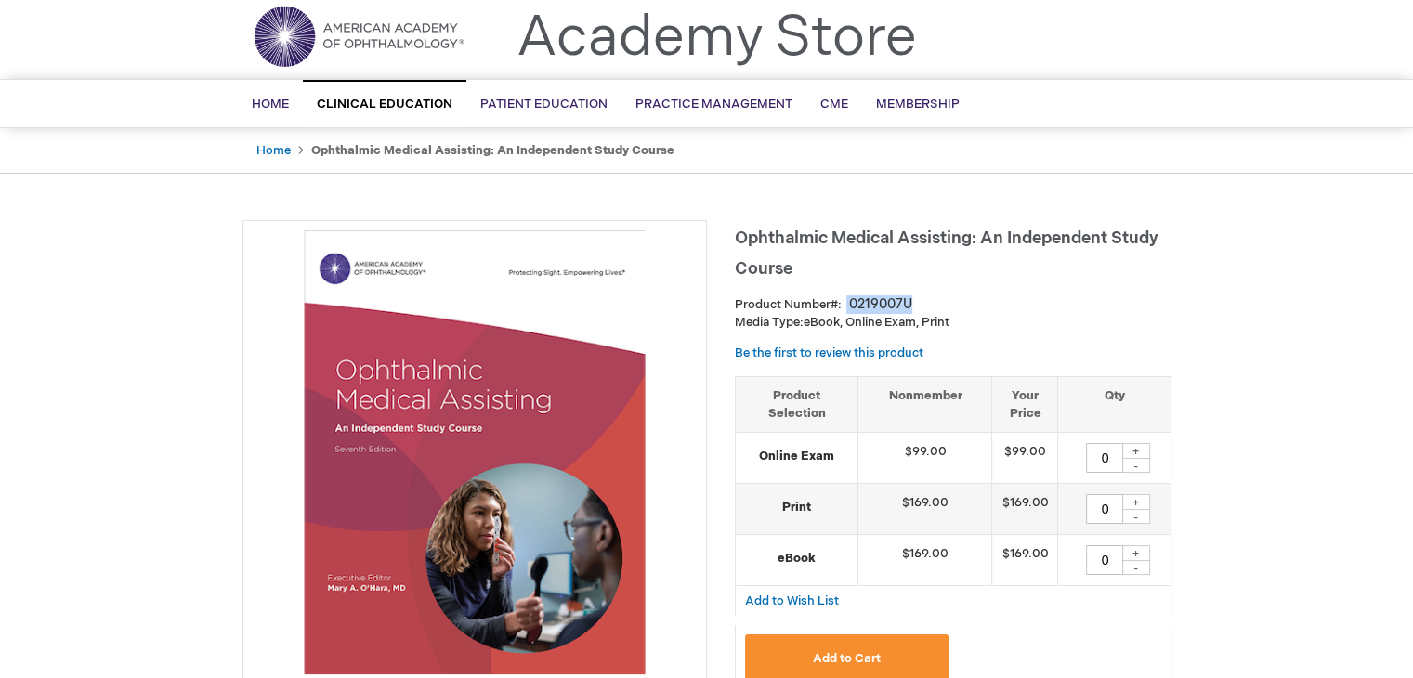
scroll to position [0, 0]
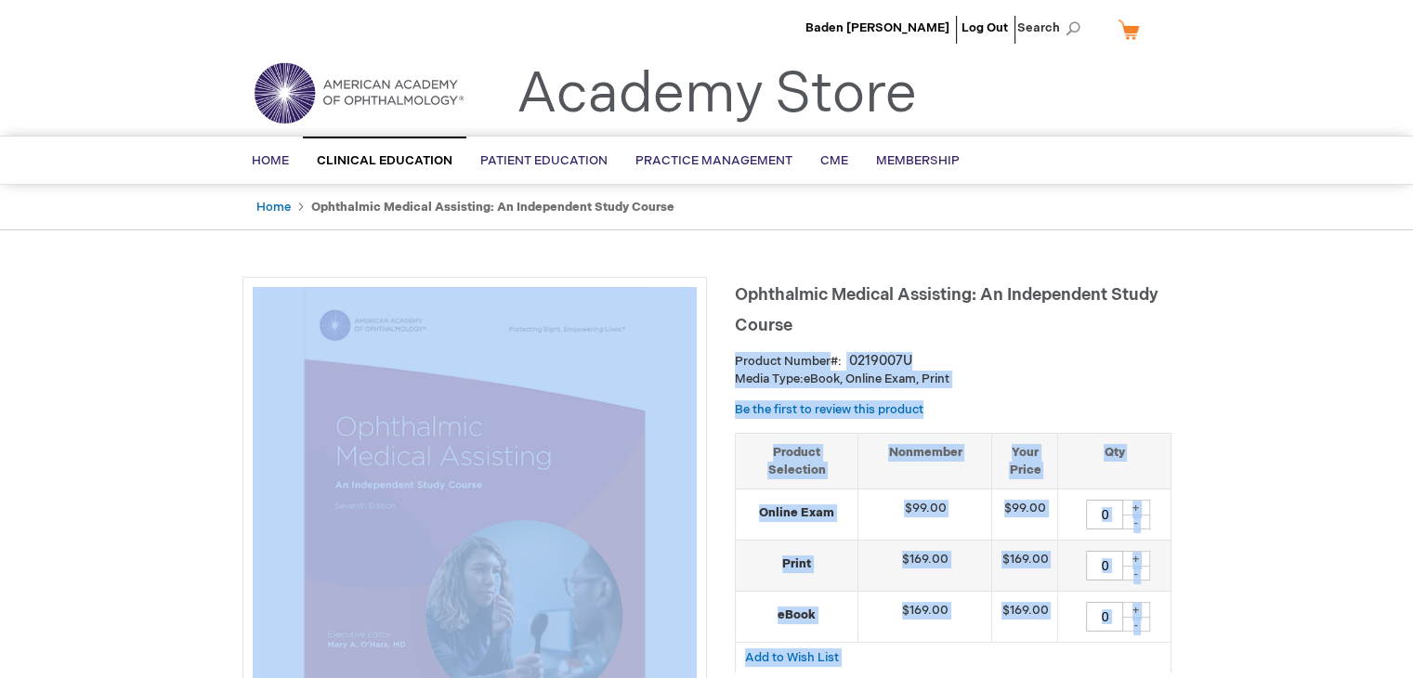
drag, startPoint x: 813, startPoint y: 326, endPoint x: 725, endPoint y: 301, distance: 91.8
click at [920, 20] on span "Baden [PERSON_NAME]" at bounding box center [878, 27] width 144 height 15
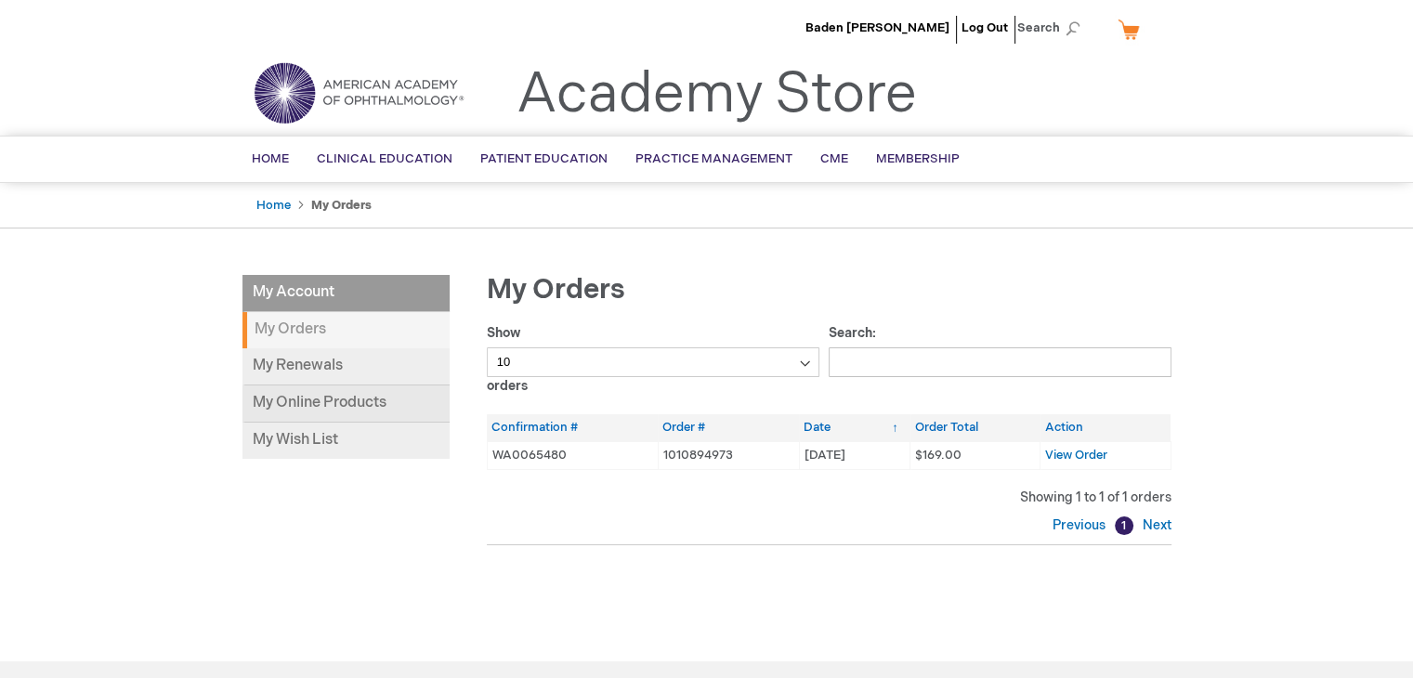
click at [409, 410] on link "My Online Products" at bounding box center [346, 404] width 207 height 37
